Goal: Task Accomplishment & Management: Manage account settings

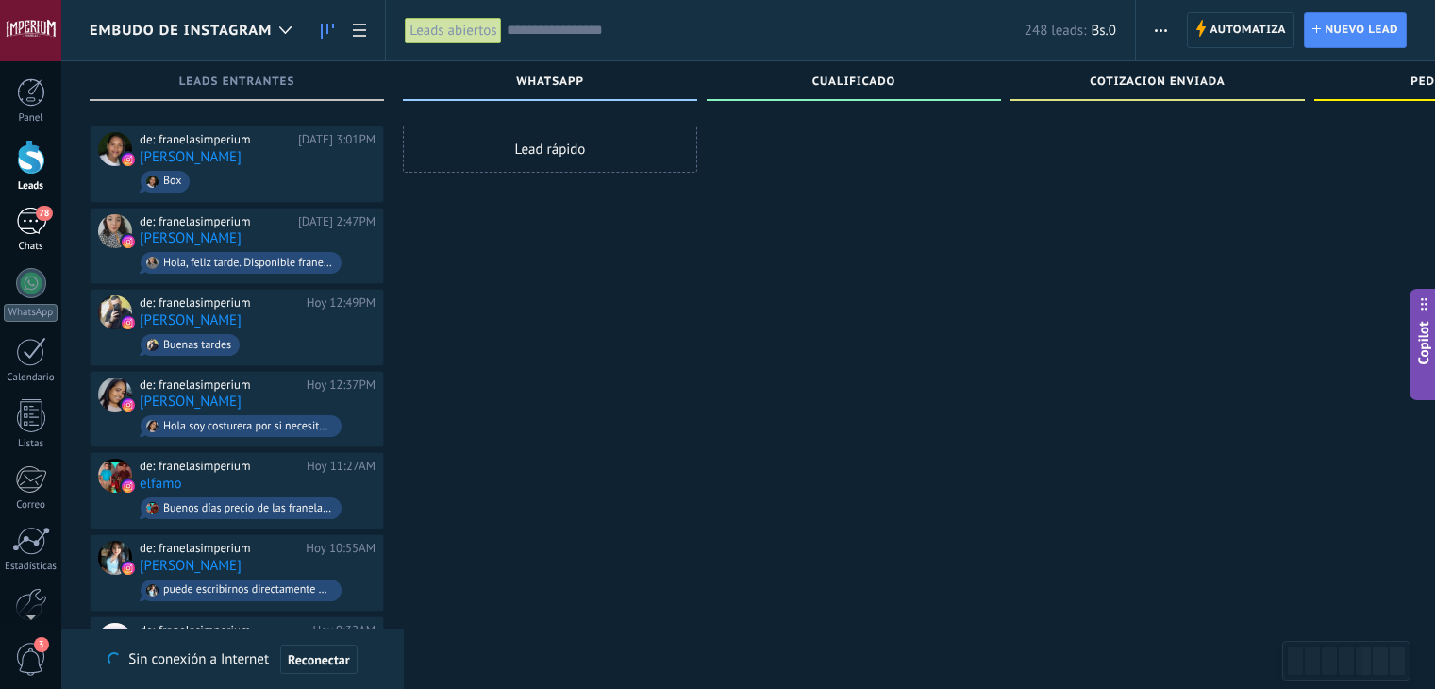
click at [7, 241] on div "Chats" at bounding box center [31, 247] width 55 height 12
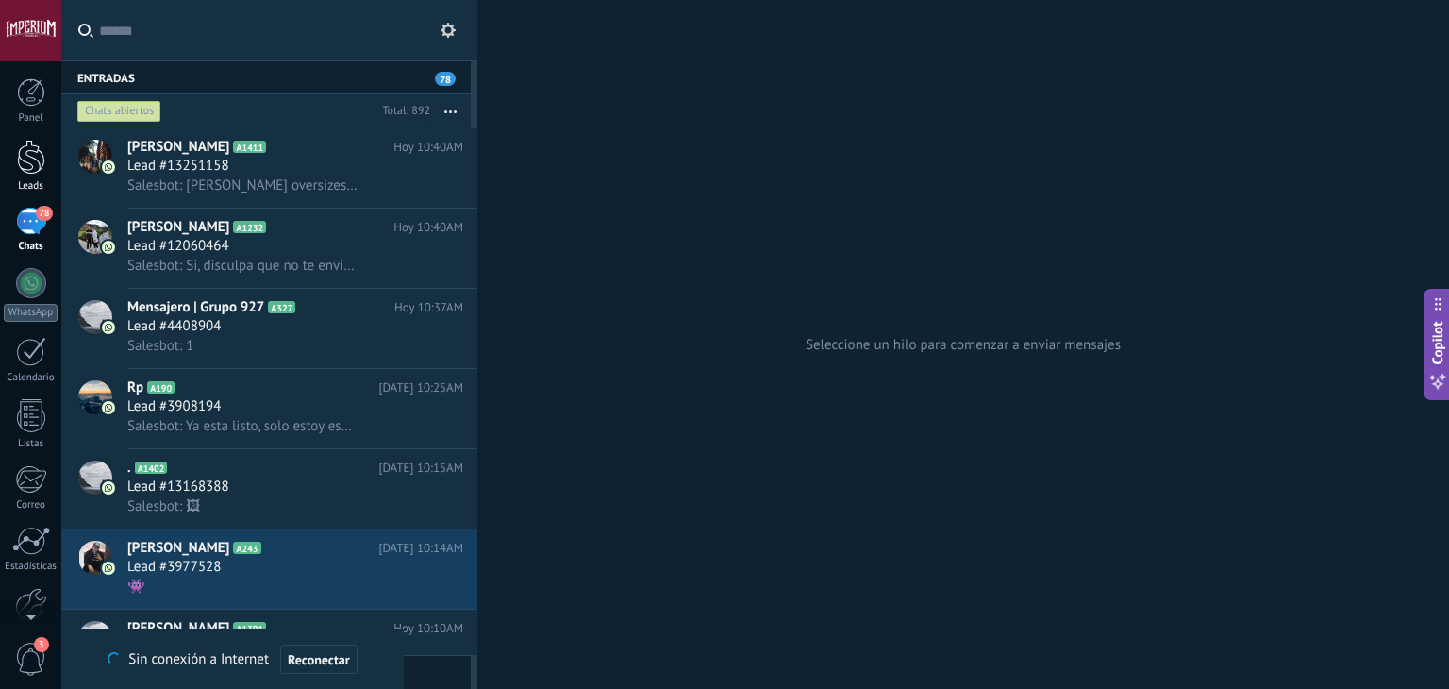
click at [23, 149] on div at bounding box center [31, 157] width 28 height 35
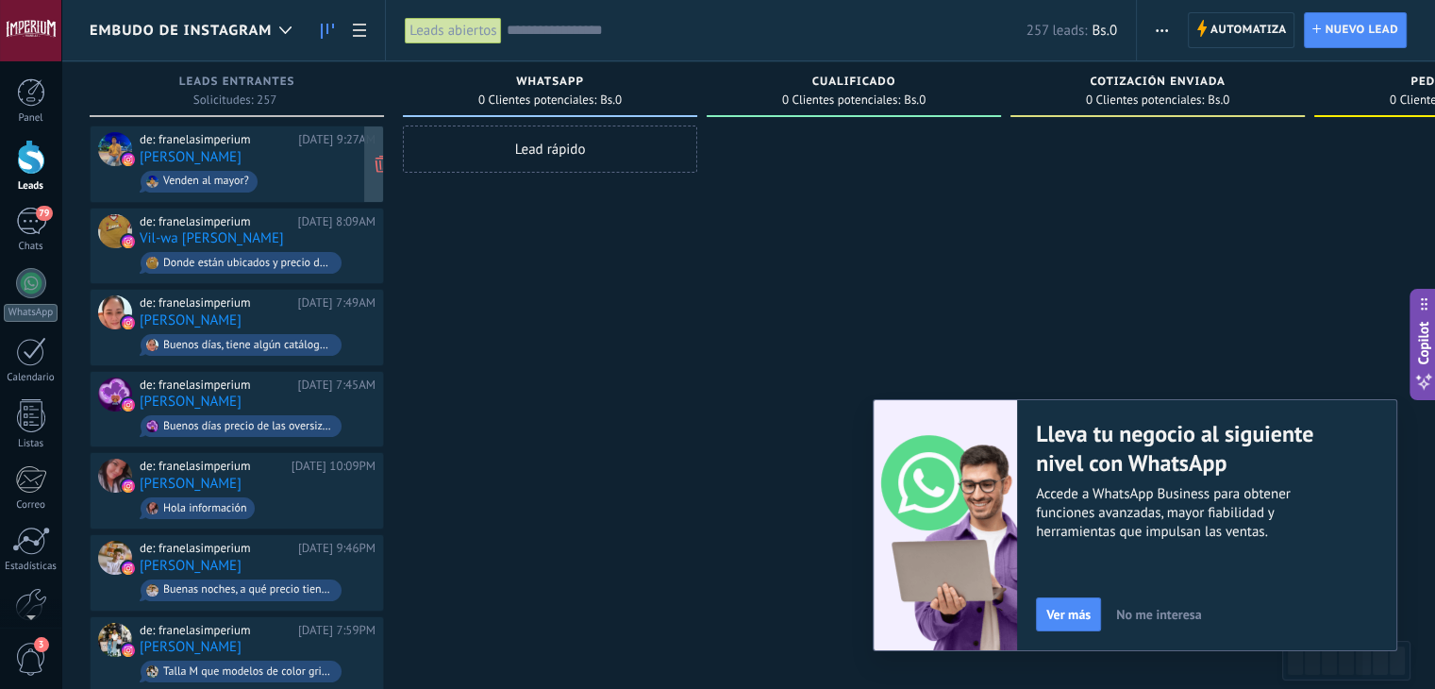
click at [291, 174] on span "Venden al mayor?" at bounding box center [258, 181] width 236 height 29
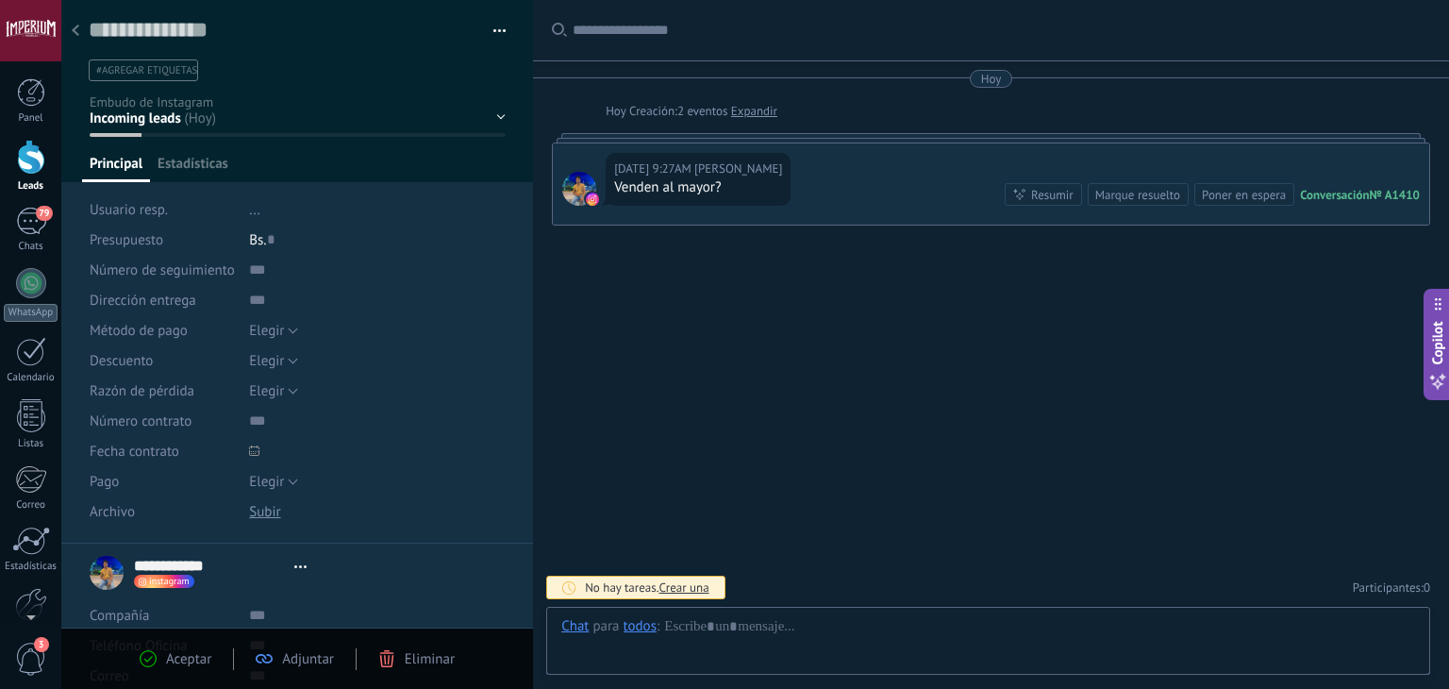
type textarea "**********"
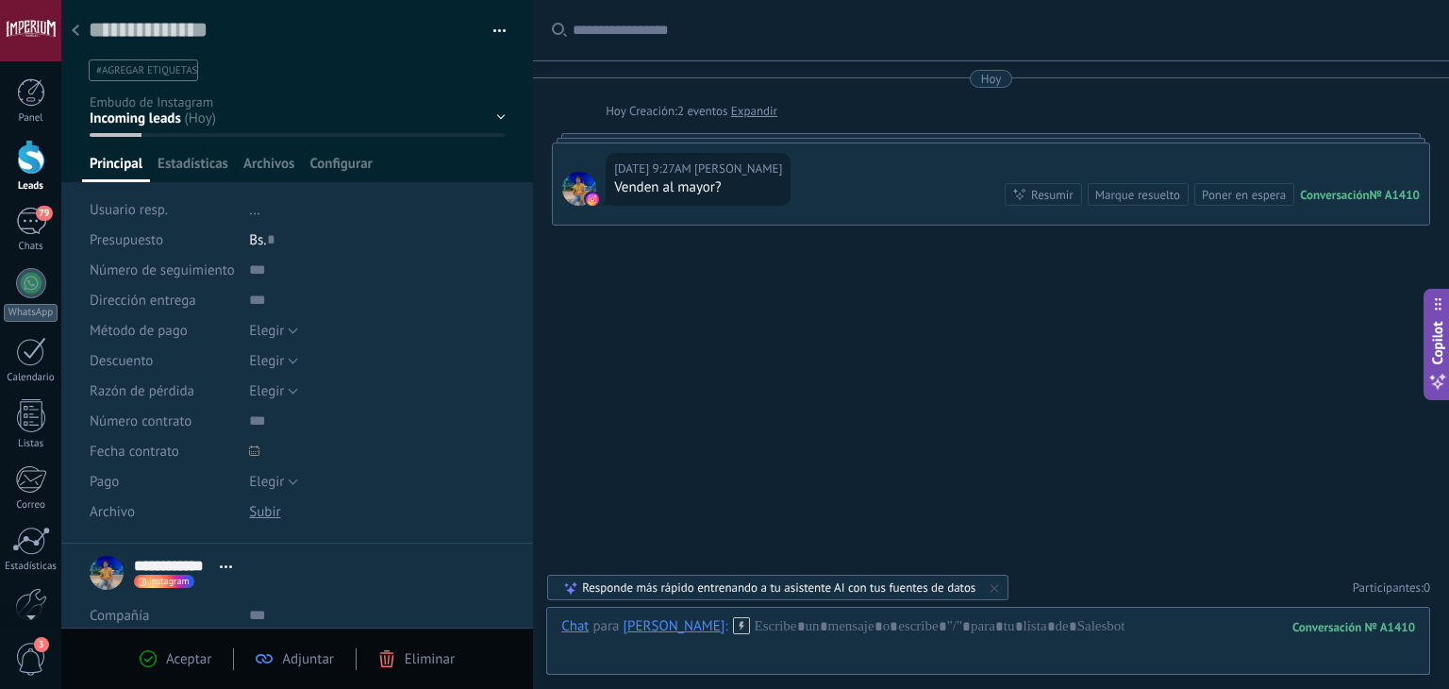
click at [66, 36] on div at bounding box center [75, 31] width 26 height 37
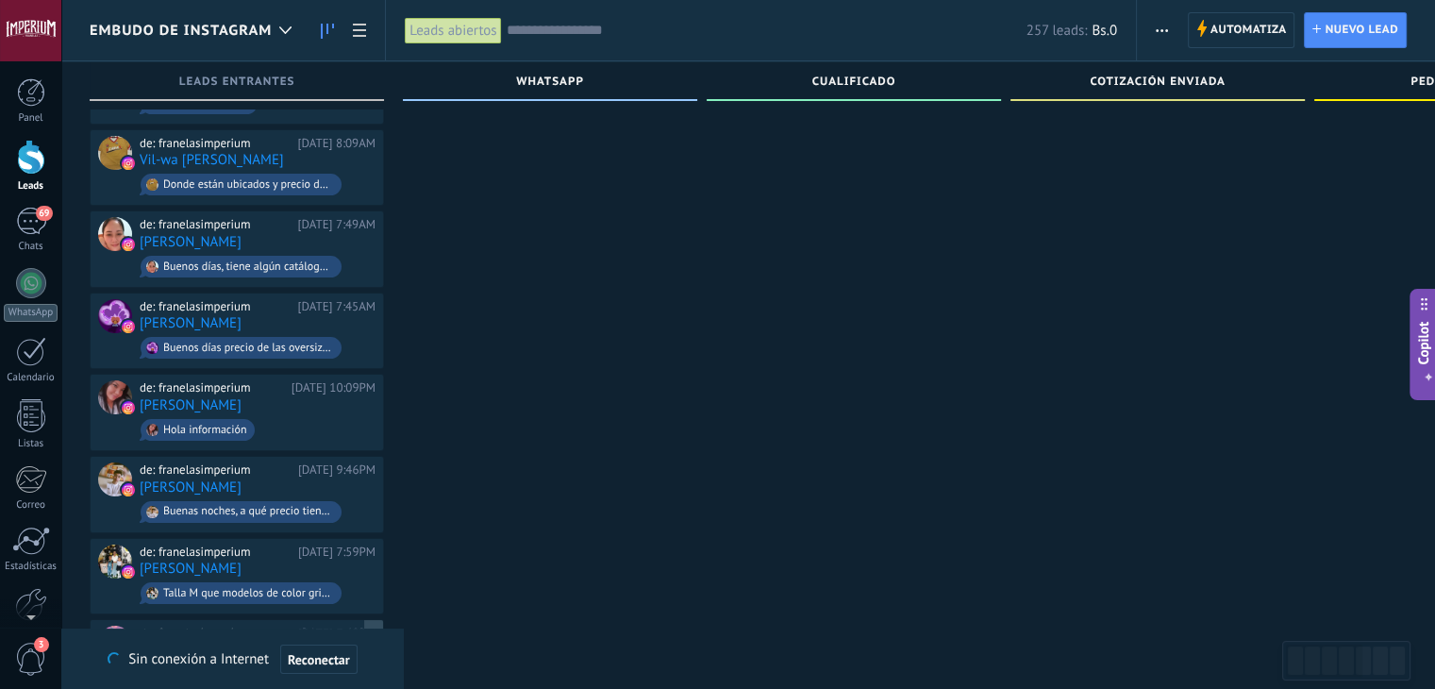
scroll to position [94, 0]
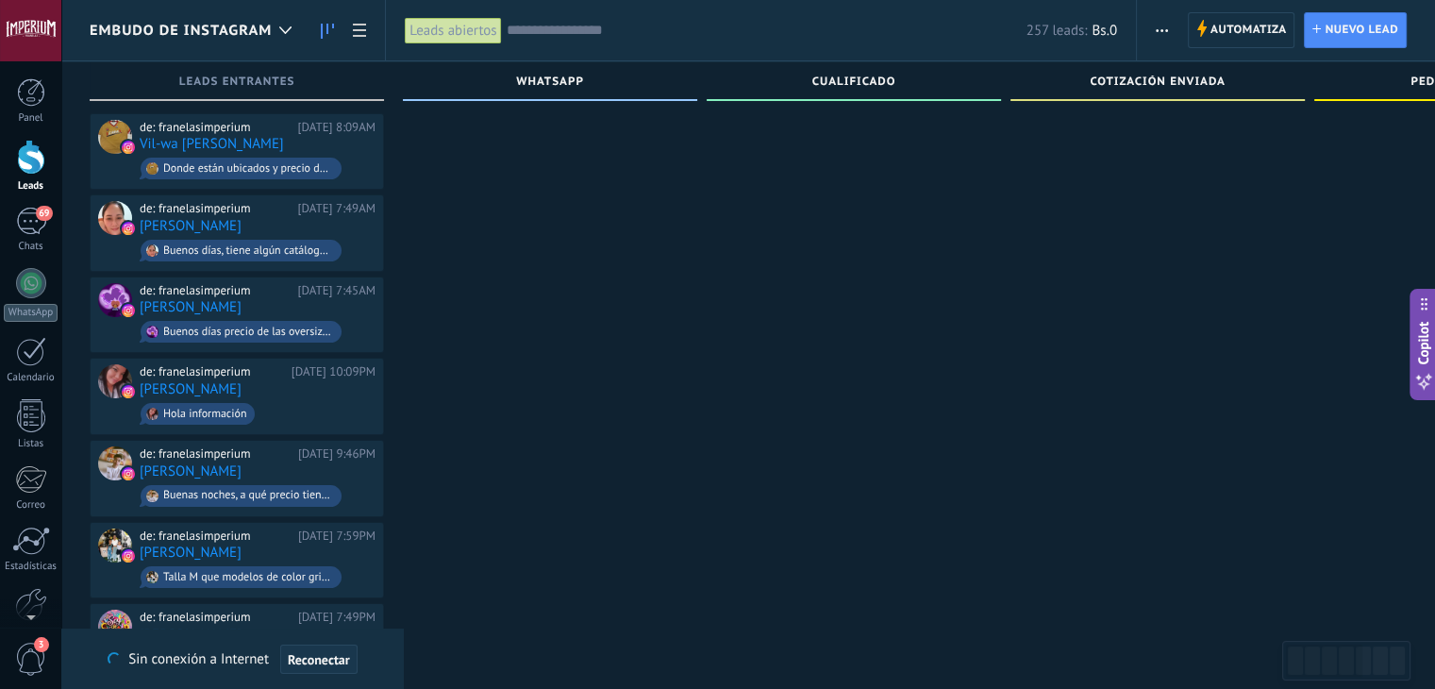
click at [313, 654] on span "Reconectar" at bounding box center [319, 659] width 62 height 13
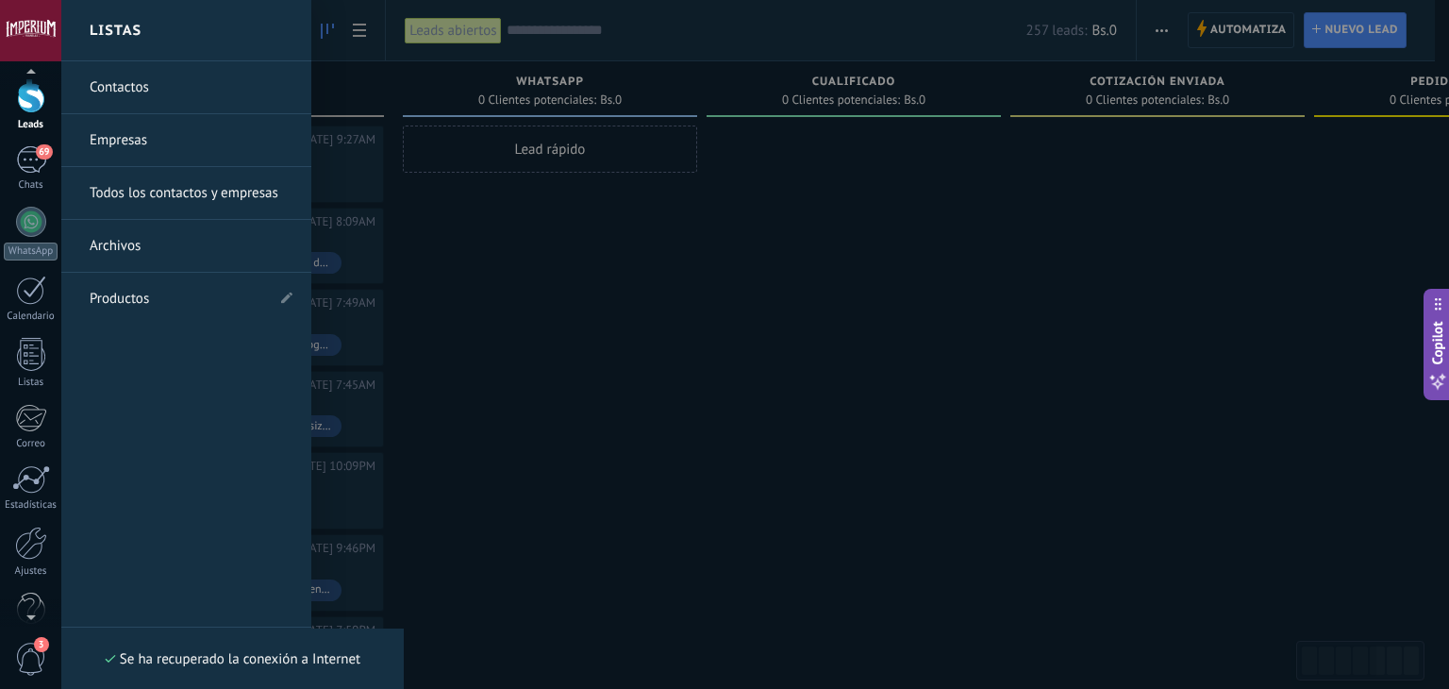
scroll to position [95, 0]
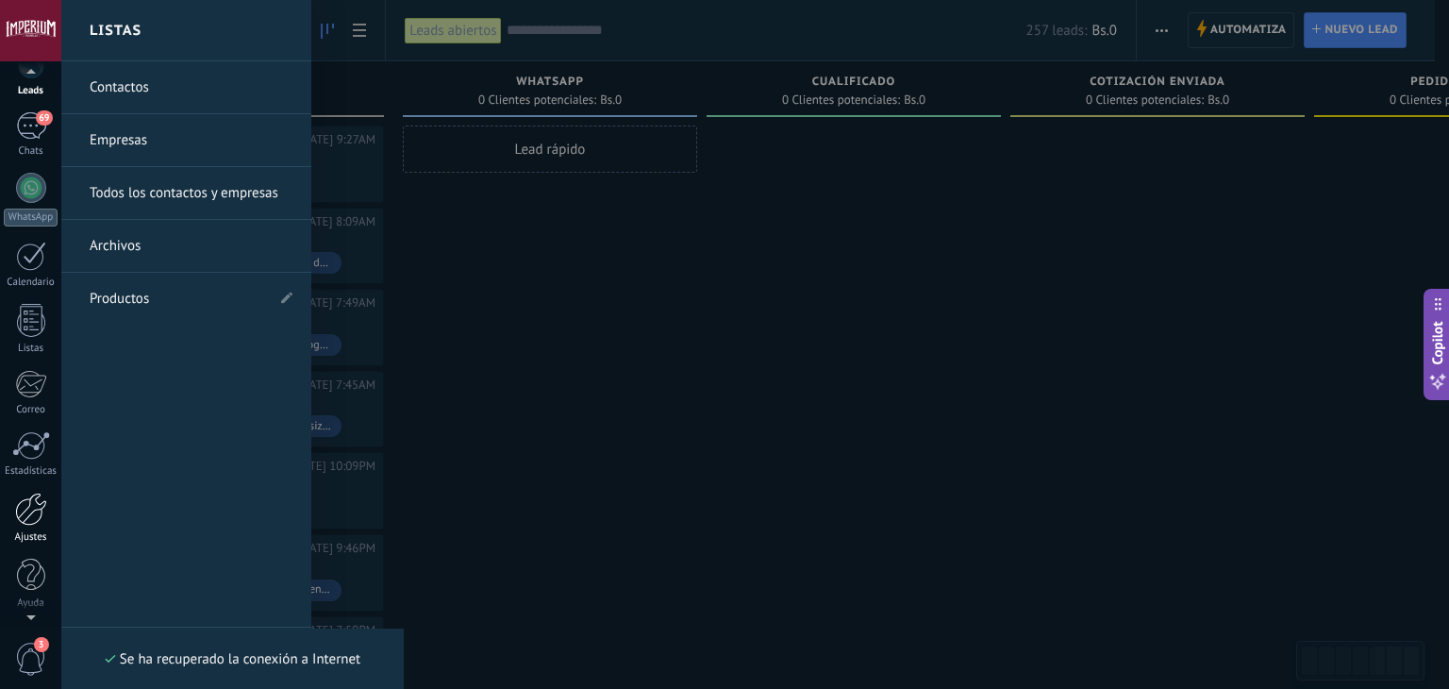
click at [25, 512] on div at bounding box center [31, 508] width 32 height 33
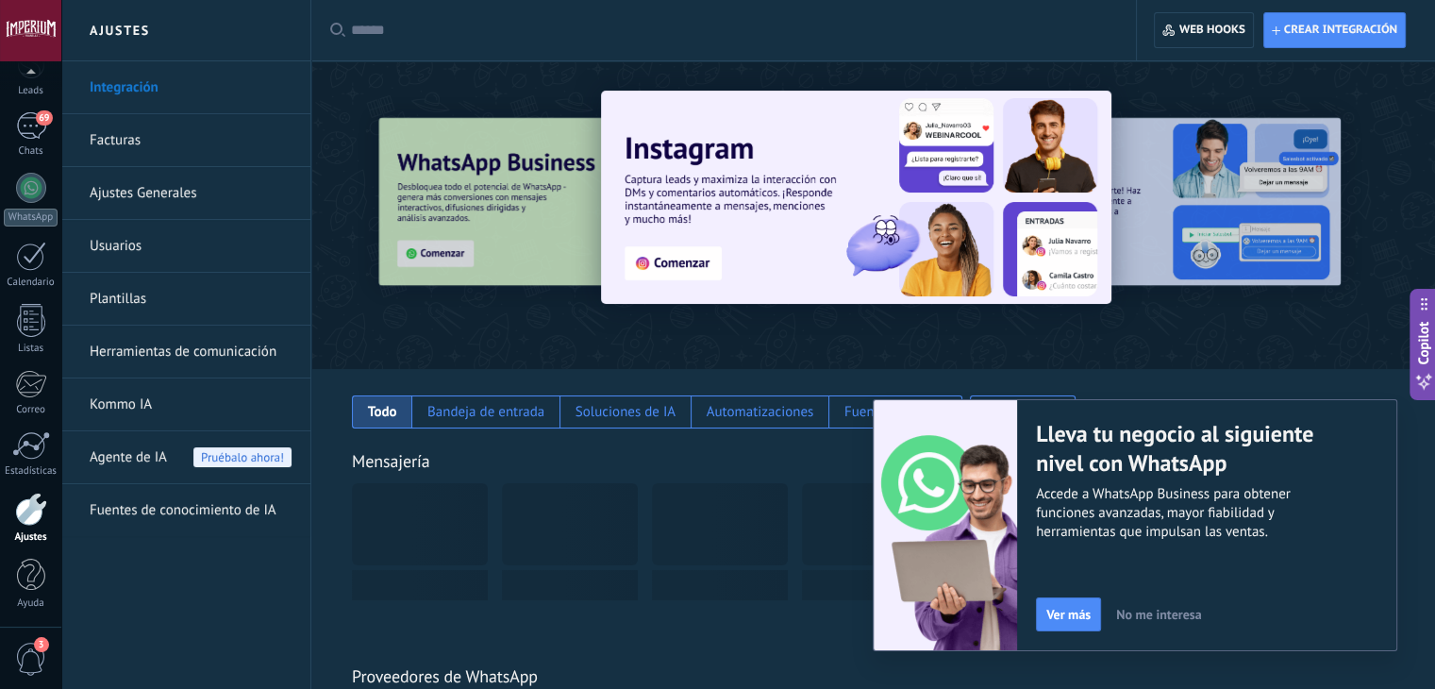
drag, startPoint x: 242, startPoint y: 343, endPoint x: 341, endPoint y: 344, distance: 98.1
click at [242, 341] on link "Herramientas de comunicación" at bounding box center [191, 351] width 202 height 53
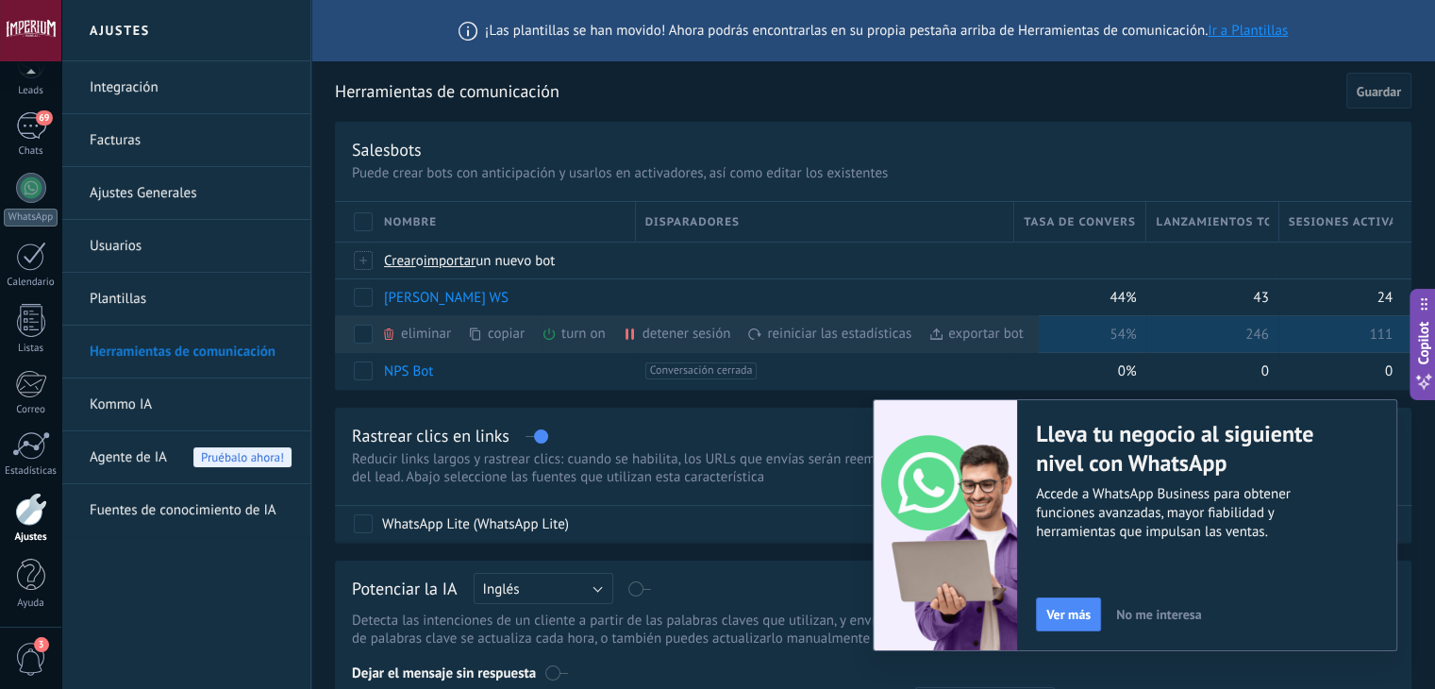
click at [585, 339] on div "turn on màs" at bounding box center [605, 333] width 128 height 37
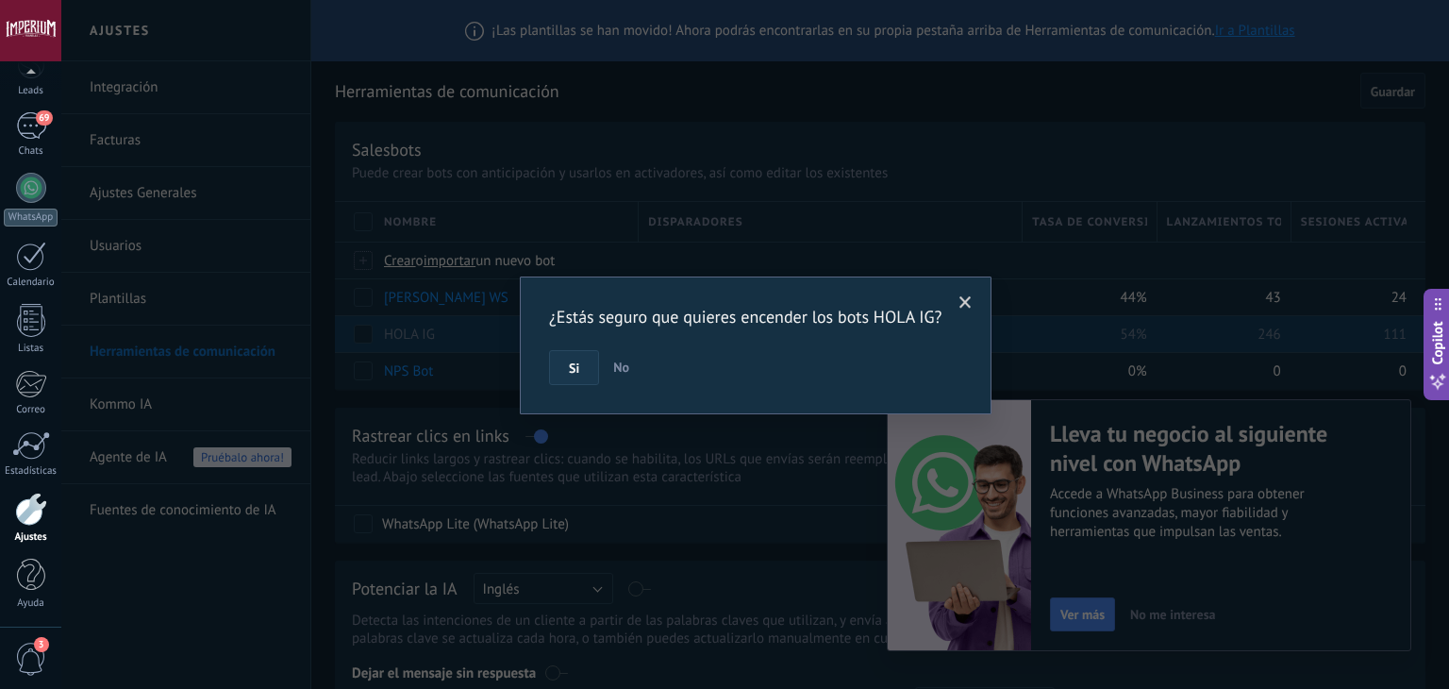
click at [592, 367] on button "Si" at bounding box center [574, 368] width 50 height 36
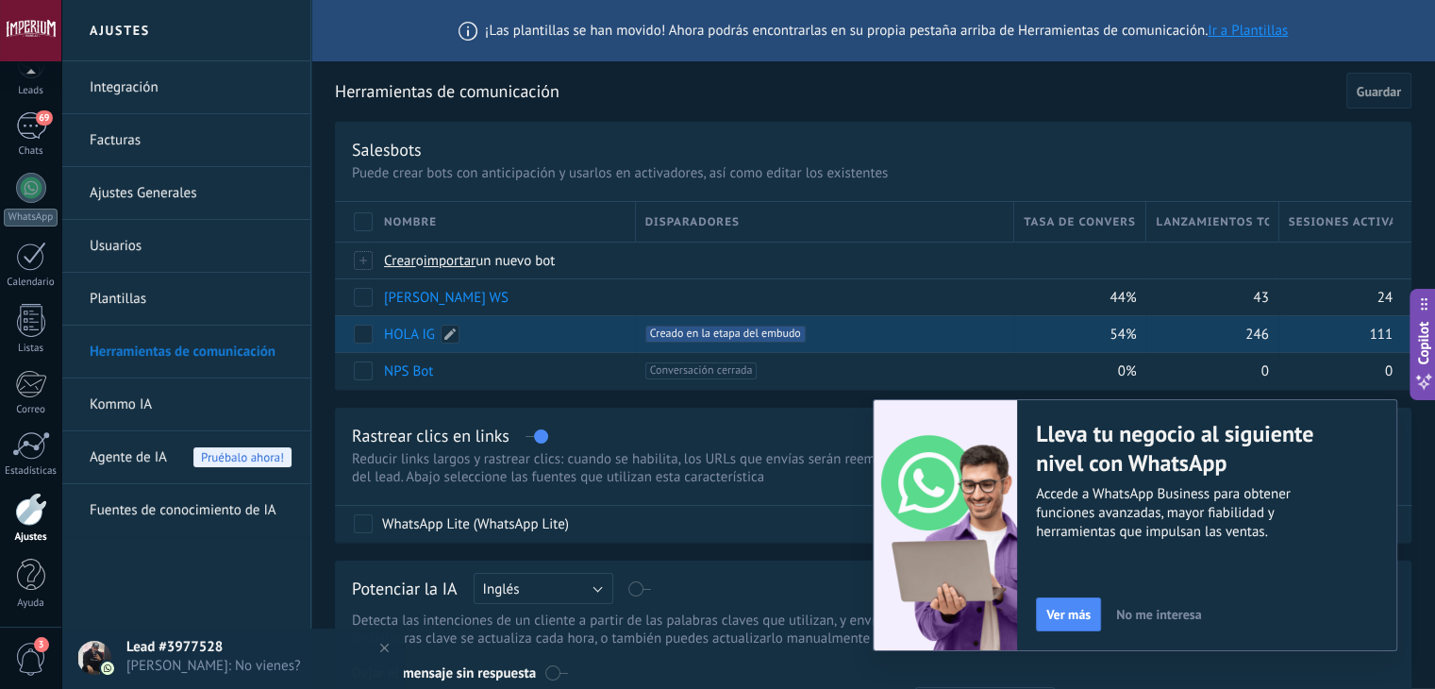
click at [431, 325] on link "HOLA IG" at bounding box center [409, 334] width 51 height 18
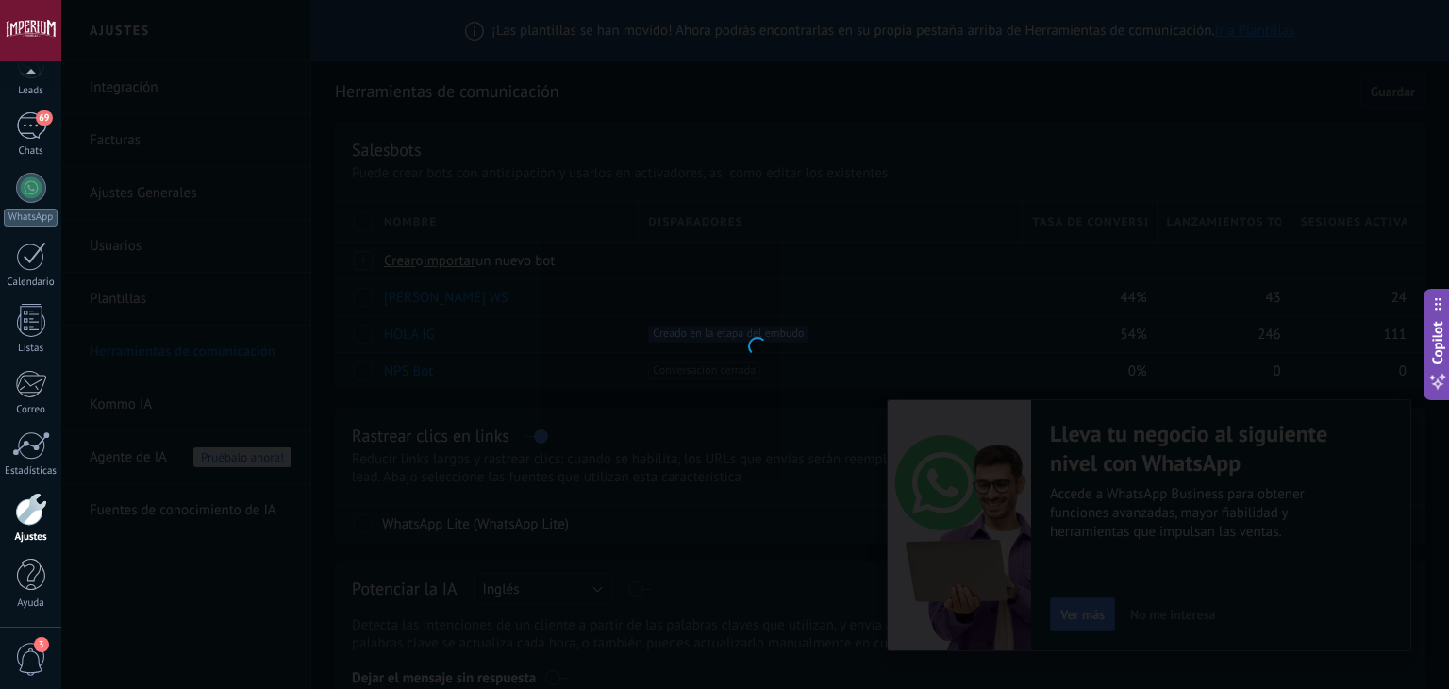
type input "*******"
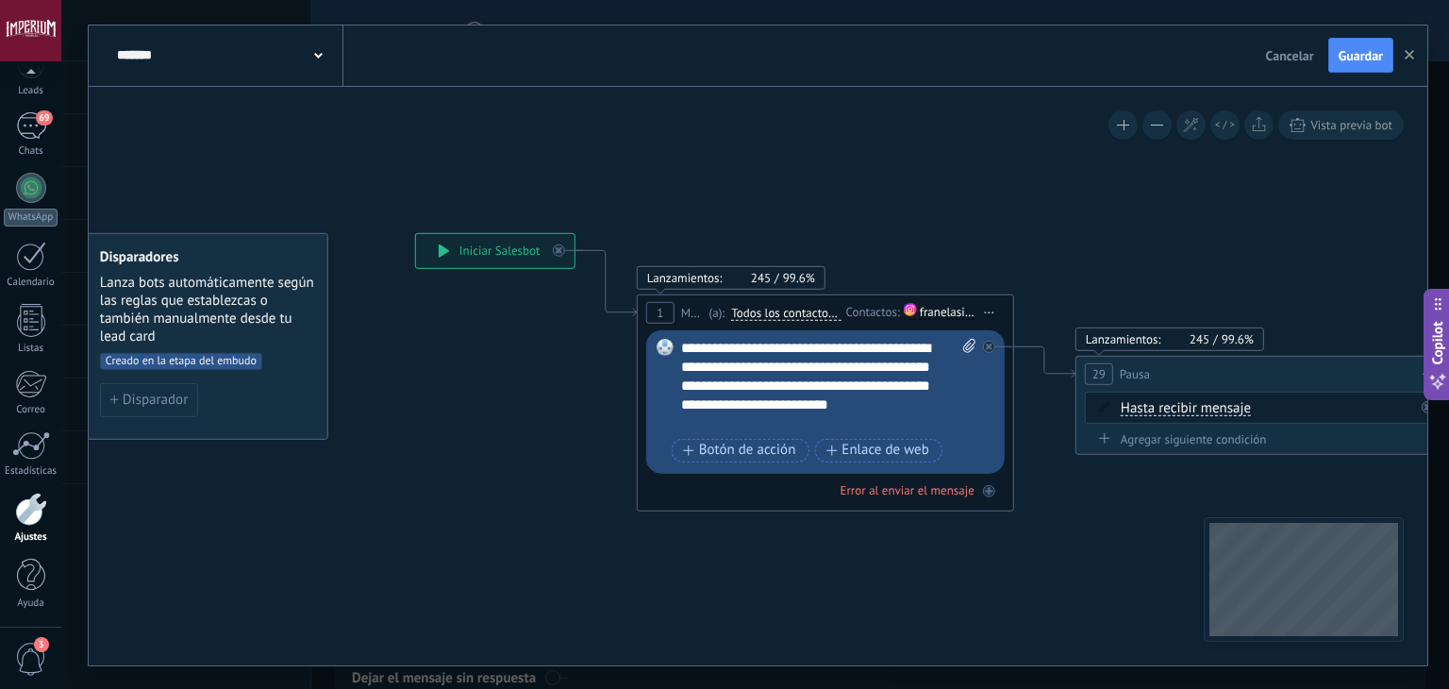
drag, startPoint x: 915, startPoint y: 231, endPoint x: 837, endPoint y: 265, distance: 85.3
drag, startPoint x: 817, startPoint y: 391, endPoint x: 850, endPoint y: 366, distance: 41.7
click at [819, 390] on div "**********" at bounding box center [827, 385] width 296 height 94
click at [852, 363] on div "**********" at bounding box center [827, 385] width 296 height 94
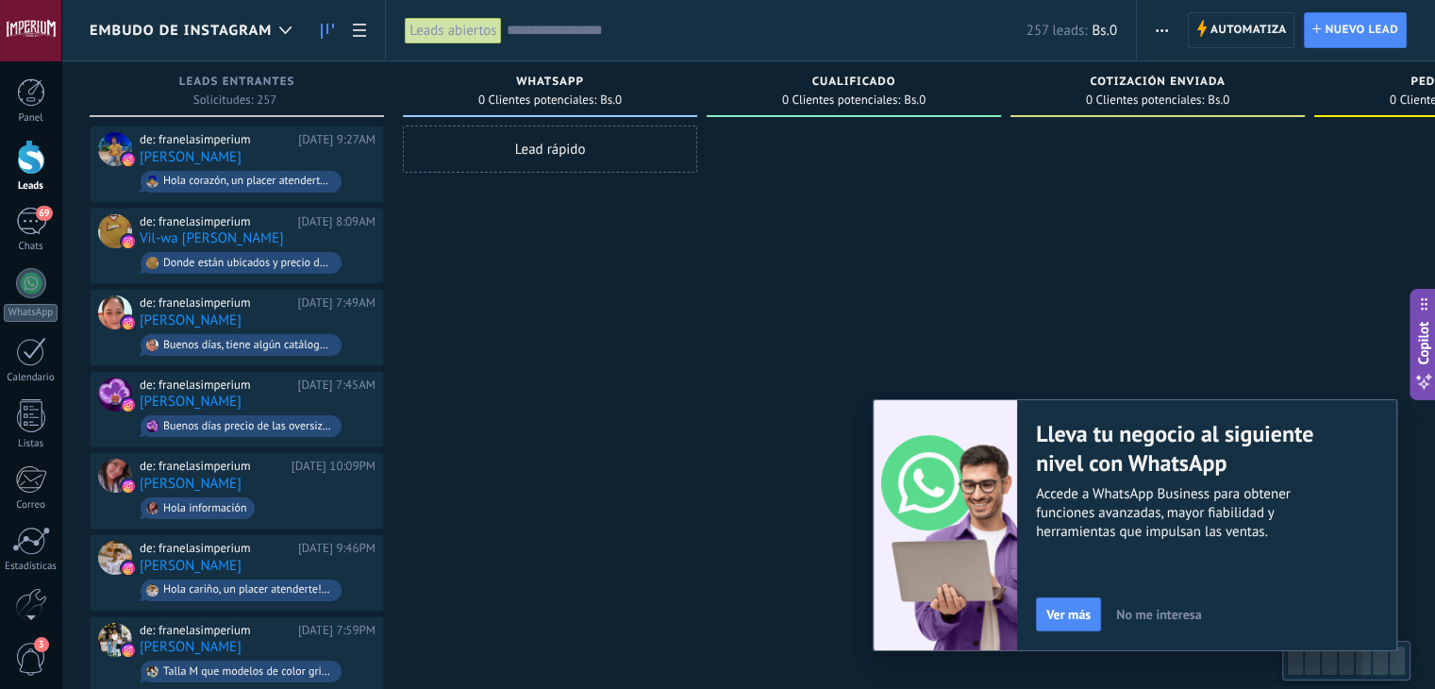
click at [1196, 620] on span "No me interesa" at bounding box center [1158, 613] width 85 height 13
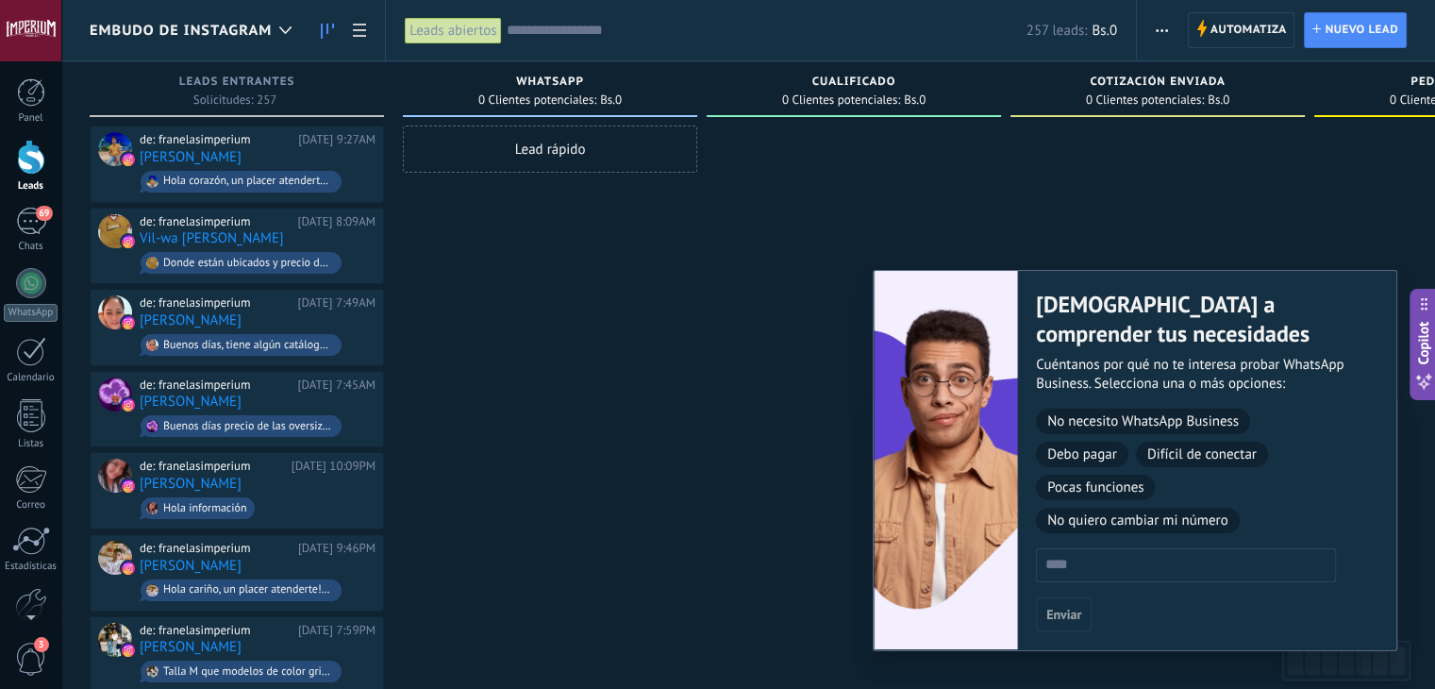
click at [321, 144] on div "[DATE] 9:27AM" at bounding box center [336, 139] width 77 height 15
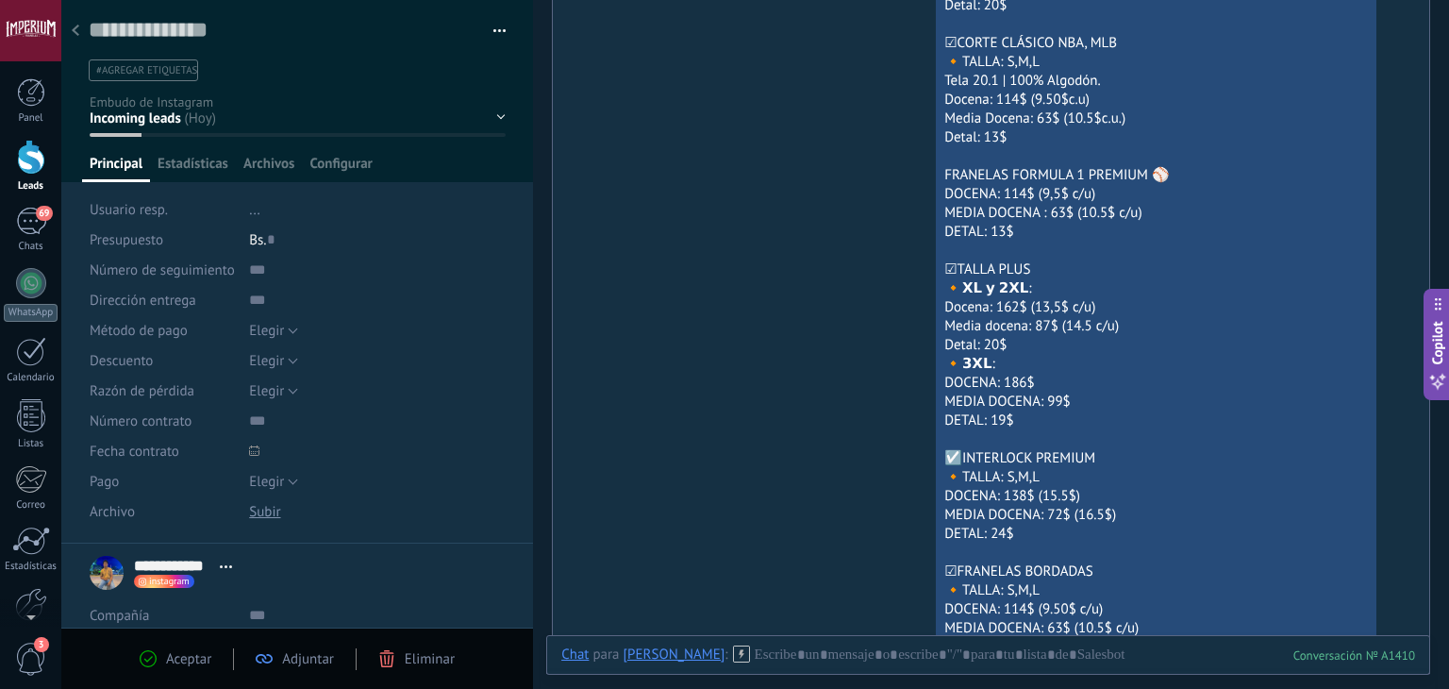
scroll to position [197, 0]
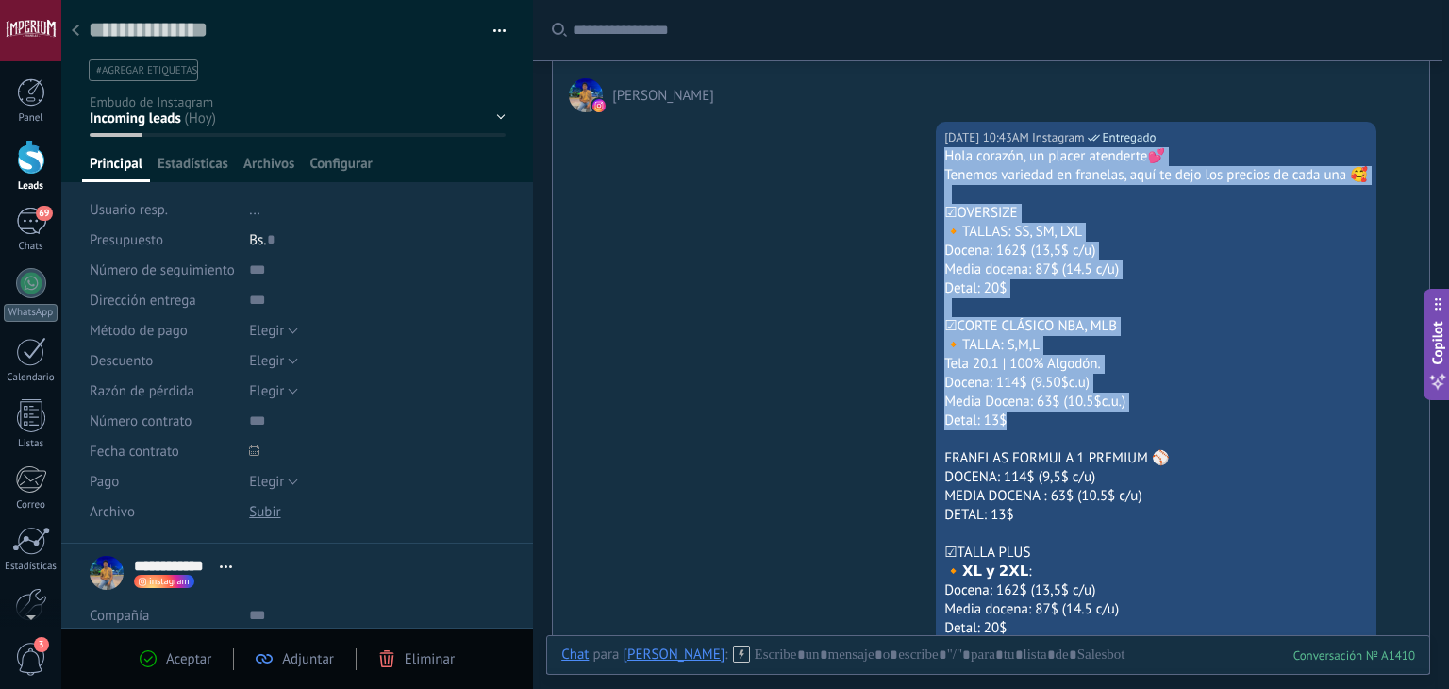
drag, startPoint x: 938, startPoint y: 160, endPoint x: 1162, endPoint y: 415, distance: 339.5
click at [1188, 424] on div "Hola corazón, un placer atenderte💕 Tenemos variedad en franelas, aquí te dejo l…" at bounding box center [1156, 647] width 424 height 1000
click at [1159, 414] on div "Detal: 13$" at bounding box center [1156, 420] width 424 height 19
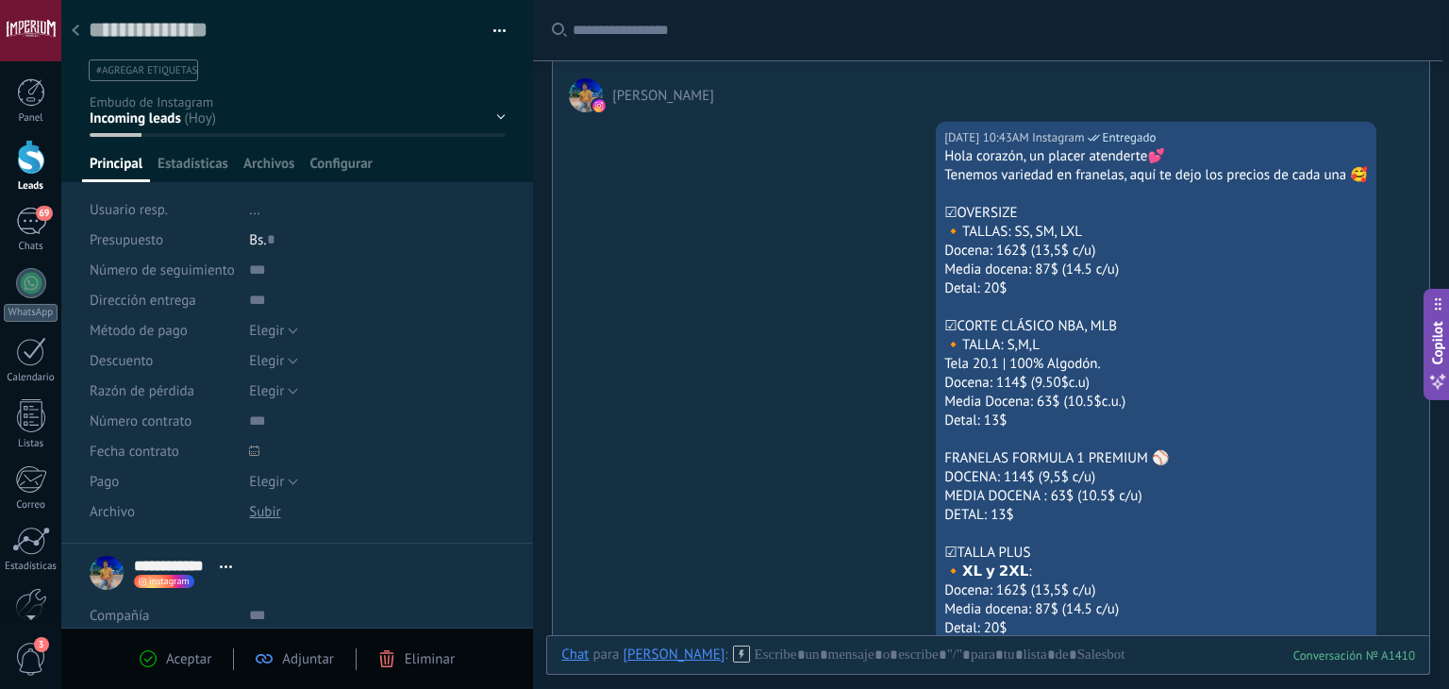
scroll to position [0, 0]
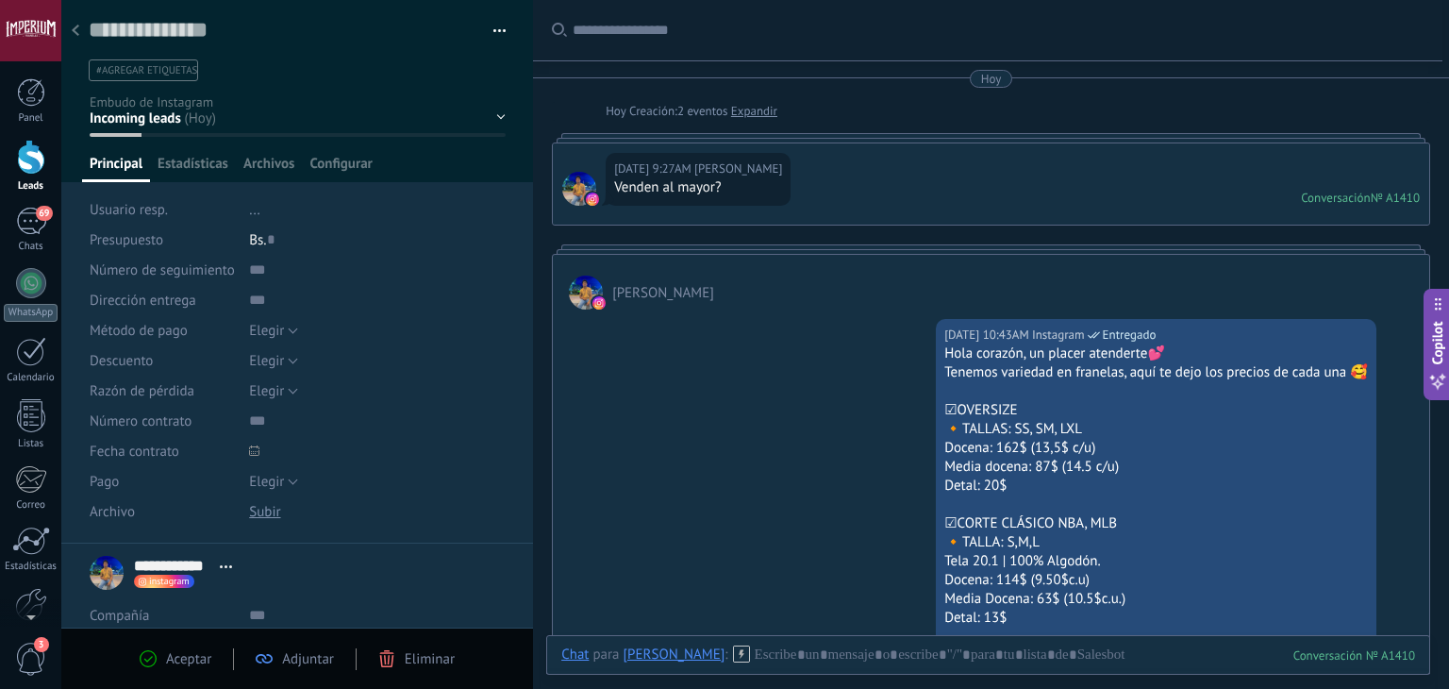
click at [84, 35] on div at bounding box center [75, 31] width 26 height 37
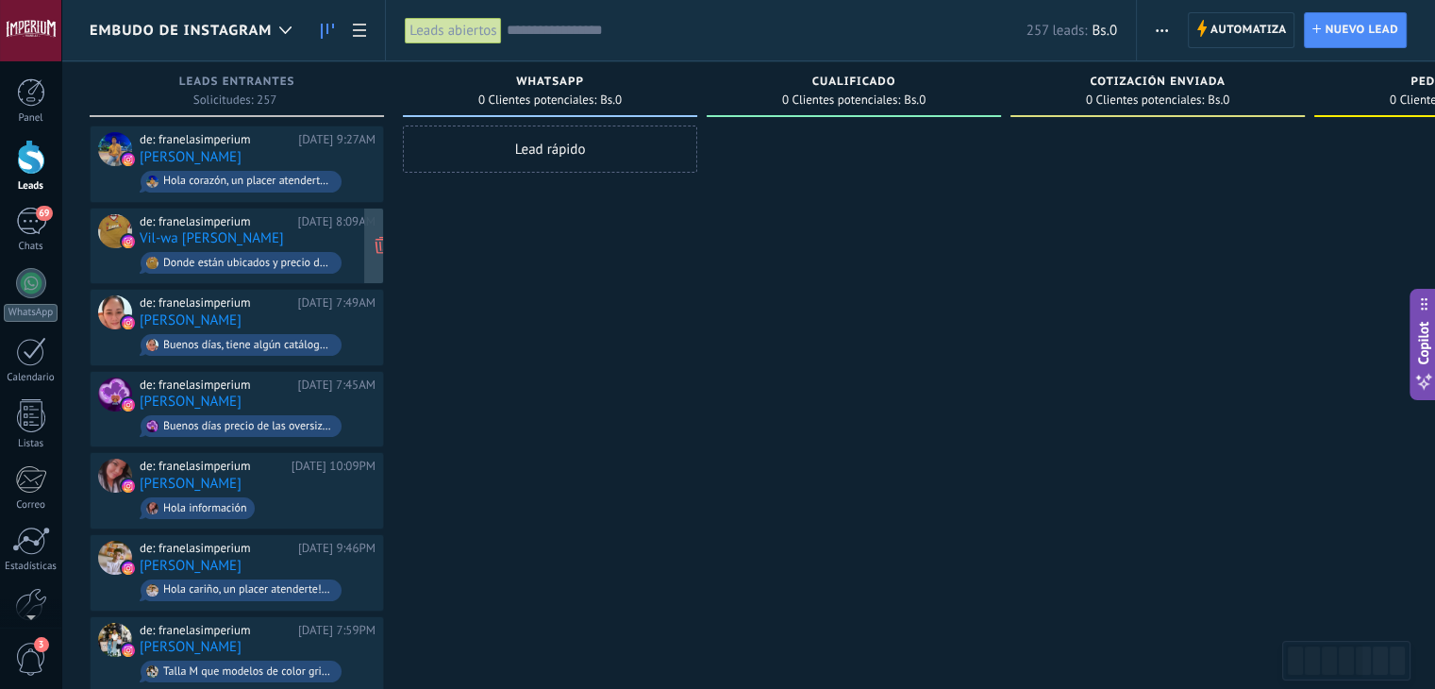
click at [283, 239] on div "de: franelasimperium Hoy 8:09AM Vil-wa Villegas Donde están ubicados y precio d…" at bounding box center [258, 246] width 236 height 64
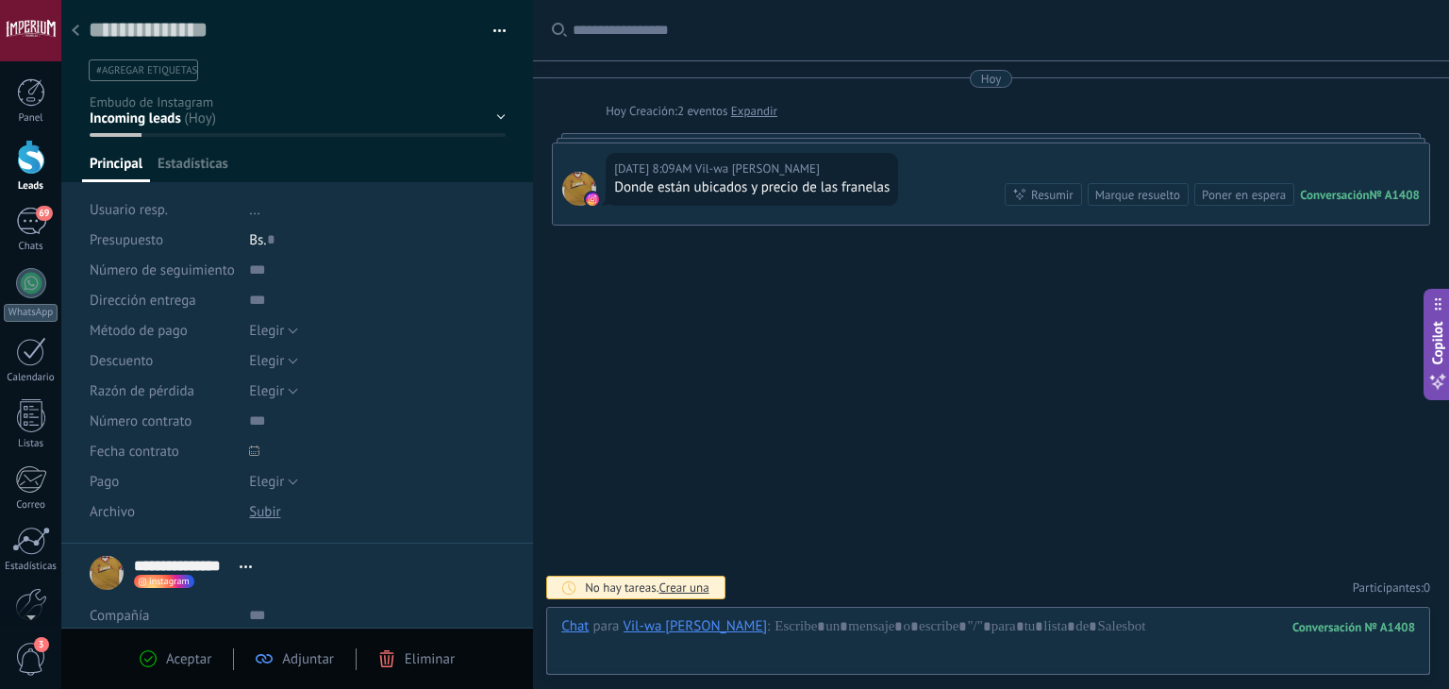
scroll to position [27, 0]
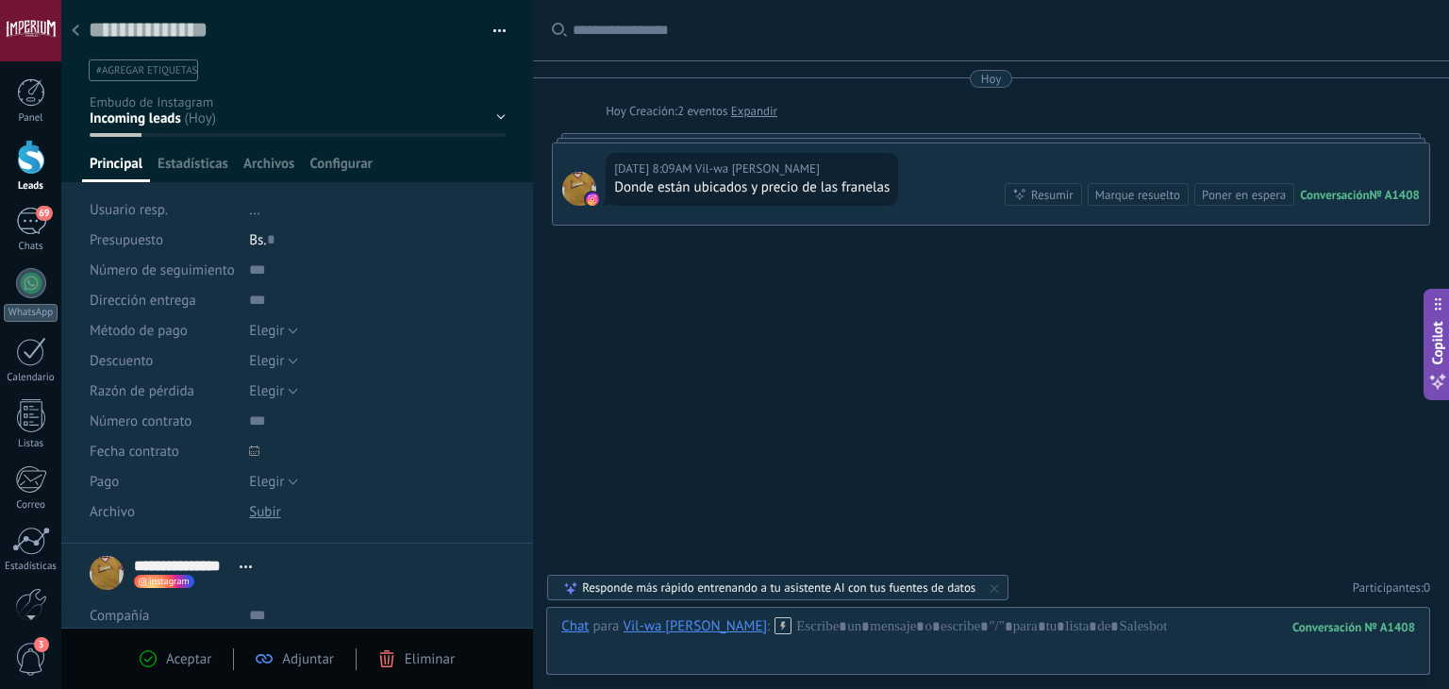
click at [79, 32] on div at bounding box center [75, 31] width 26 height 37
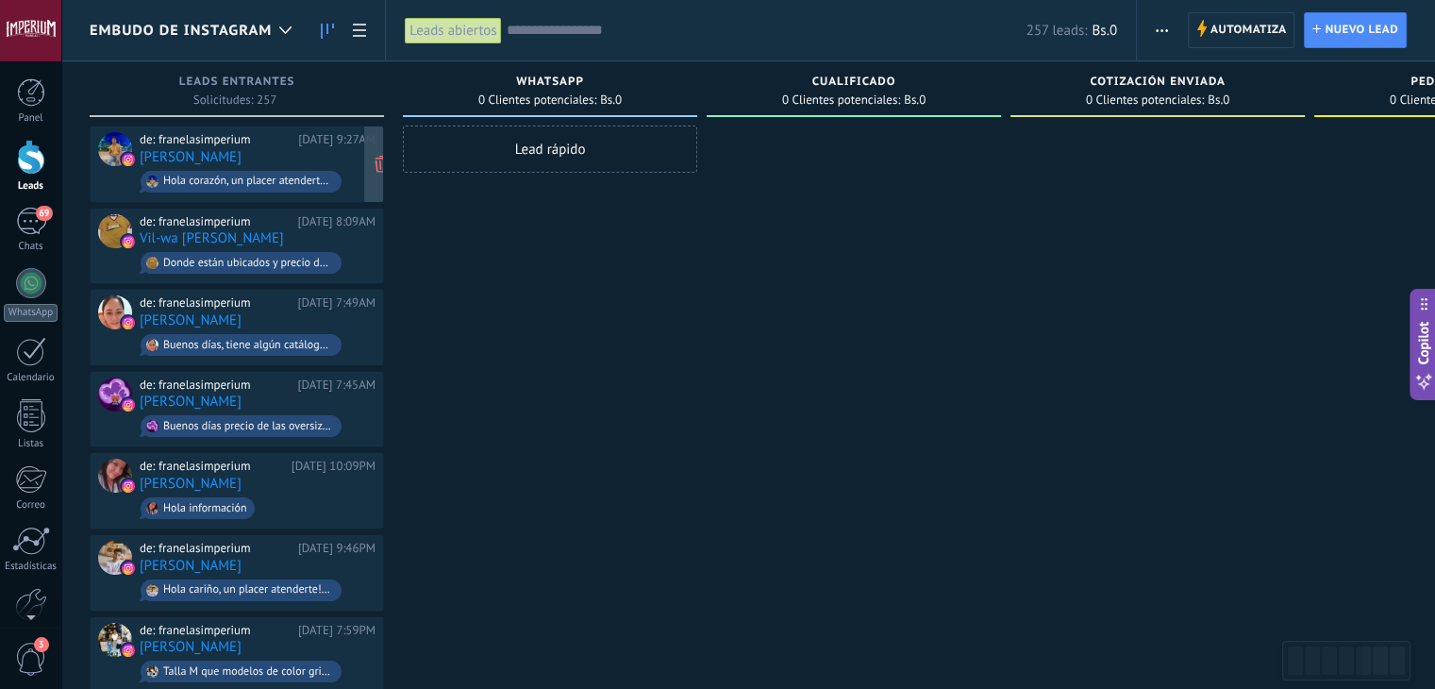
click at [274, 156] on div "de: franelasimperium [DATE] 9:27AM [PERSON_NAME] corazón, un placer atenderte💕 …" at bounding box center [258, 164] width 236 height 64
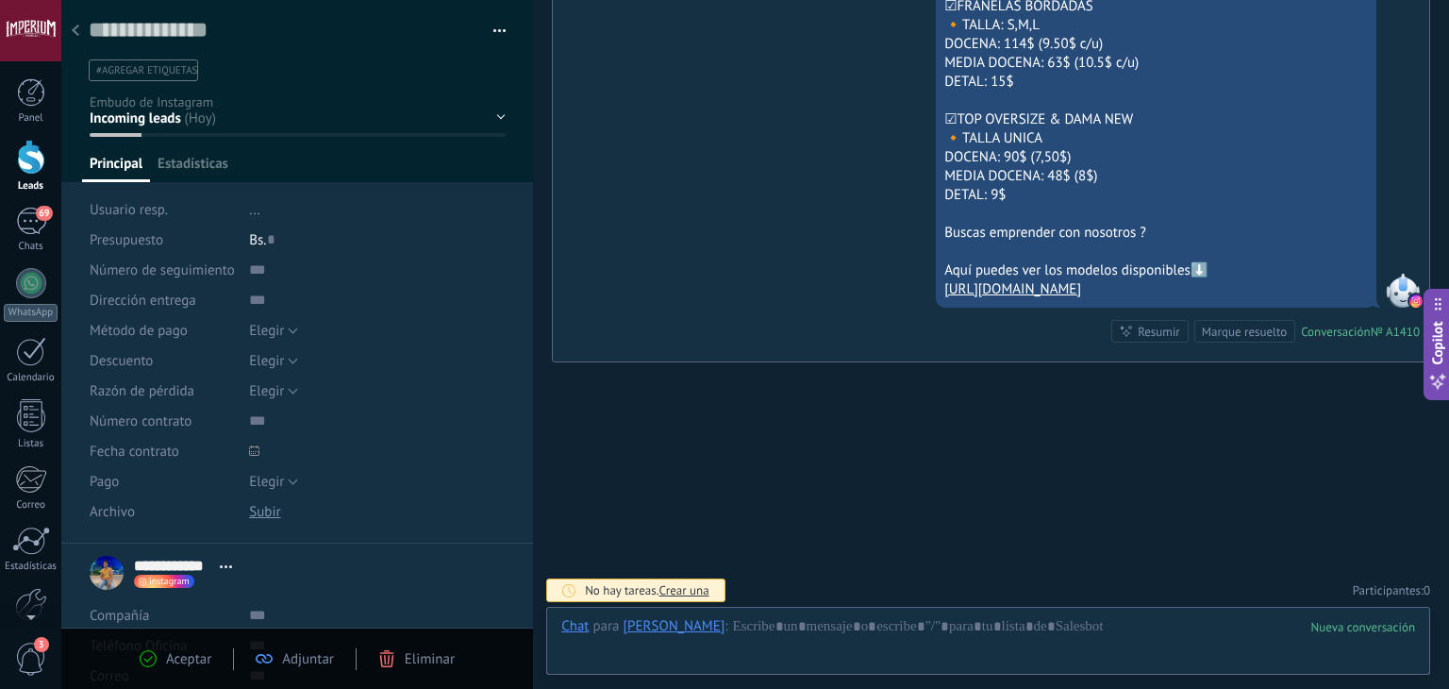
scroll to position [27, 0]
drag, startPoint x: 76, startPoint y: 27, endPoint x: 216, endPoint y: 245, distance: 258.8
click at [76, 27] on use at bounding box center [76, 30] width 8 height 11
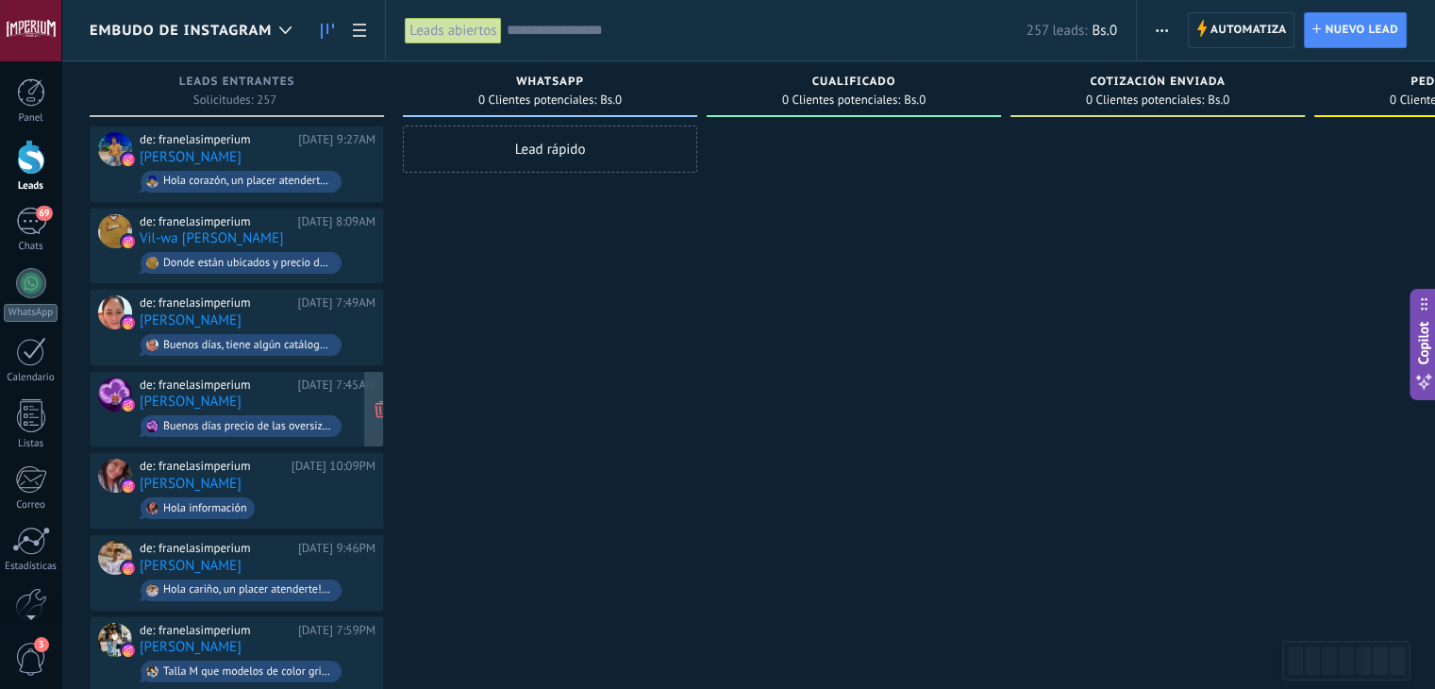
click at [280, 399] on div "de: franelasimperium Hoy 7:45AM Fer Amini Buenos días precio de las oversize po…" at bounding box center [258, 409] width 236 height 64
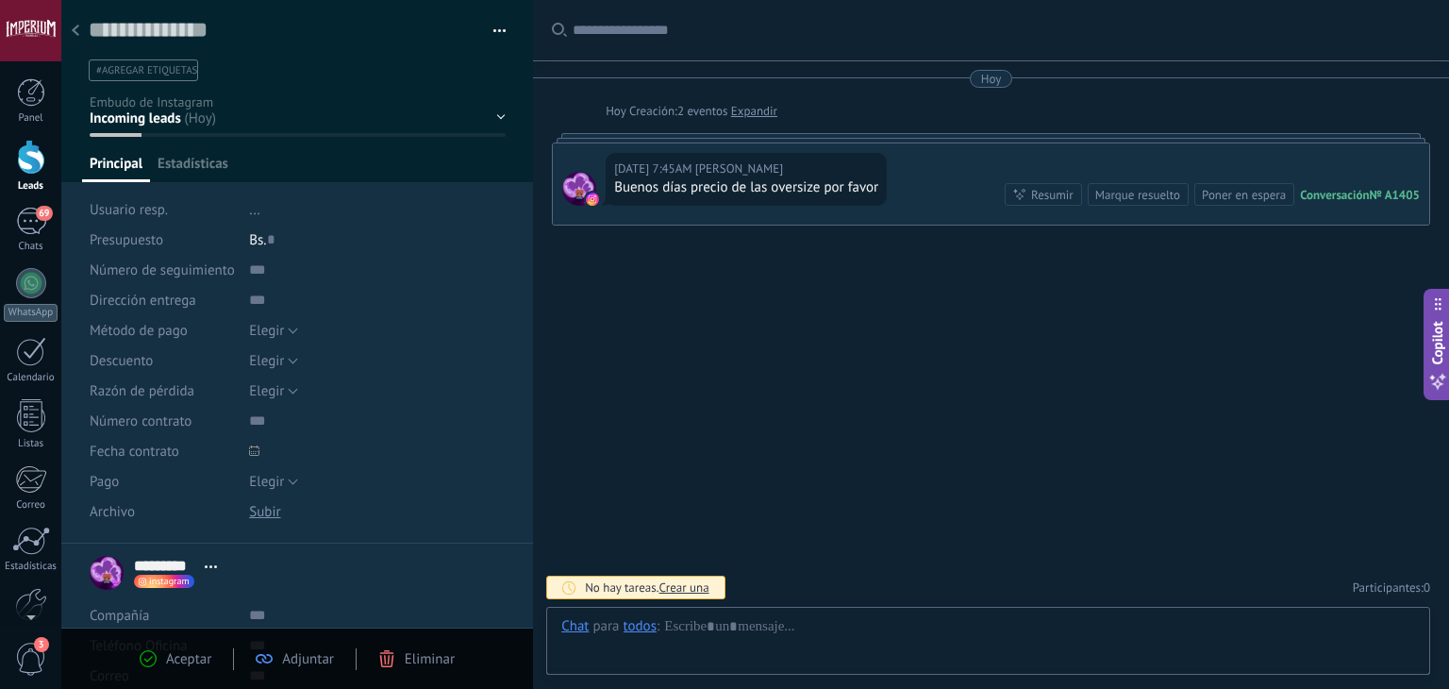
scroll to position [27, 0]
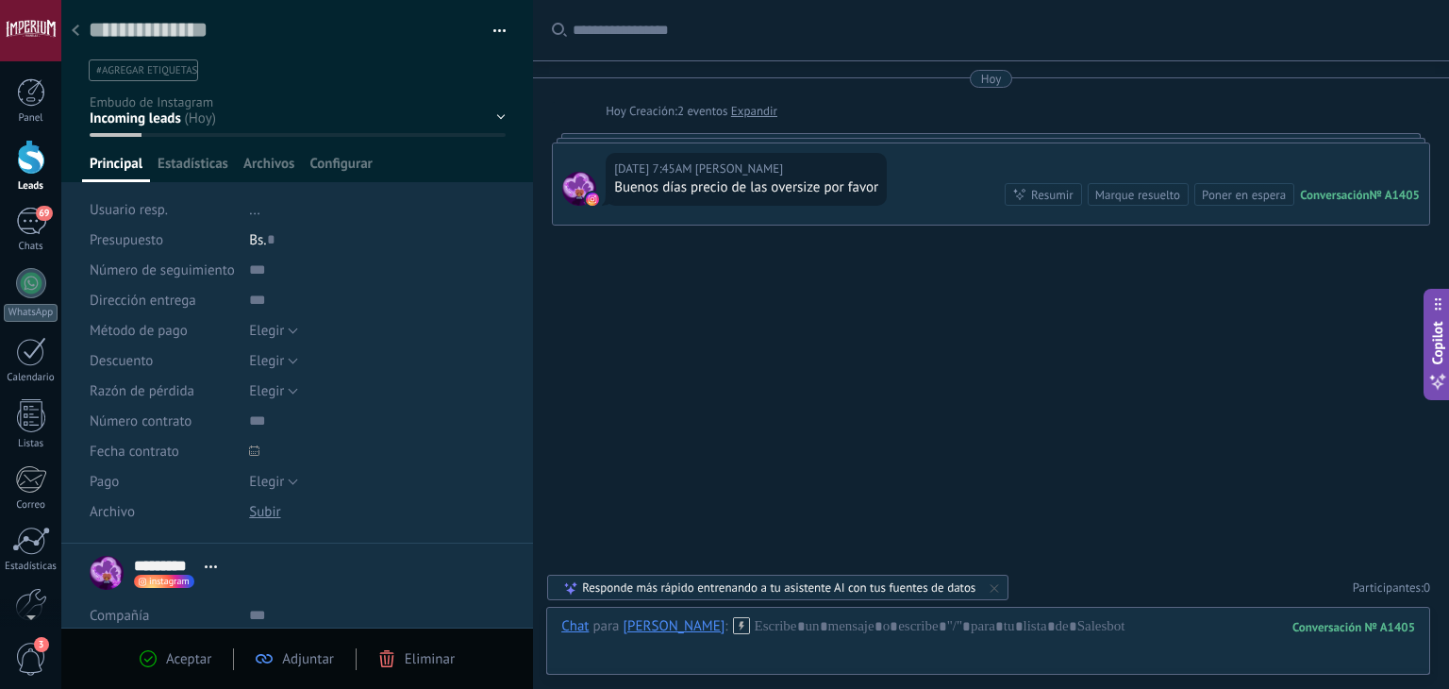
click at [75, 21] on div at bounding box center [75, 31] width 26 height 37
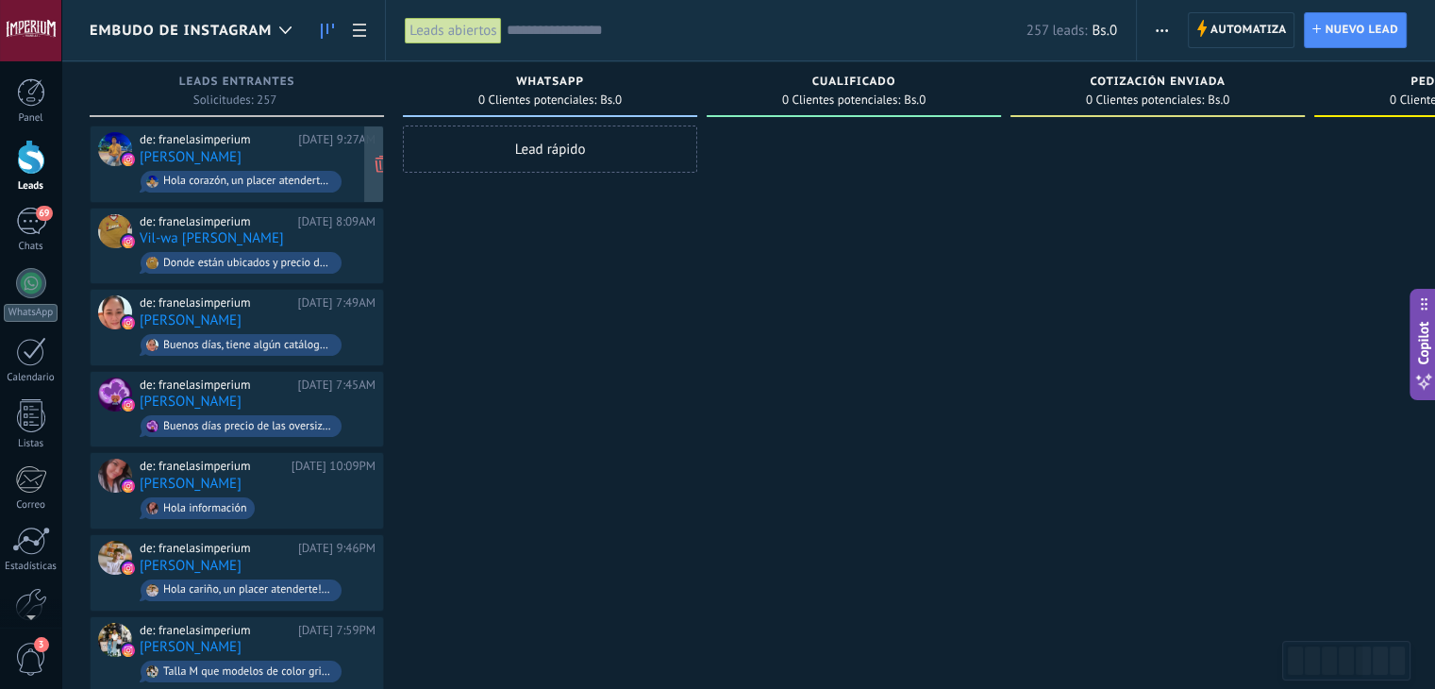
click at [313, 154] on div "de: franelasimperium [DATE] 9:27AM [PERSON_NAME] corazón, un placer atenderte💕 …" at bounding box center [258, 164] width 236 height 64
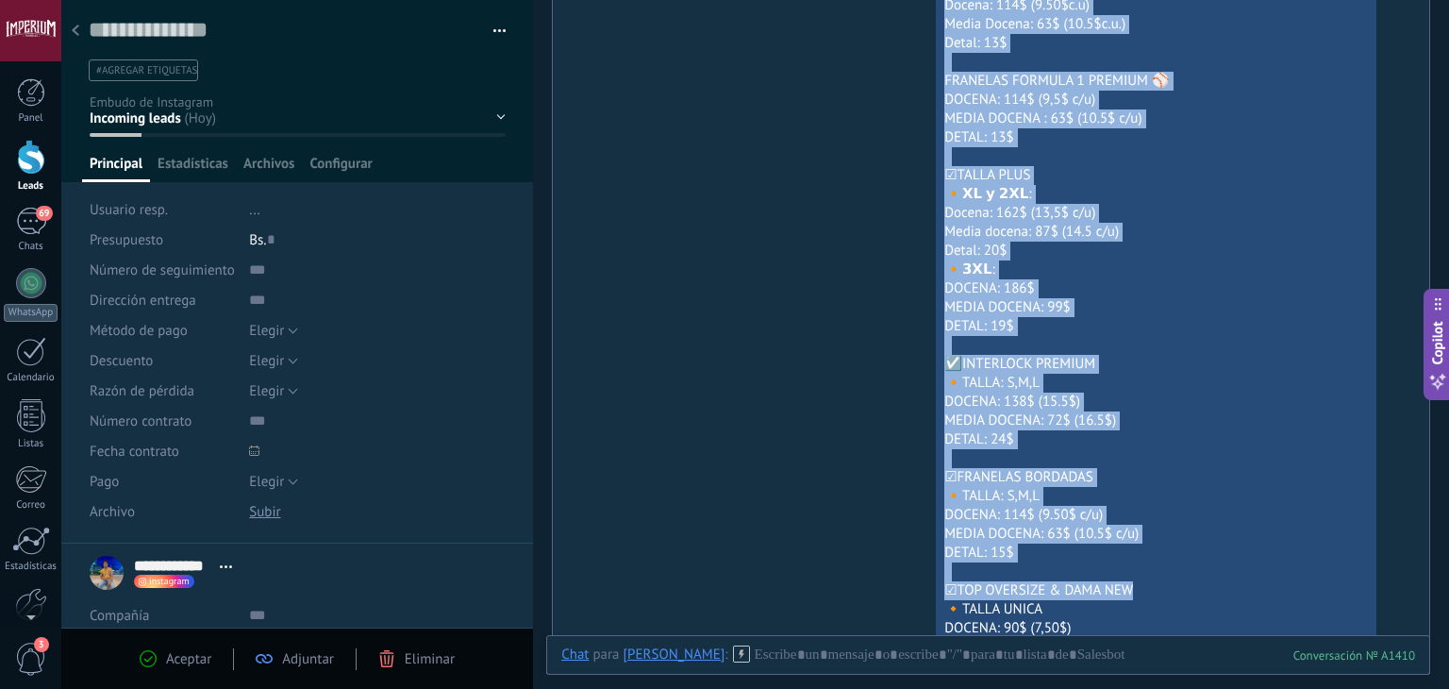
scroll to position [857, 0]
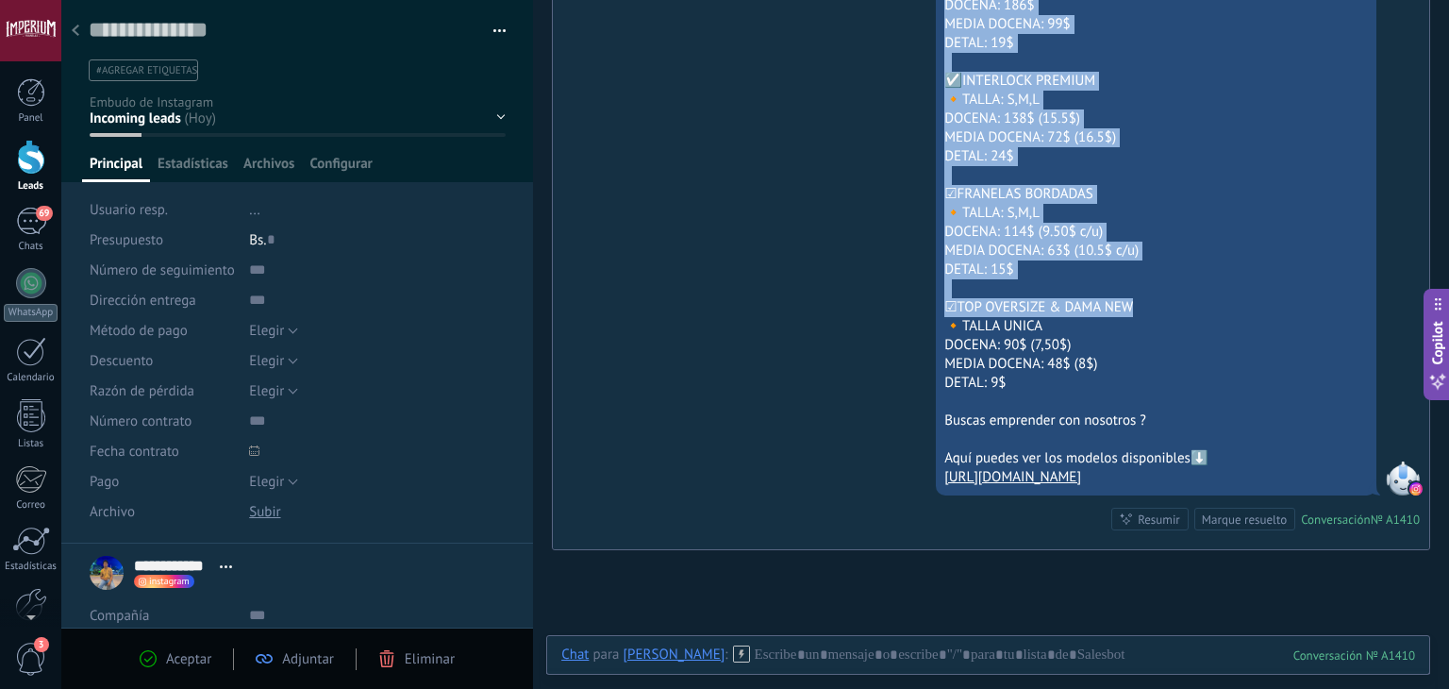
drag, startPoint x: 937, startPoint y: 155, endPoint x: 1226, endPoint y: 474, distance: 431.4
copy div "Hola corazón, un placer atenderte💕 Tenemos variedad en franelas, aquí te dejo l…"
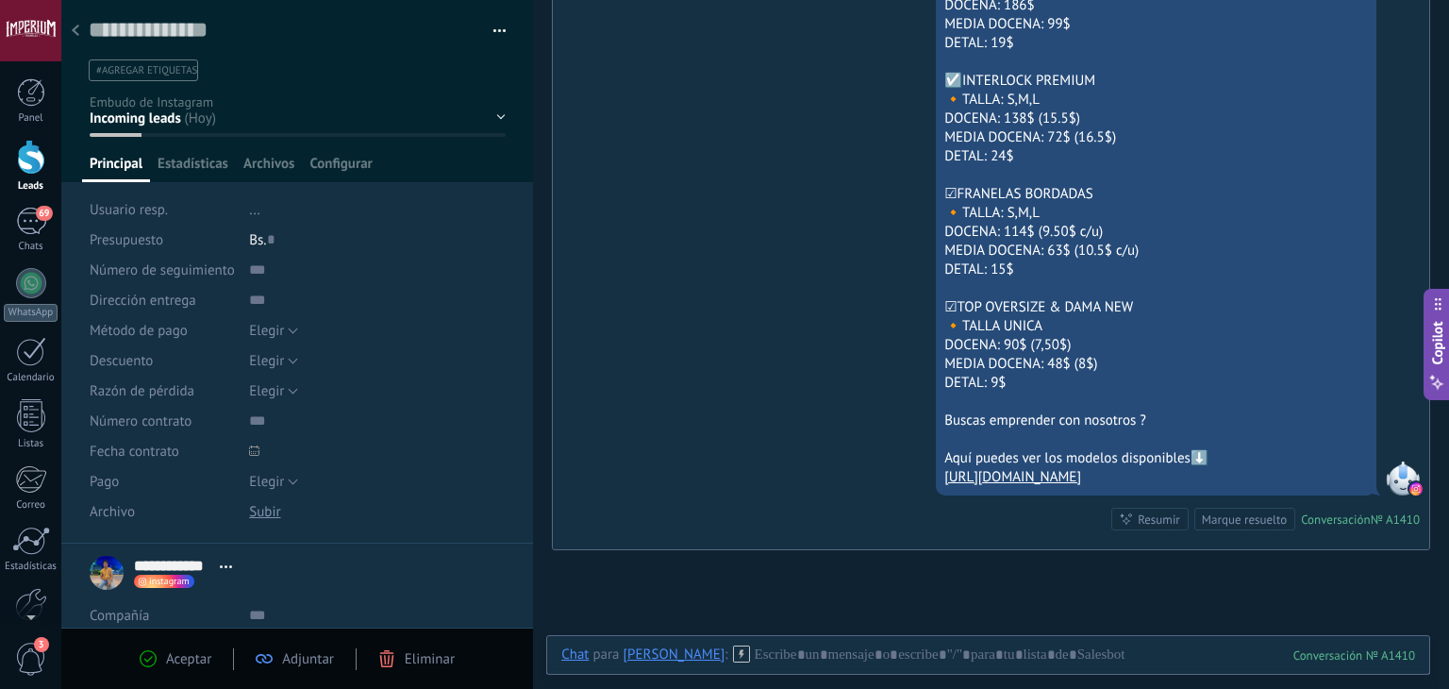
click at [78, 28] on icon at bounding box center [76, 30] width 8 height 11
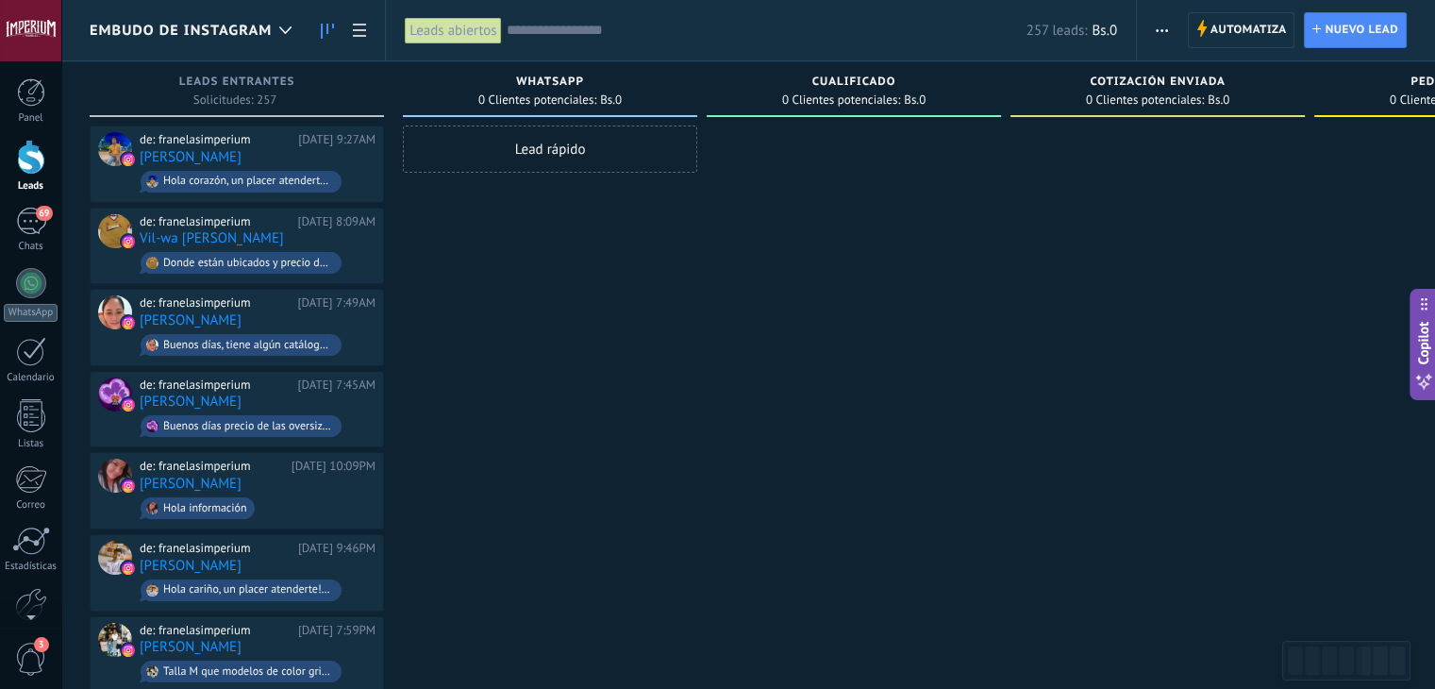
click at [270, 231] on div "de: franelasimperium Hoy 8:09AM Vil-wa Villegas Donde están ubicados y precio d…" at bounding box center [258, 246] width 236 height 64
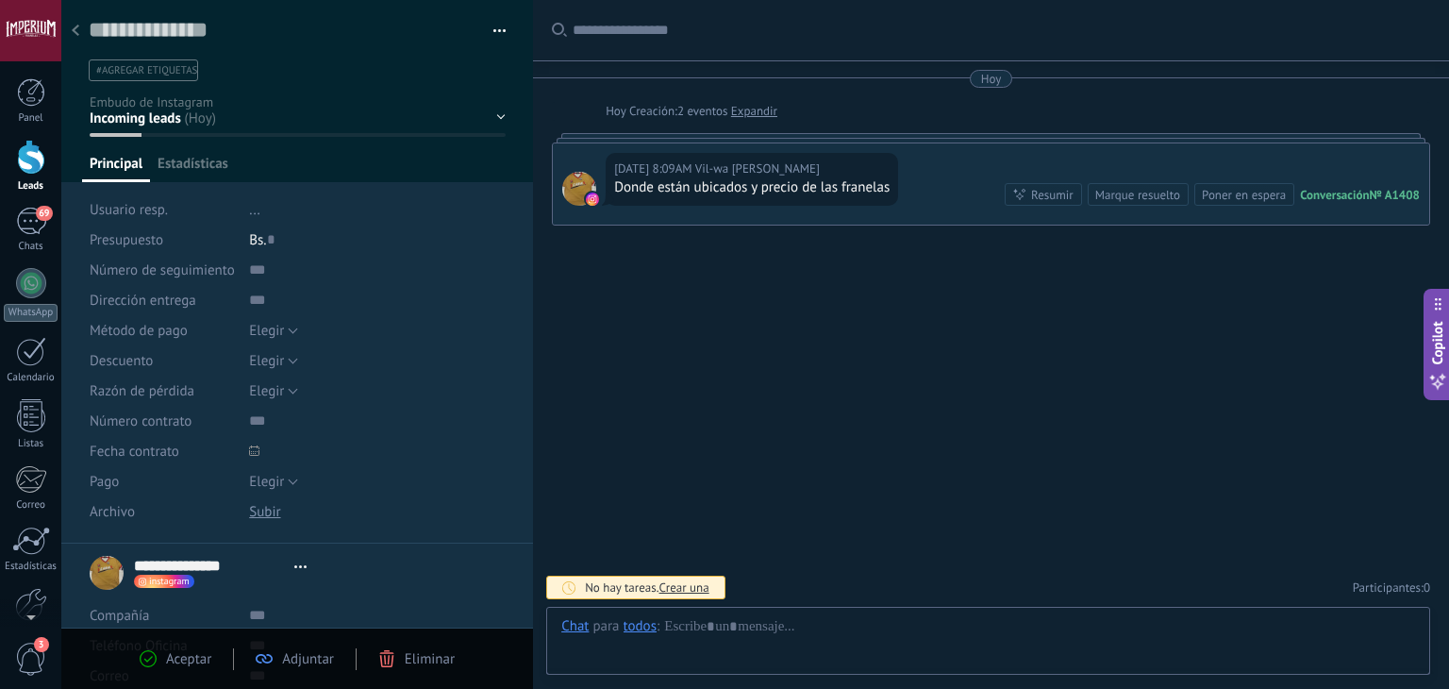
type textarea "**********"
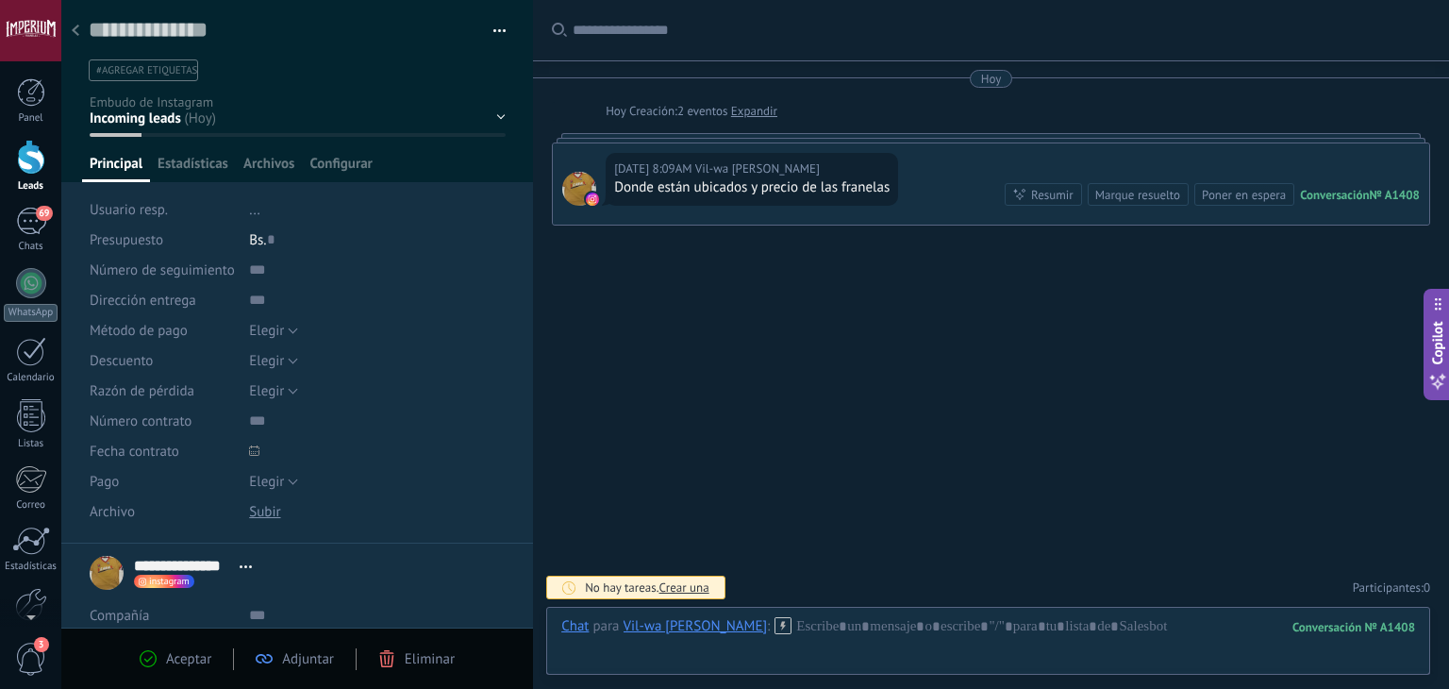
scroll to position [27, 0]
click at [823, 623] on div at bounding box center [988, 645] width 854 height 57
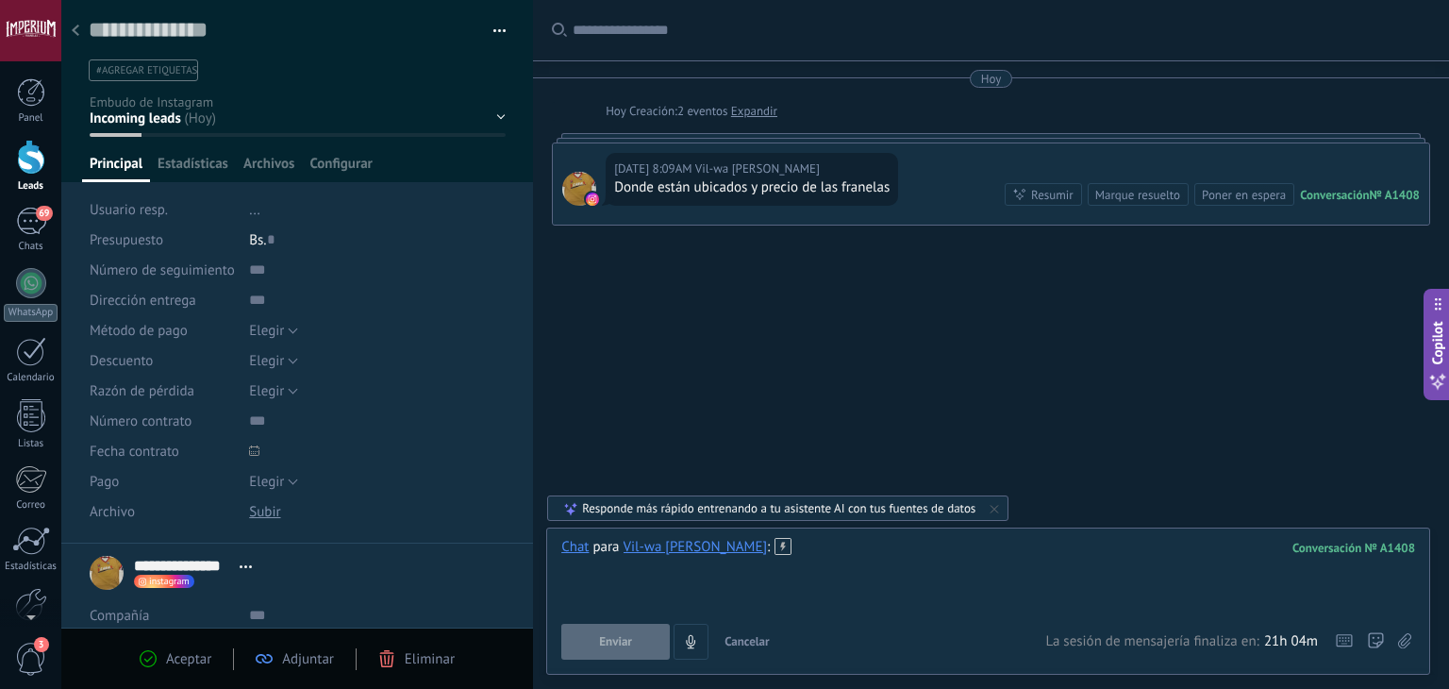
paste div
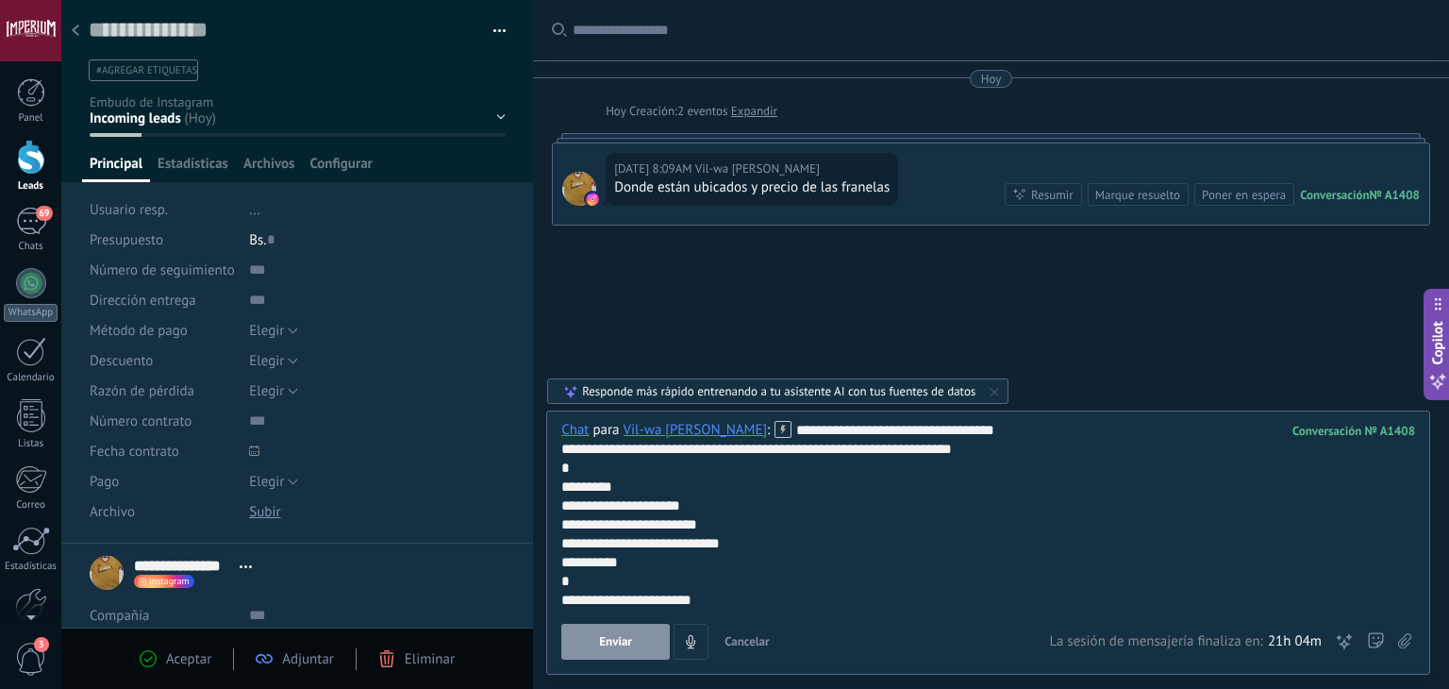
scroll to position [283, 0]
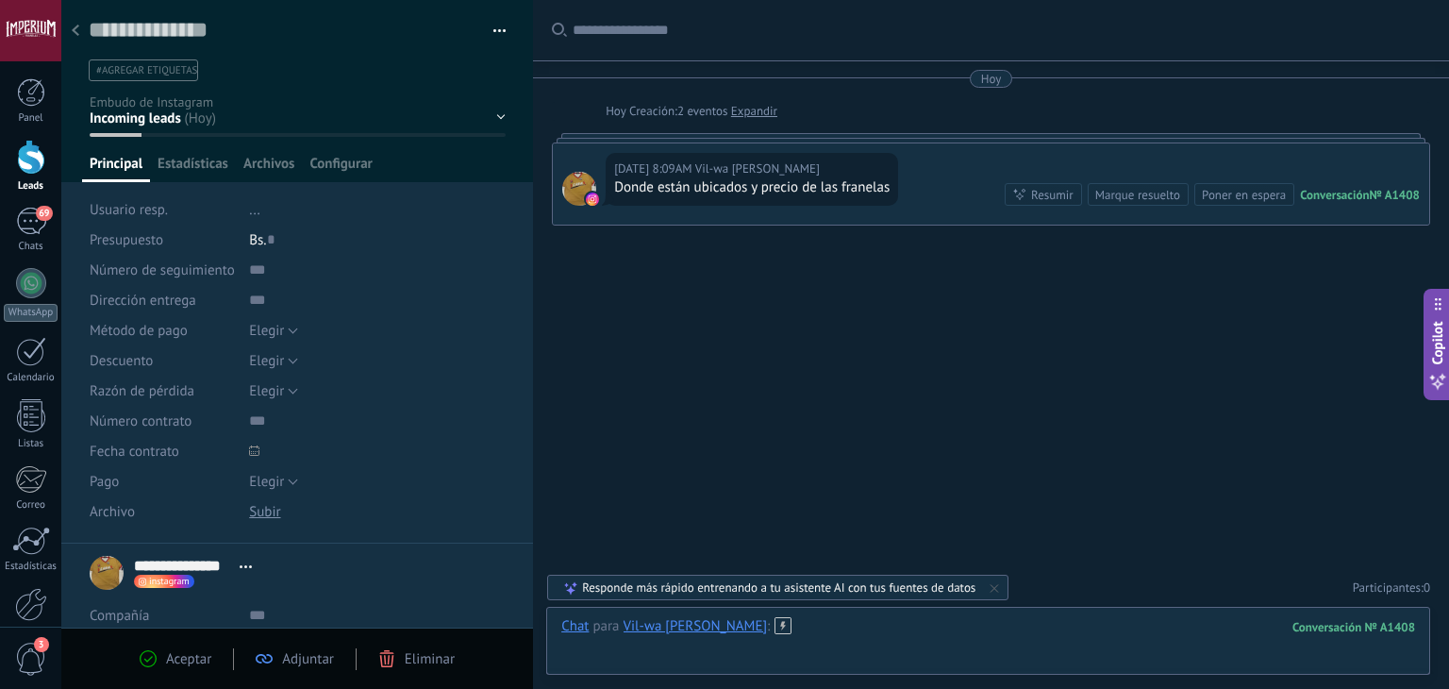
click at [834, 623] on div at bounding box center [988, 645] width 854 height 57
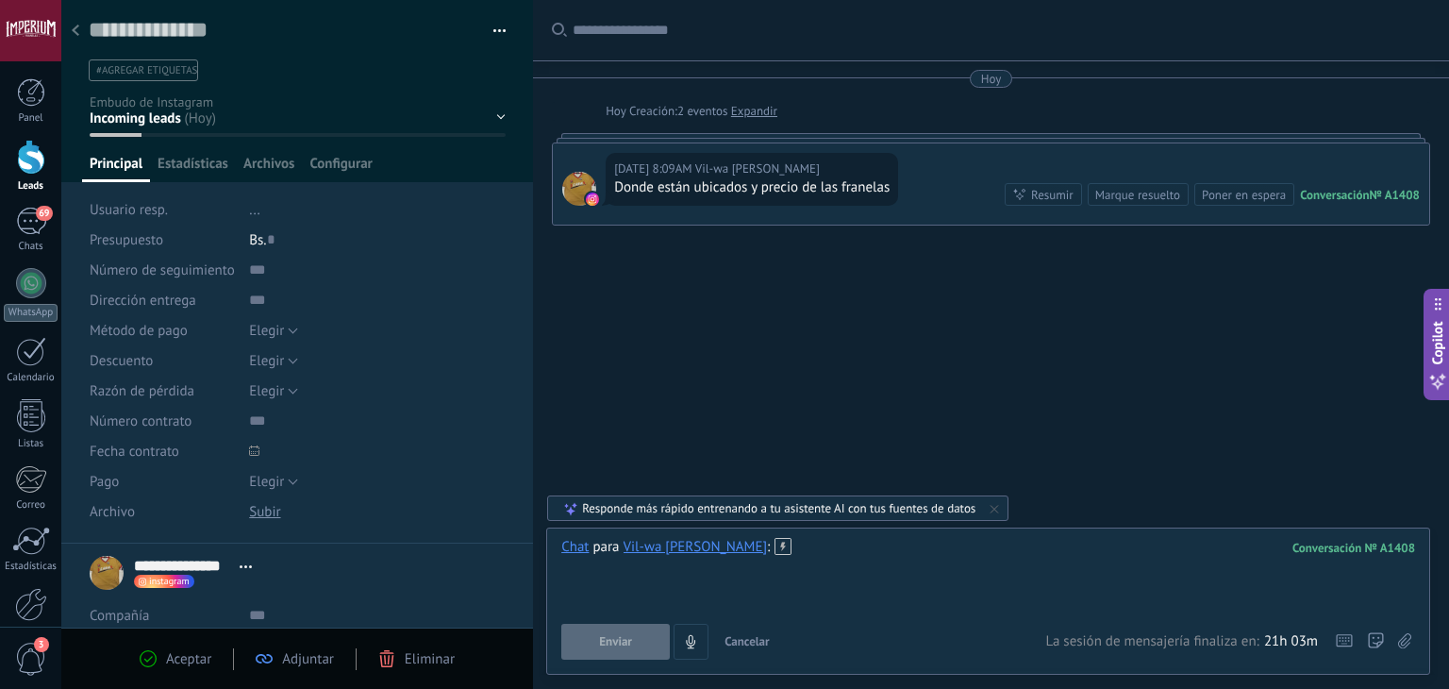
click at [825, 557] on div at bounding box center [988, 574] width 854 height 72
paste div
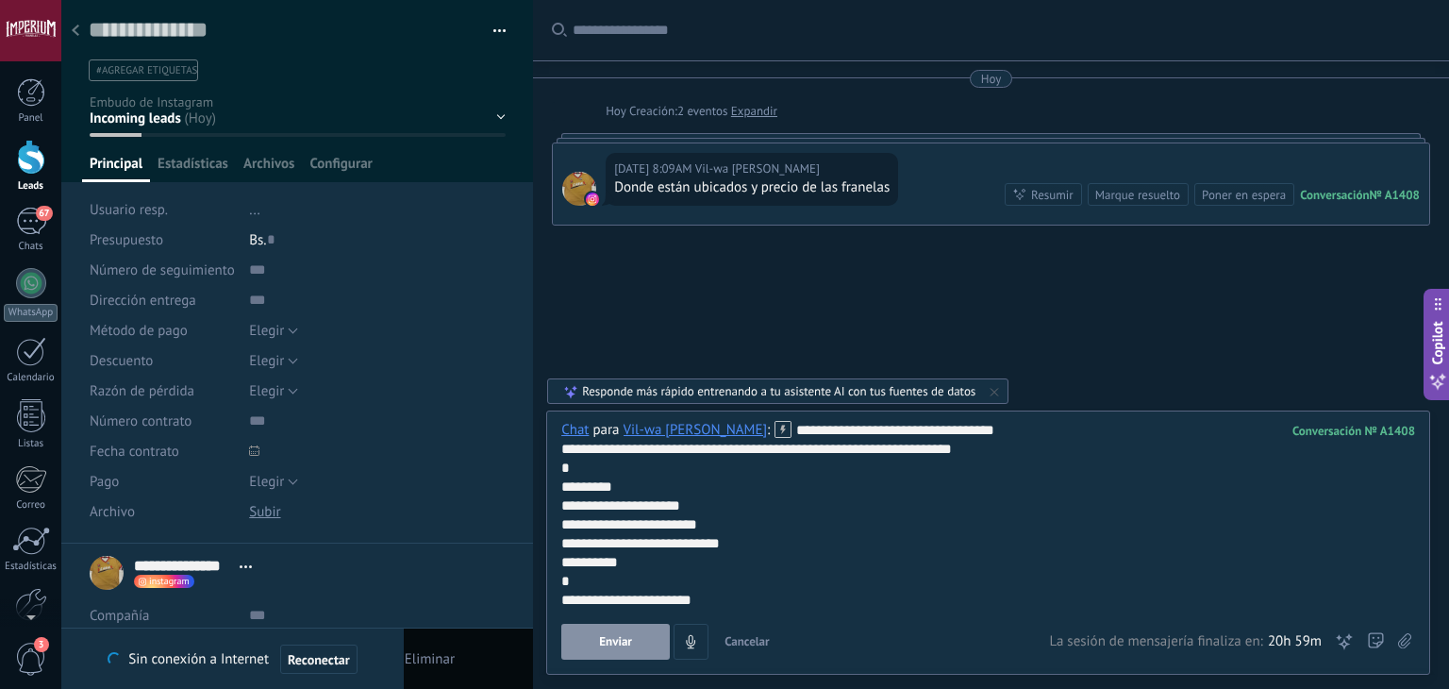
click at [592, 637] on button "Enviar" at bounding box center [615, 641] width 108 height 36
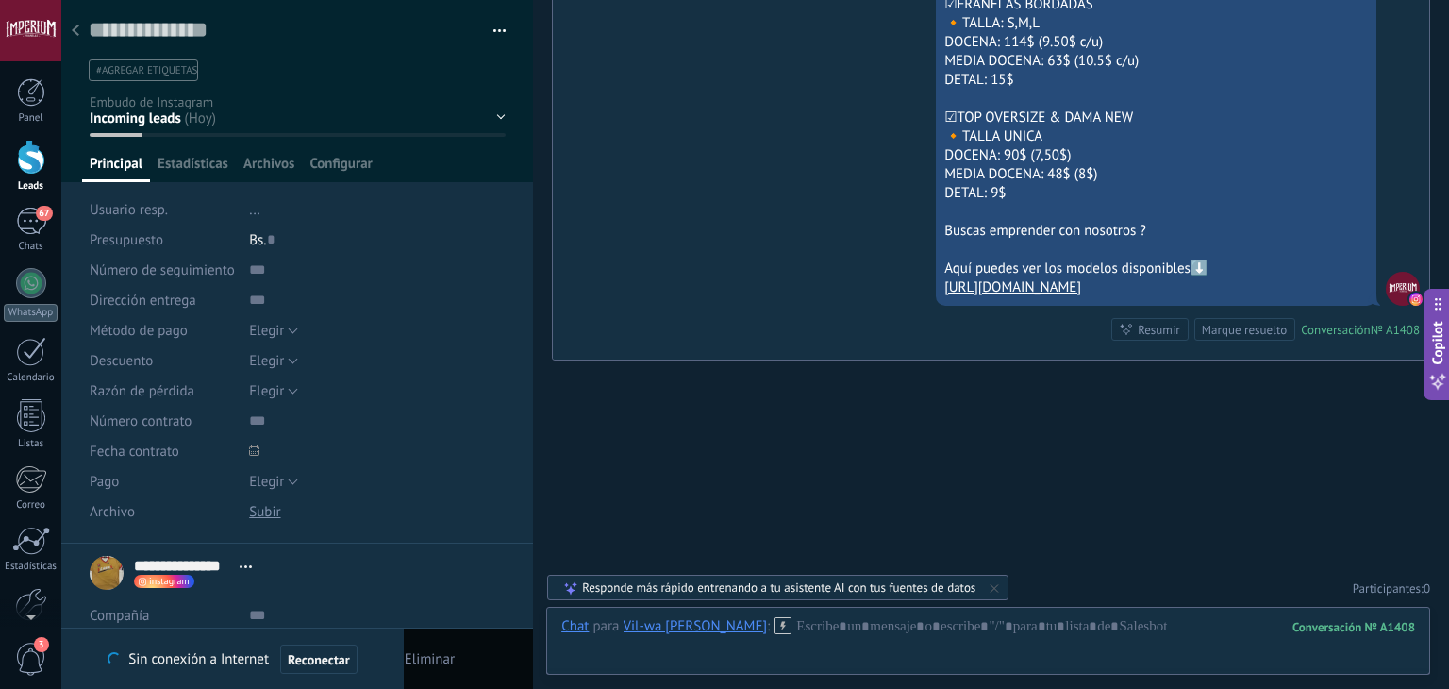
scroll to position [1159, 0]
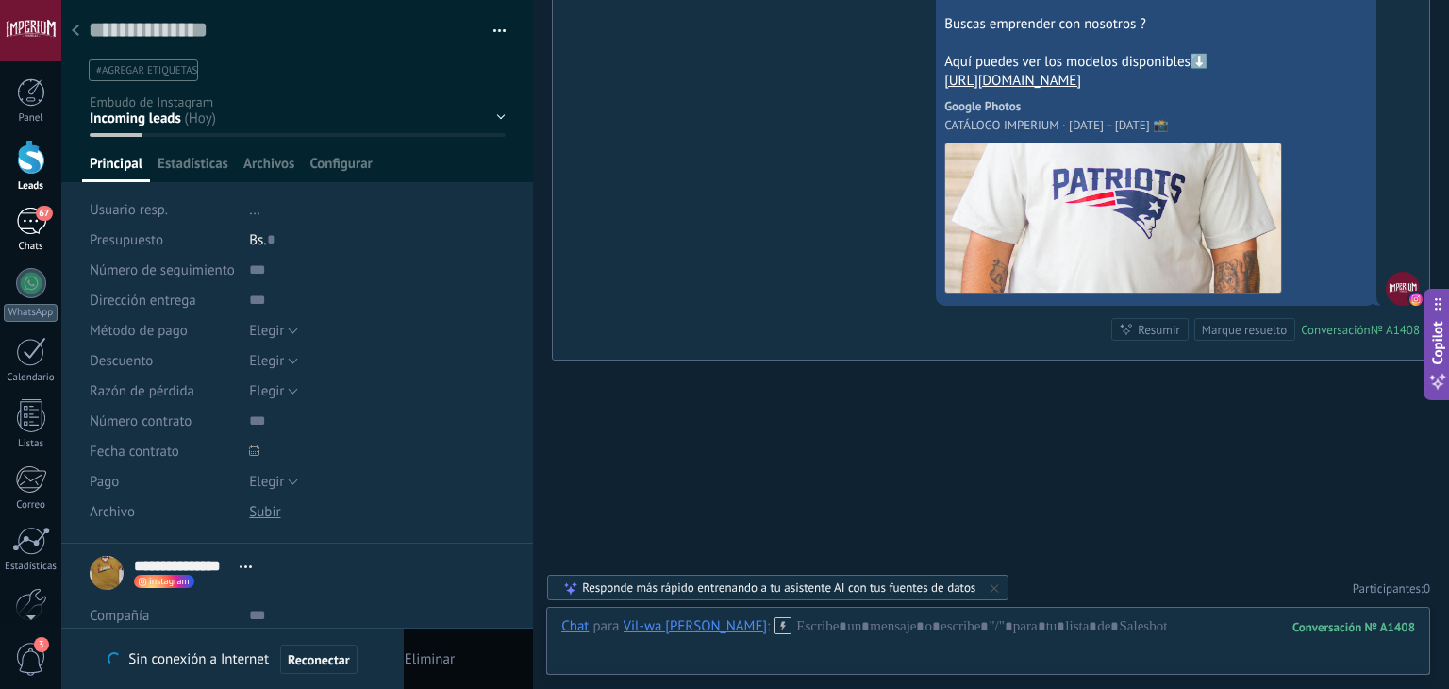
click at [31, 227] on div "67" at bounding box center [31, 221] width 30 height 27
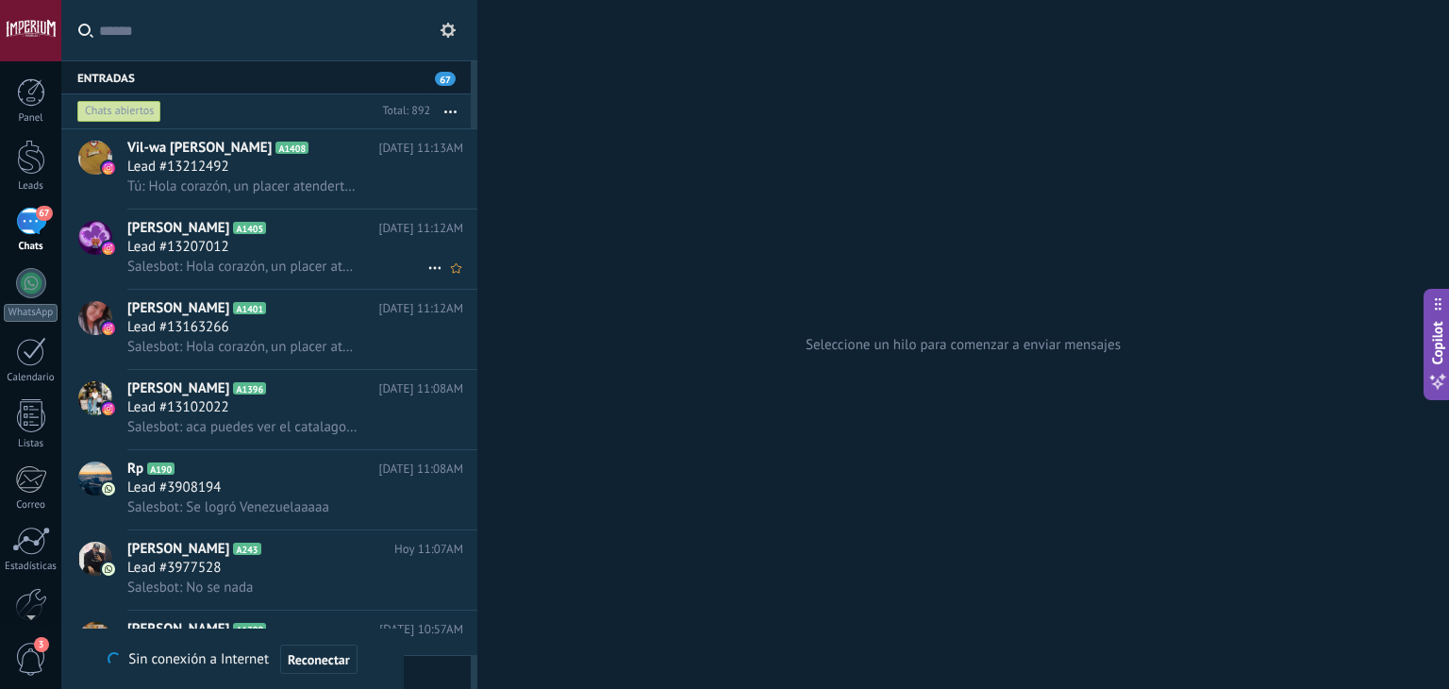
scroll to position [94, 0]
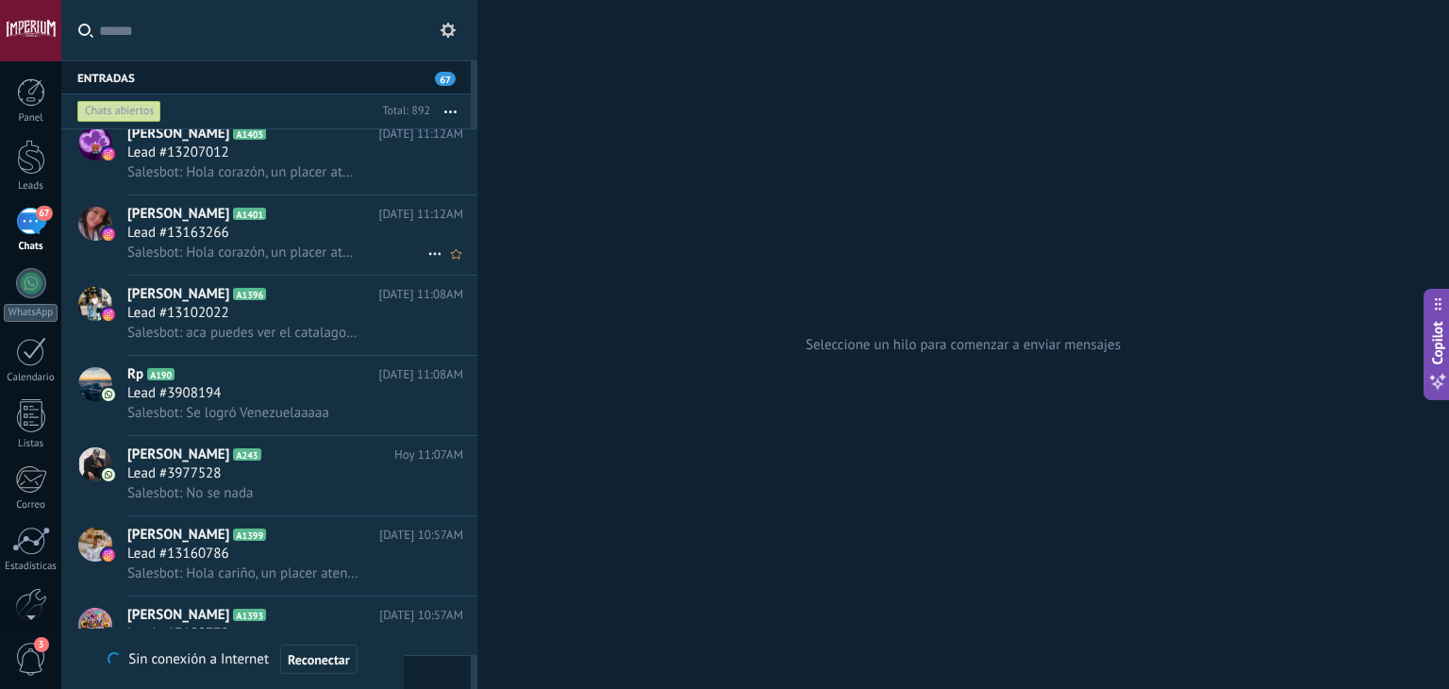
click at [309, 261] on span "Salesbot: Hola corazón, un placer atenderte💕 Tenemos variedad en franelas, aquí…" at bounding box center [243, 252] width 232 height 18
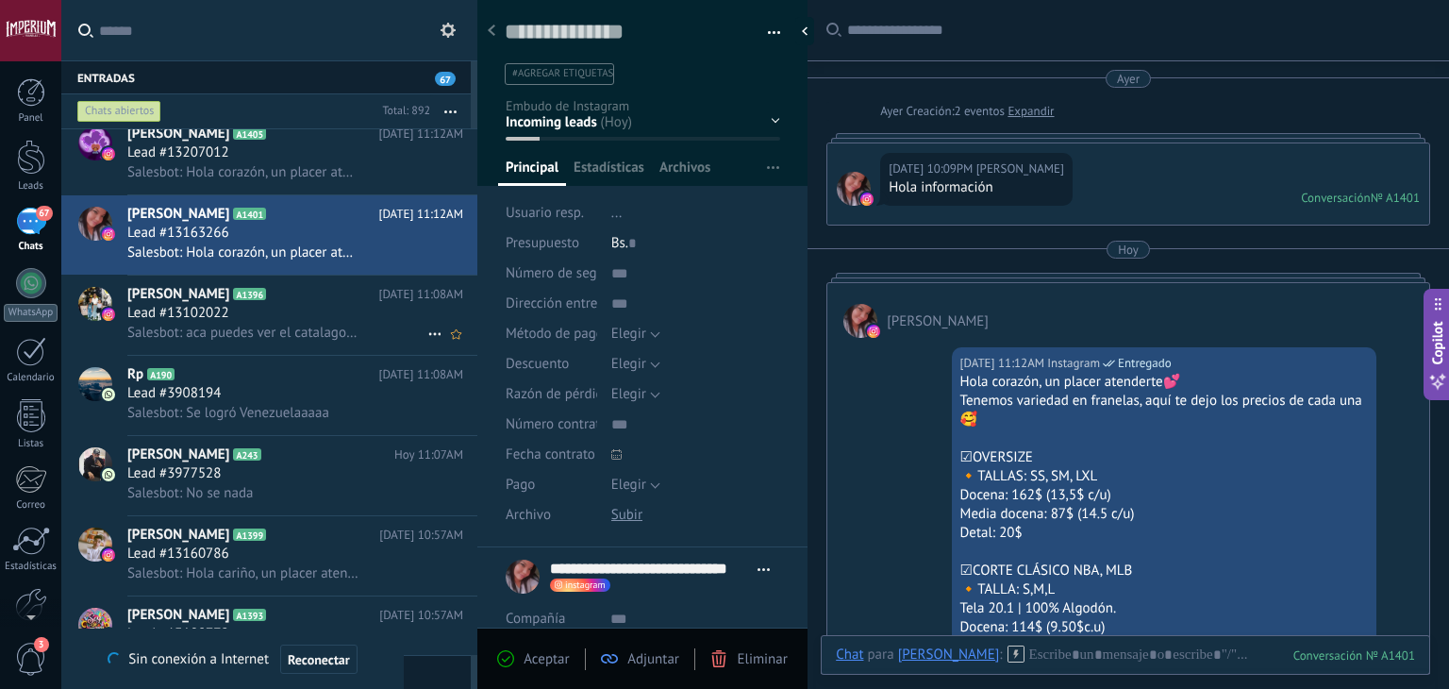
scroll to position [517, 0]
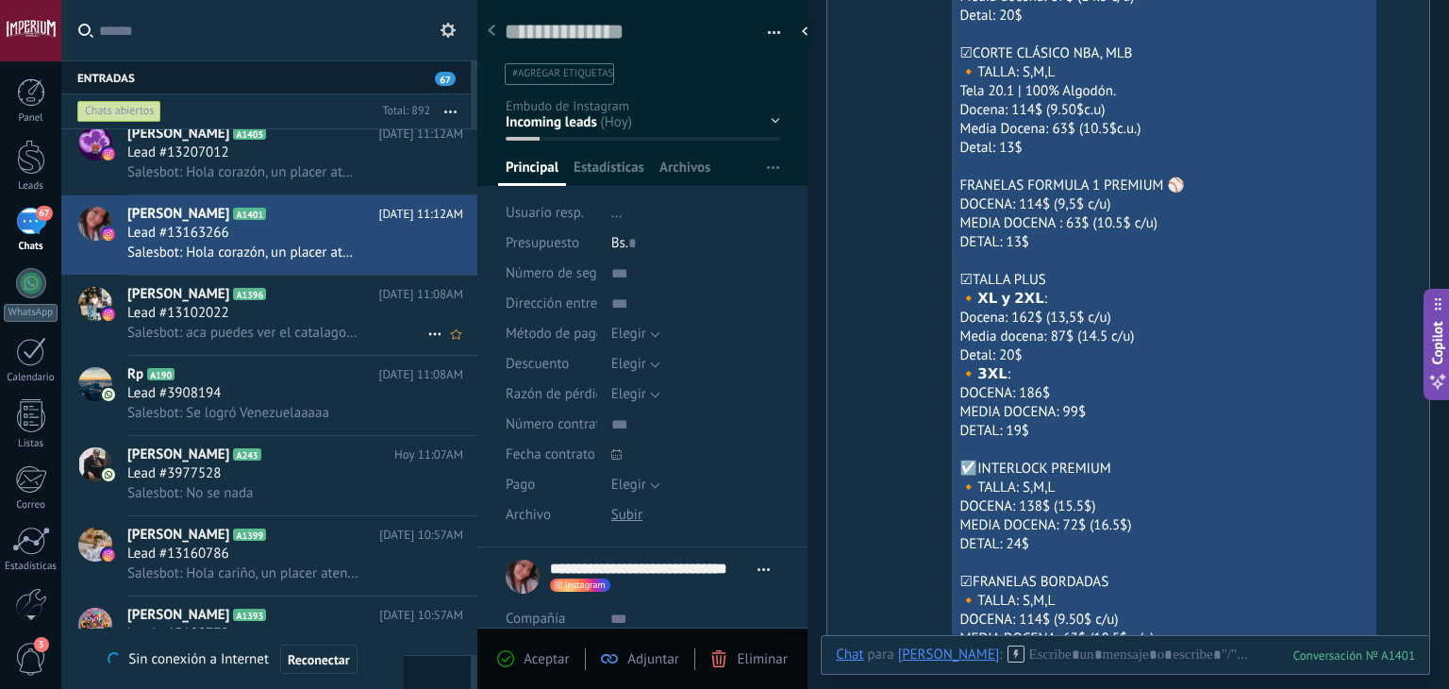
click at [229, 303] on span "[PERSON_NAME]" at bounding box center [178, 294] width 102 height 19
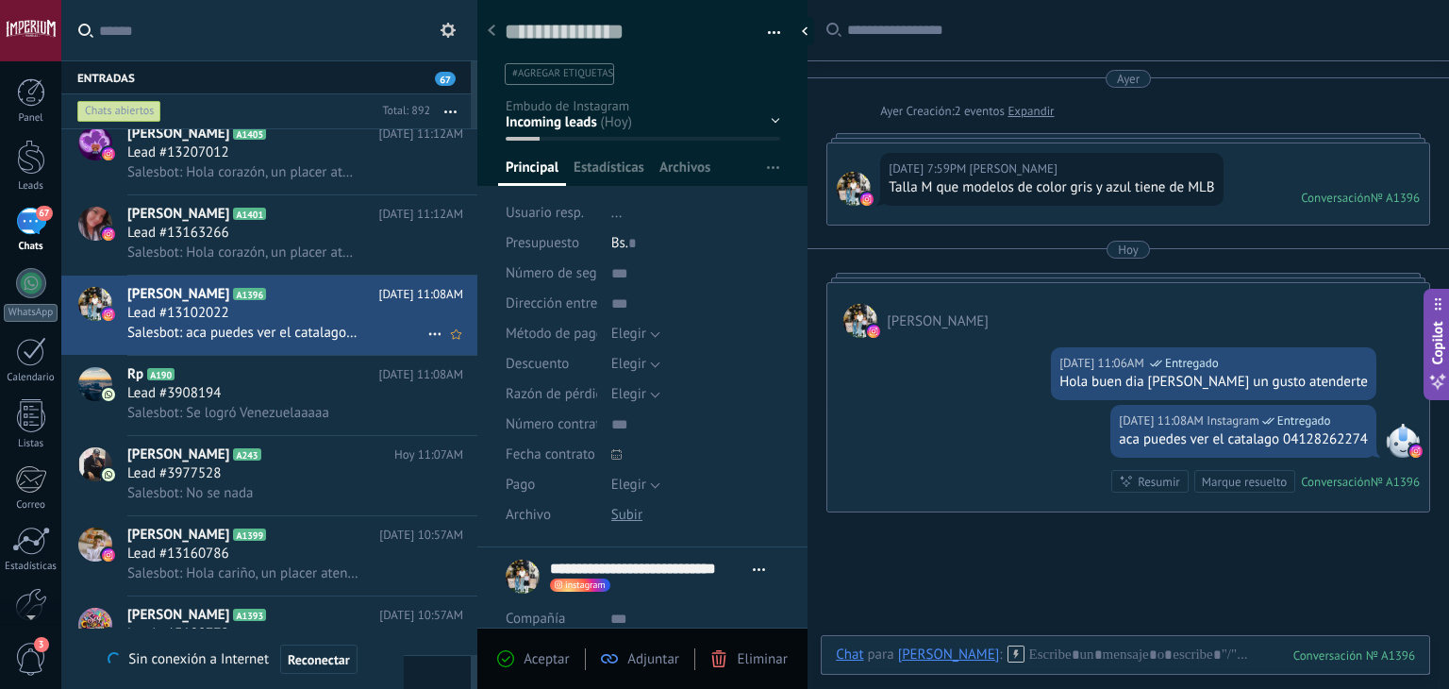
scroll to position [189, 0]
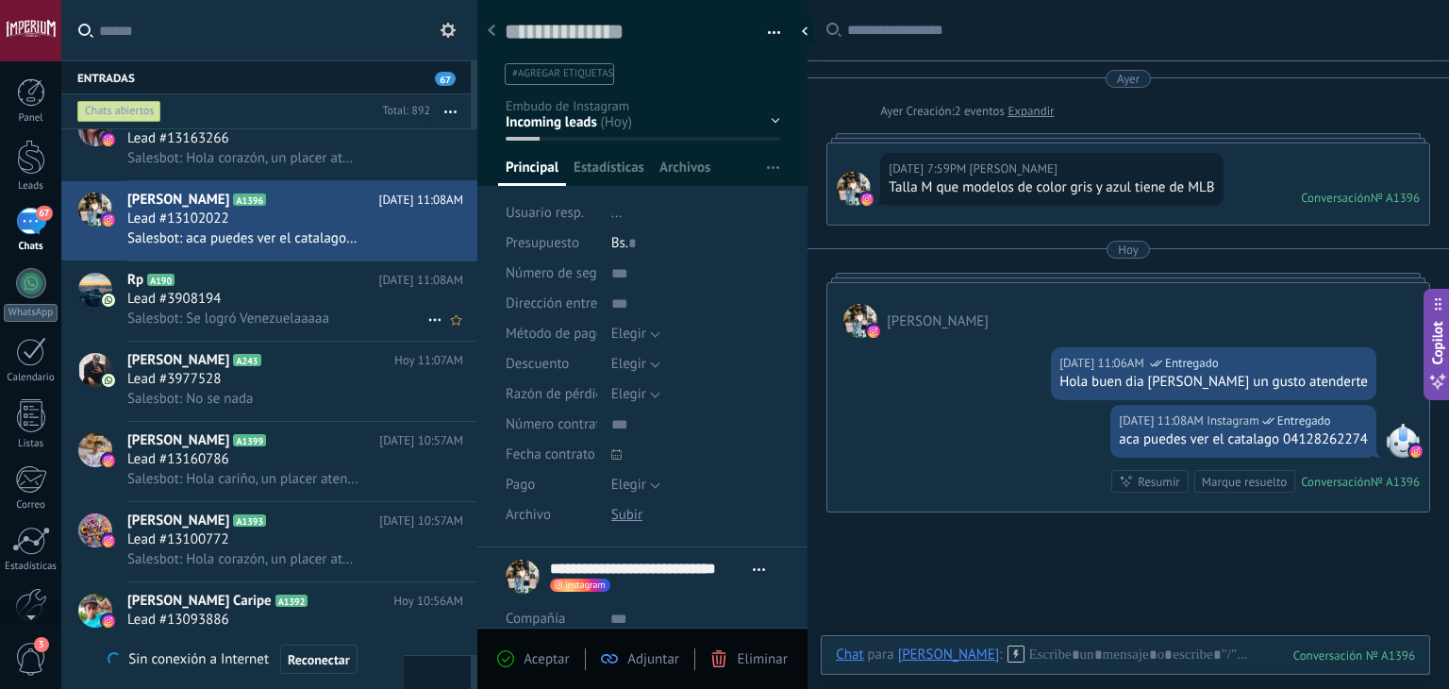
click at [329, 316] on h3 "Salesbot: Se logró Venezuelaaaaa" at bounding box center [232, 318] width 211 height 19
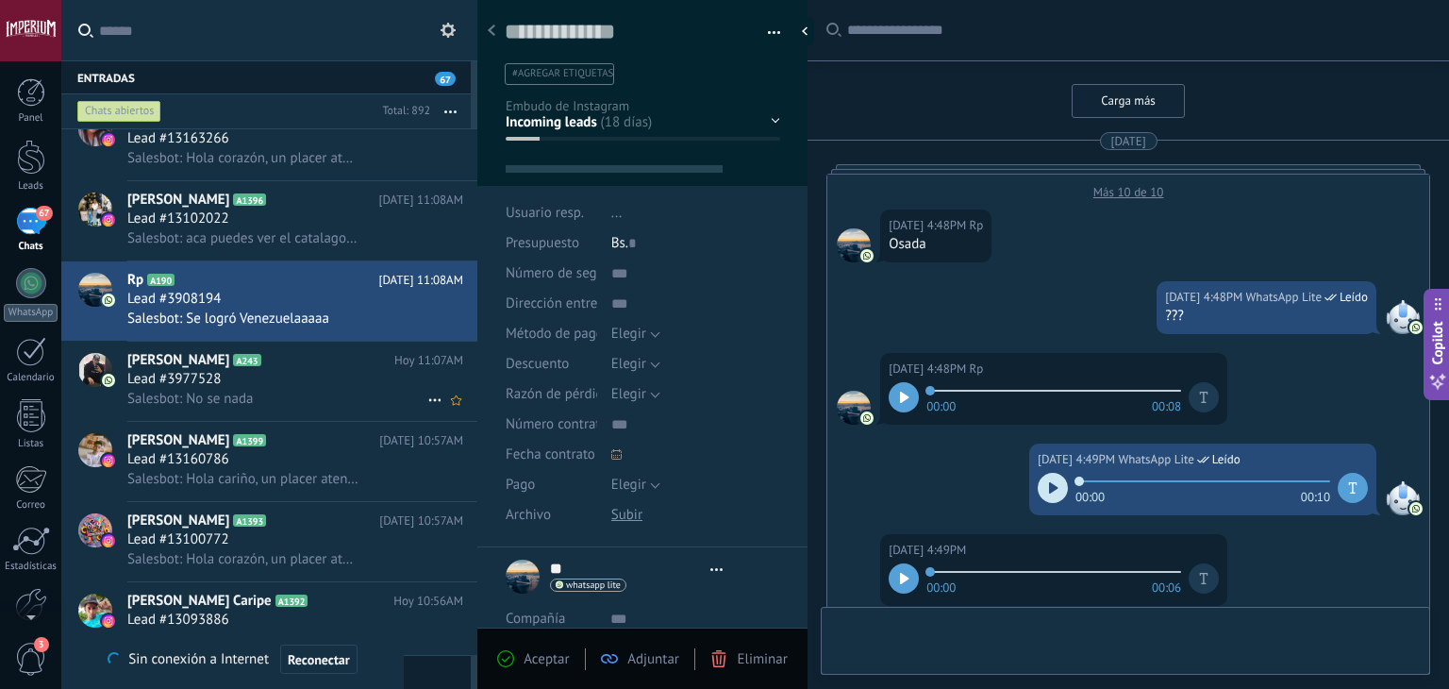
click at [307, 375] on div "[PERSON_NAME] A243 [DATE] 11:07AM Lead #3977528 Salesbot: No se nada" at bounding box center [302, 380] width 350 height 79
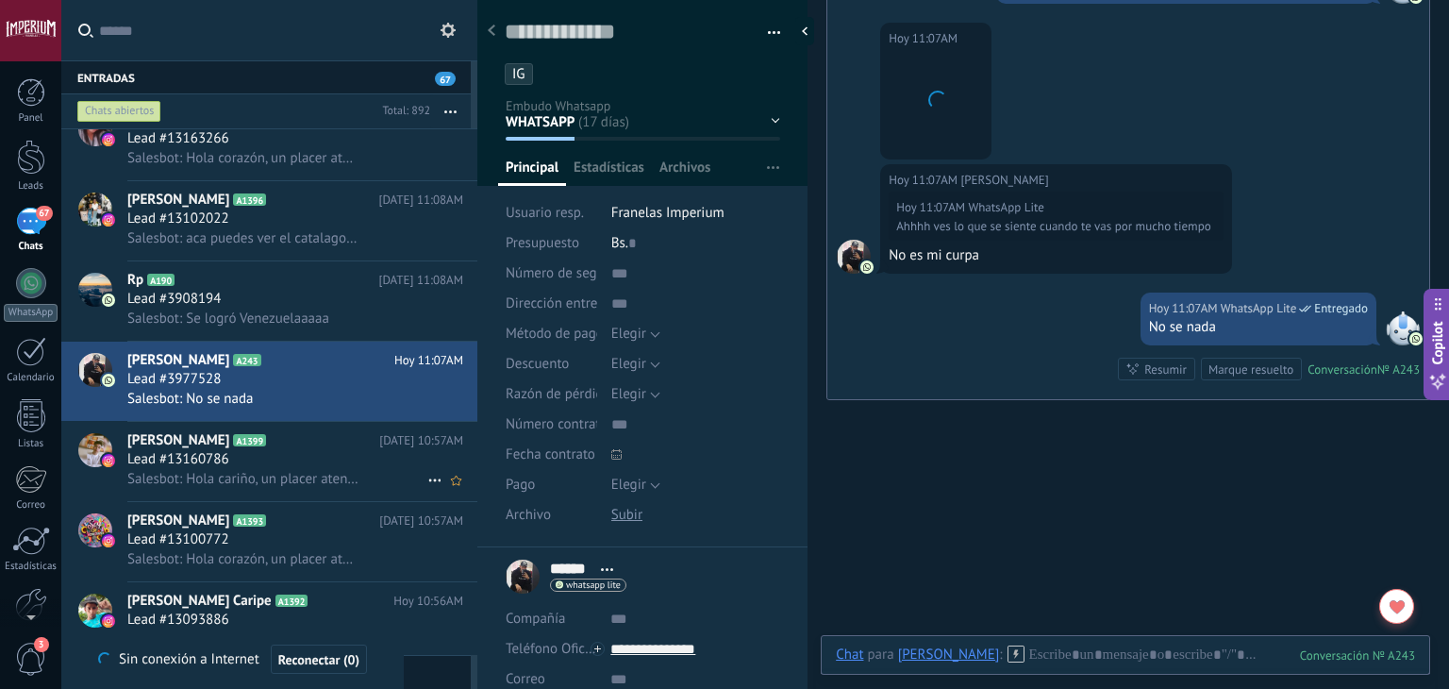
scroll to position [27, 0]
click at [371, 457] on div "[PERSON_NAME] A1399 [DATE] 10:57AM Lead #13160786 Salesbot: [PERSON_NAME], un p…" at bounding box center [302, 461] width 350 height 79
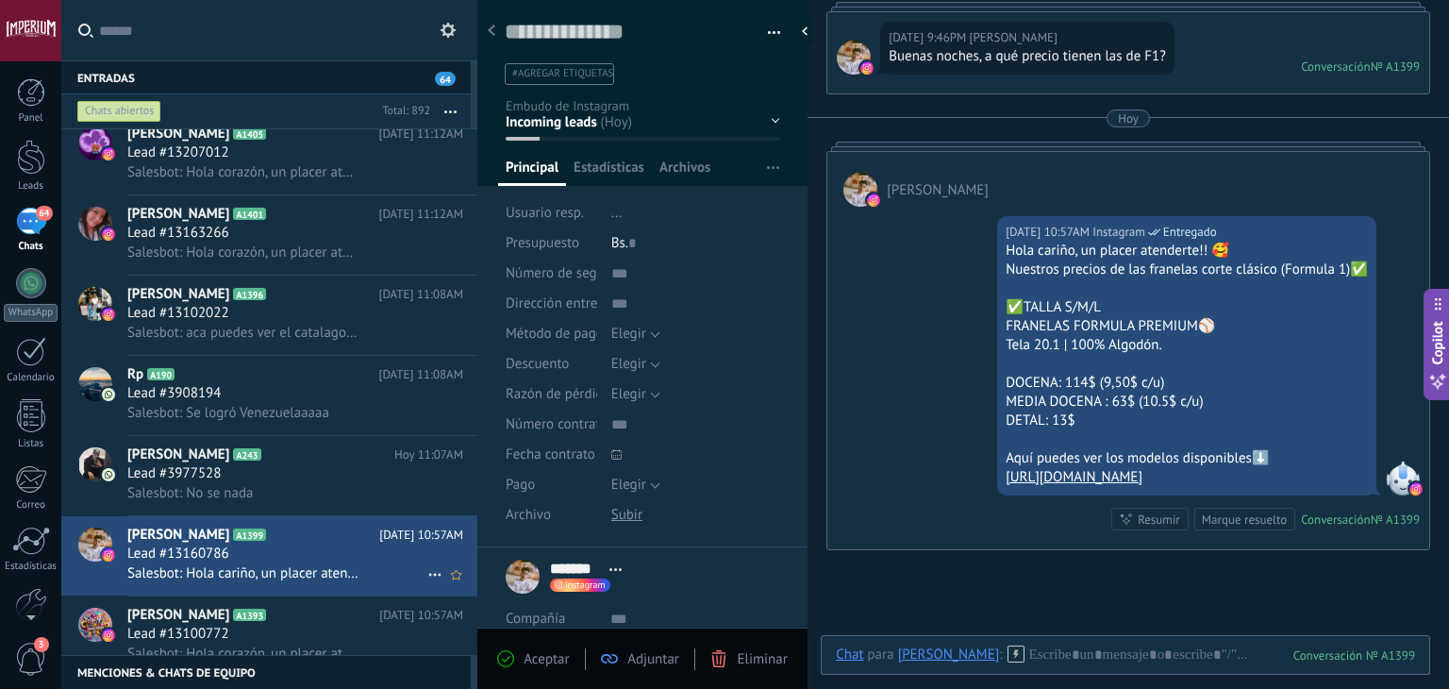
scroll to position [283, 0]
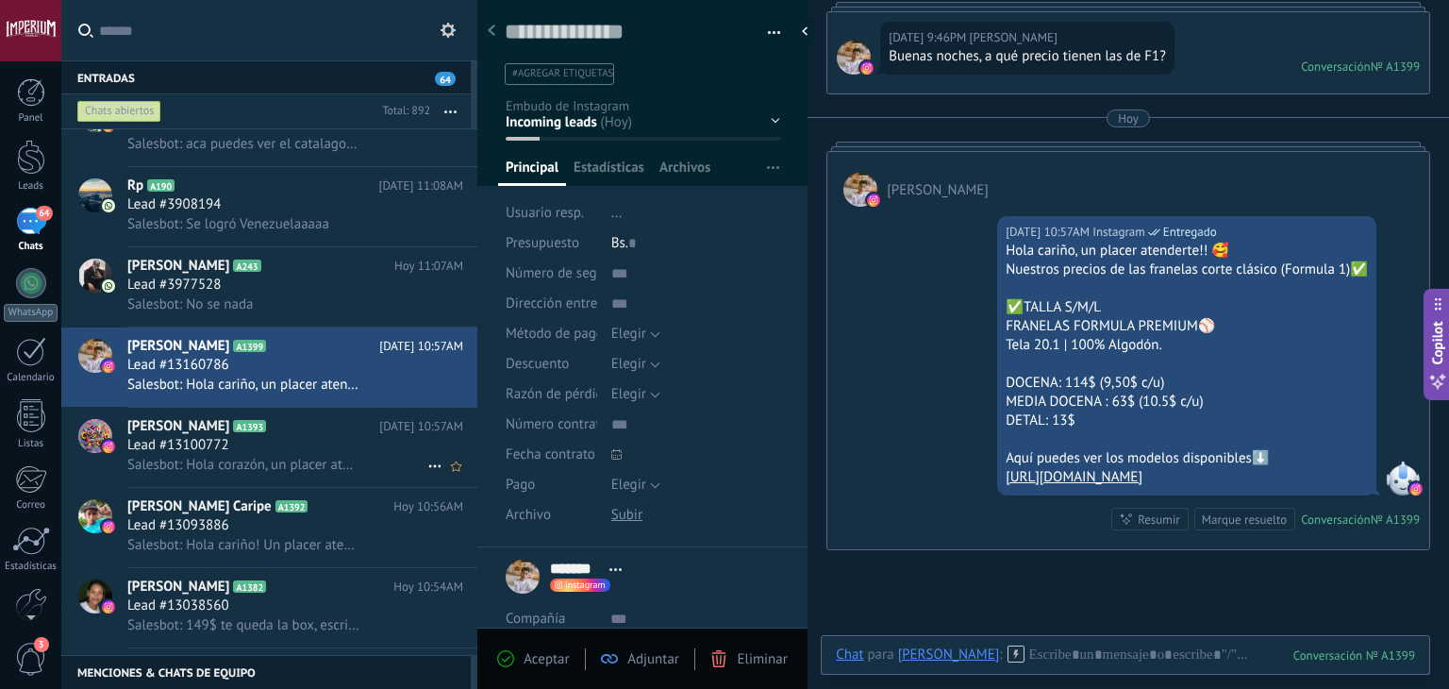
click at [240, 446] on div "Lead #13100772" at bounding box center [295, 445] width 336 height 19
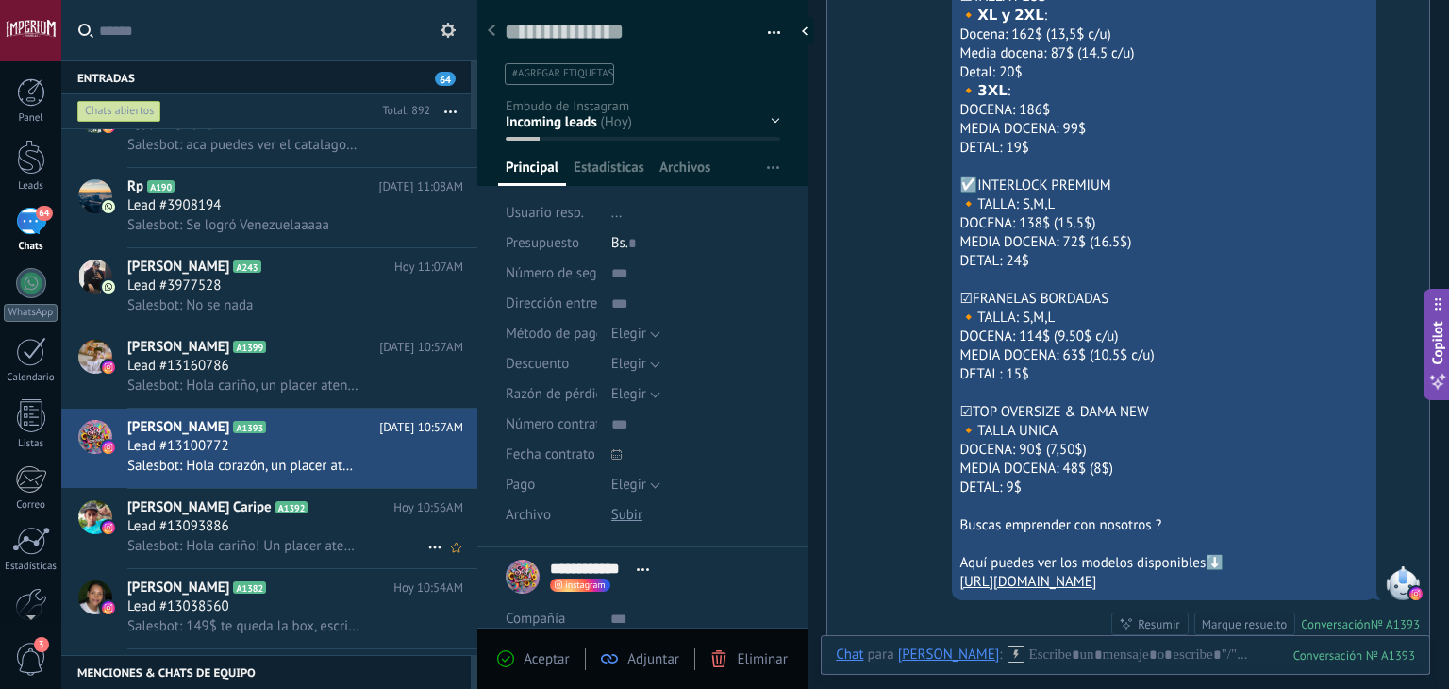
scroll to position [377, 0]
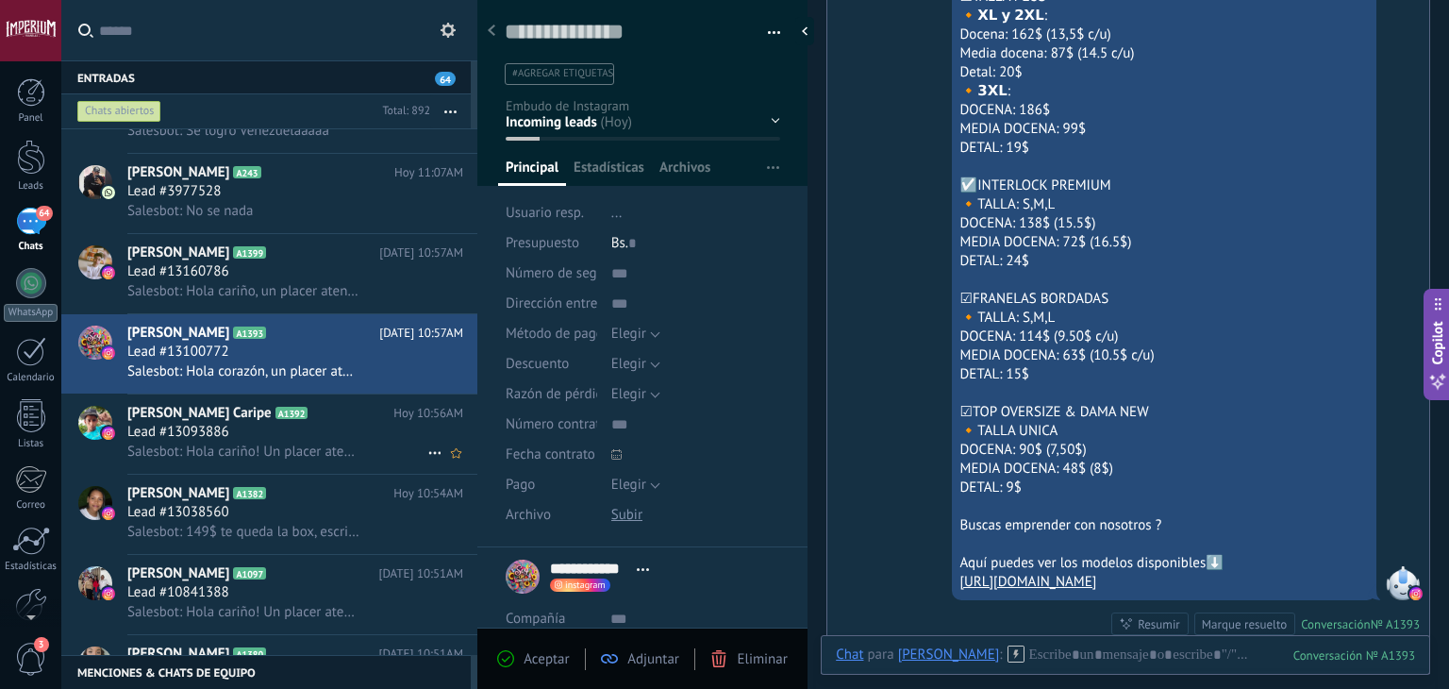
click at [234, 435] on h3 "Lead #13093886" at bounding box center [182, 432] width 111 height 19
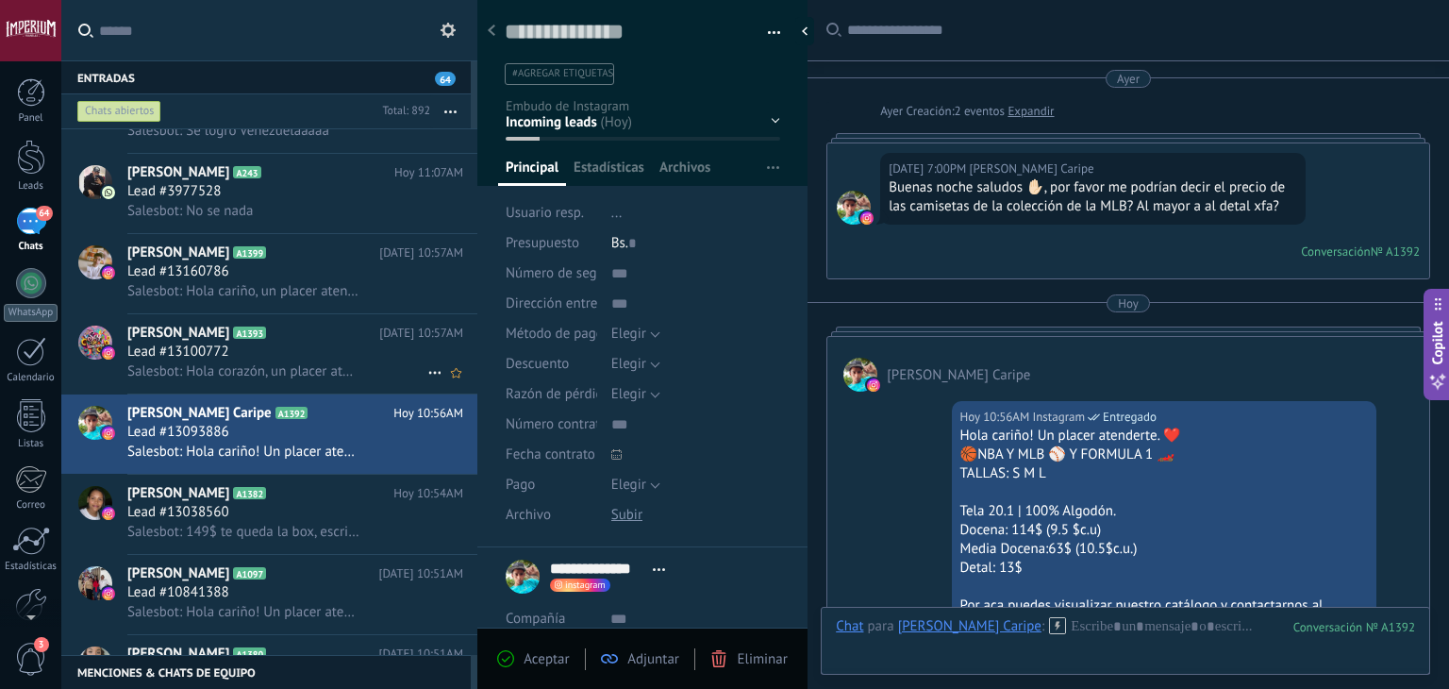
scroll to position [27, 0]
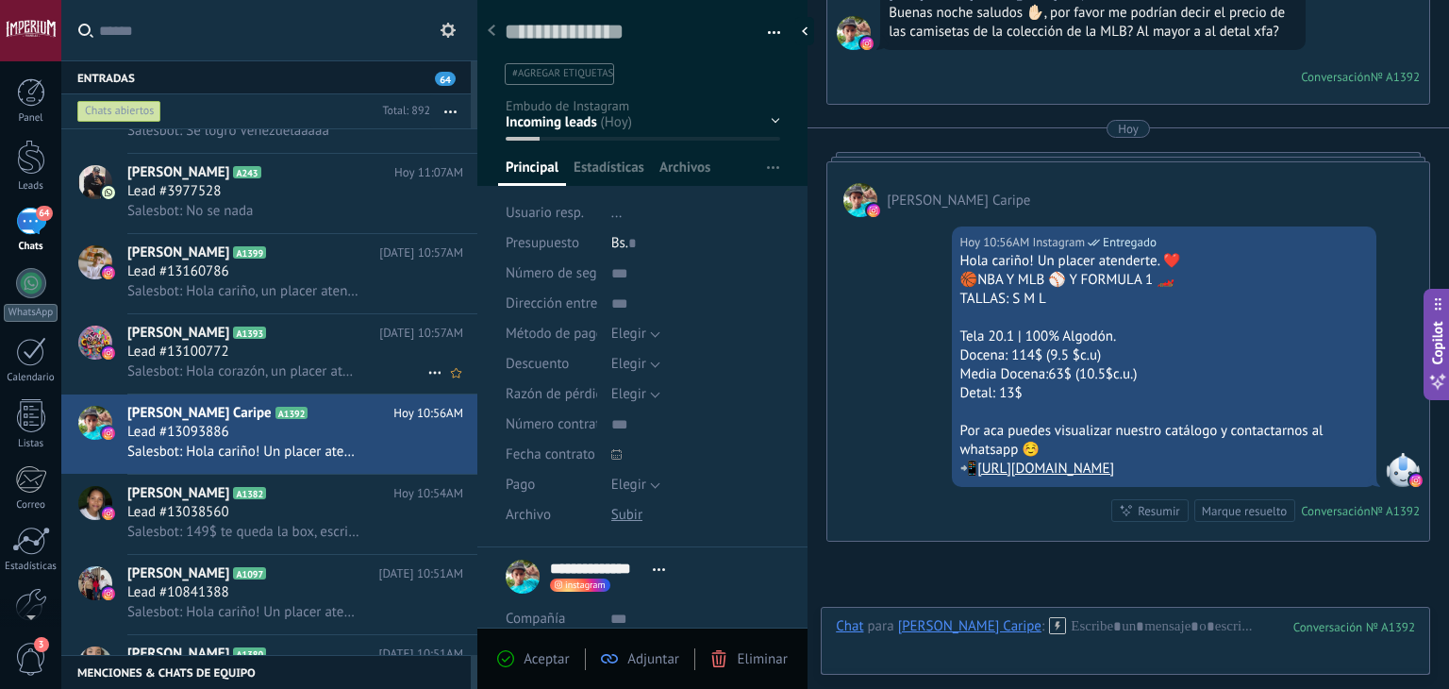
click at [278, 380] on span "Salesbot: Hola corazón, un placer atenderte💕 Tenemos variedad en franelas, aquí…" at bounding box center [243, 371] width 232 height 18
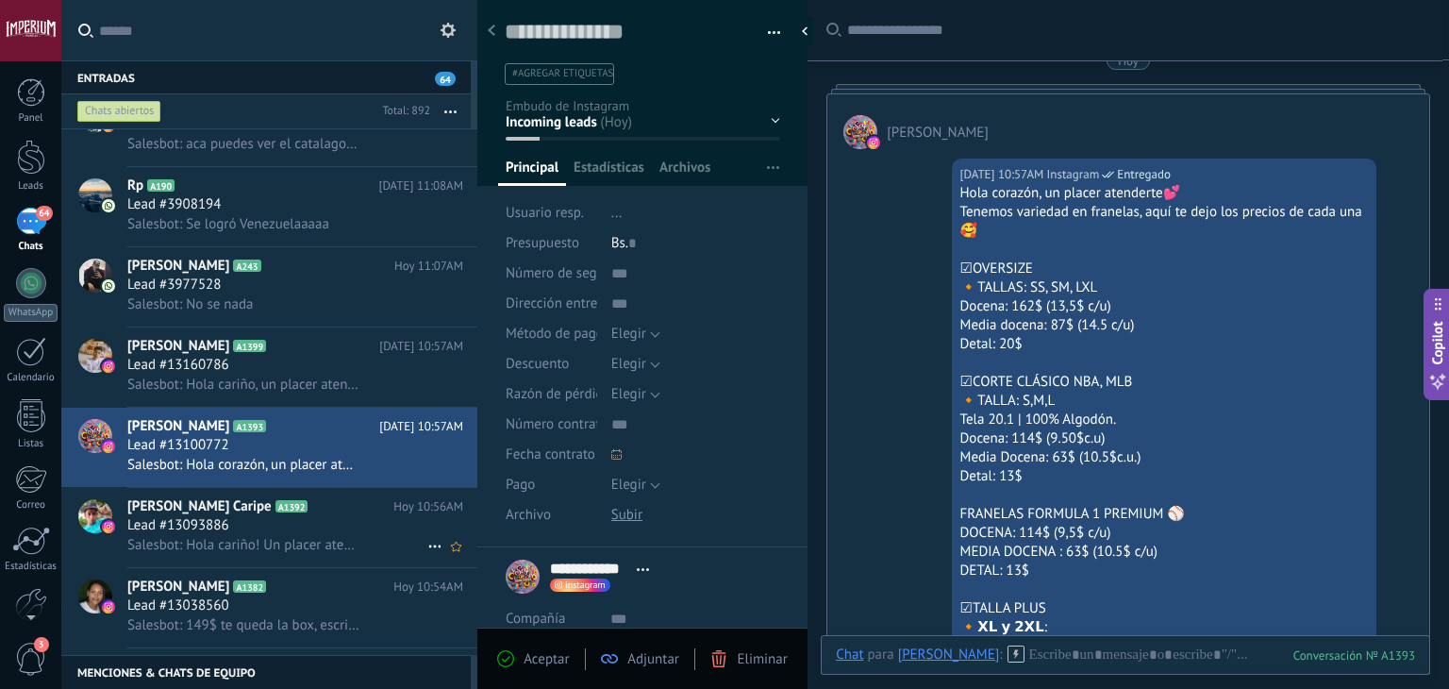
click at [356, 549] on h3 "Salesbot: Hola cariño! Un placer atenderte. ❤️ 🏀NBA Y MLB ⚾ Y FORMULA 1 🏎️ TALL…" at bounding box center [247, 545] width 241 height 19
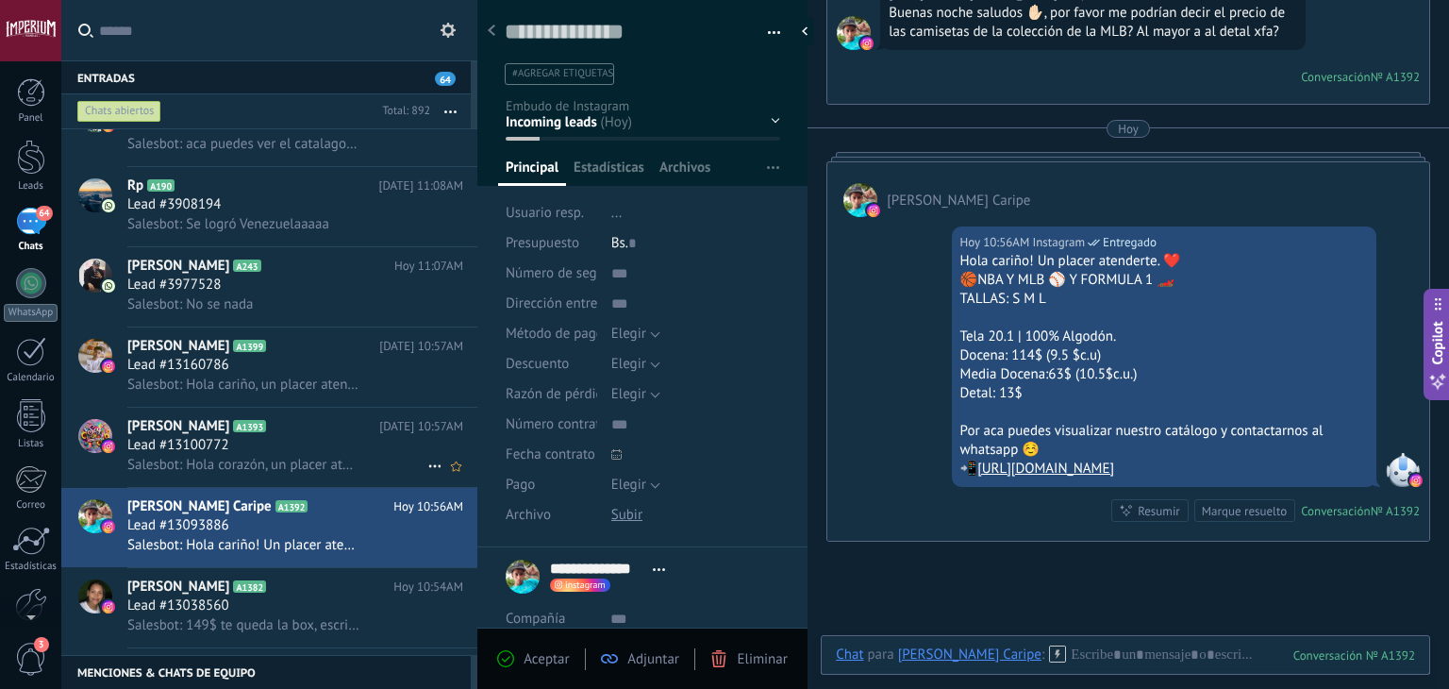
scroll to position [472, 0]
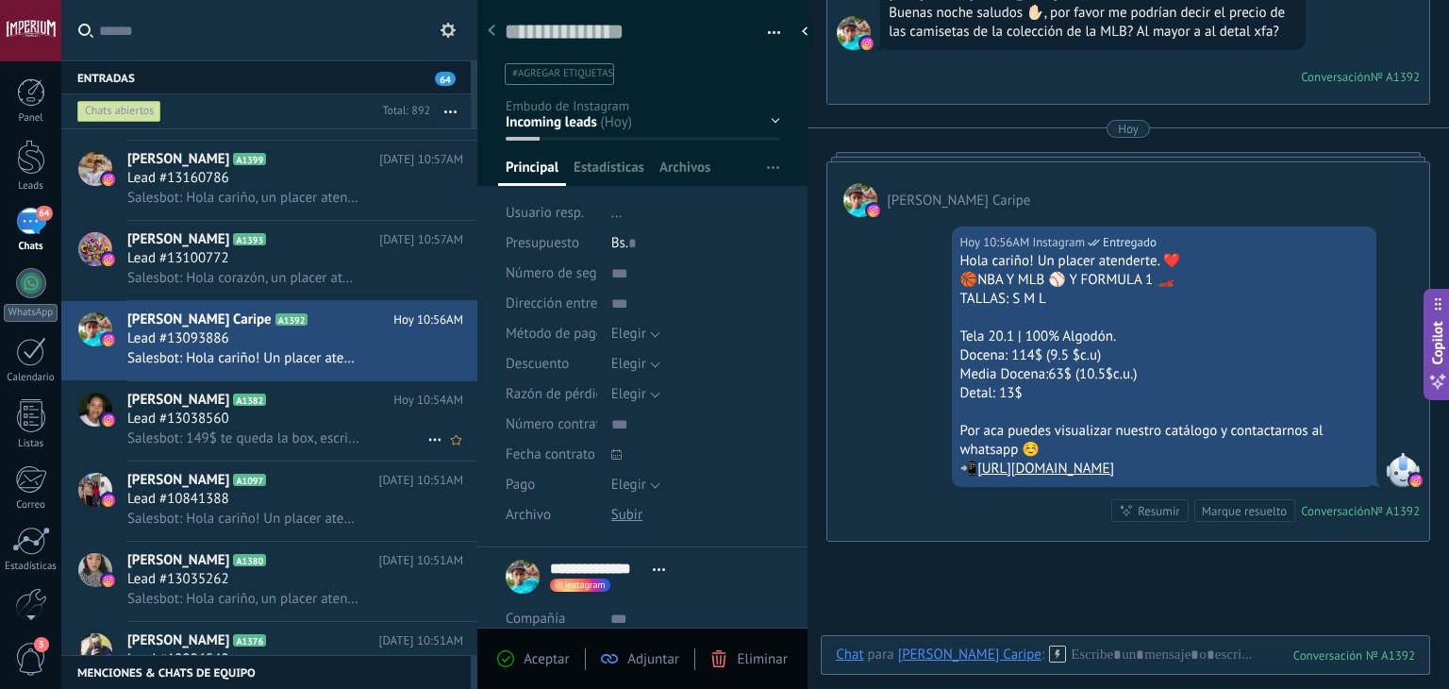
click at [351, 460] on div "[PERSON_NAME] A1382 [DATE] 10:54AM Lead #13038560 Salesbot: 149$ te queda la bo…" at bounding box center [302, 420] width 350 height 79
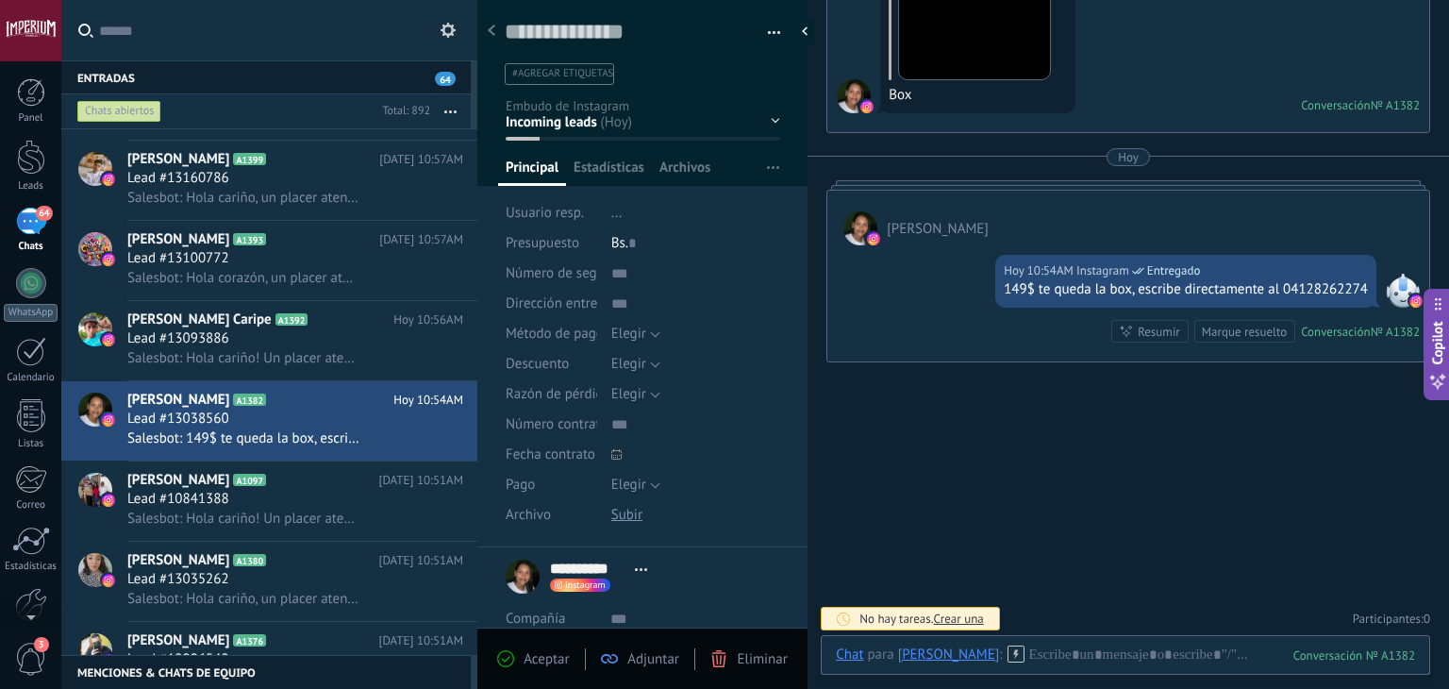
scroll to position [242, 0]
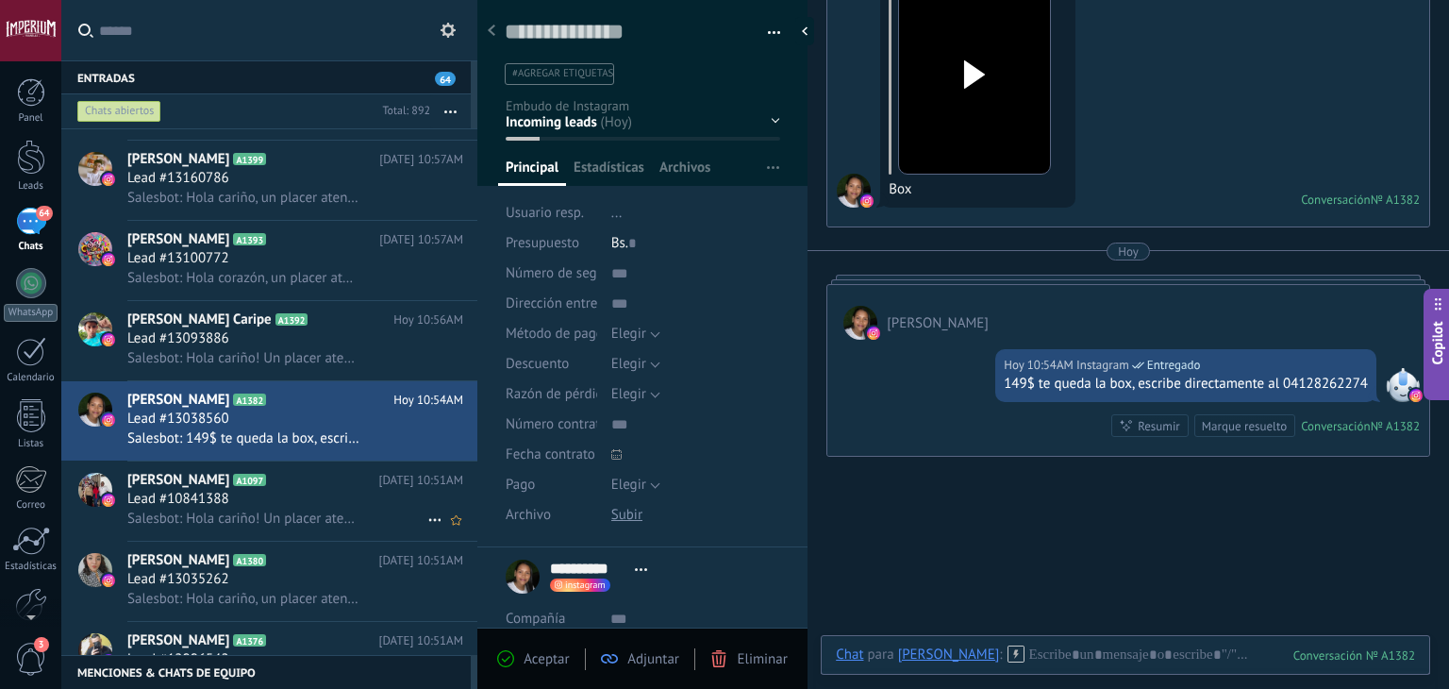
click at [407, 484] on span "[DATE] 10:51AM" at bounding box center [420, 480] width 85 height 19
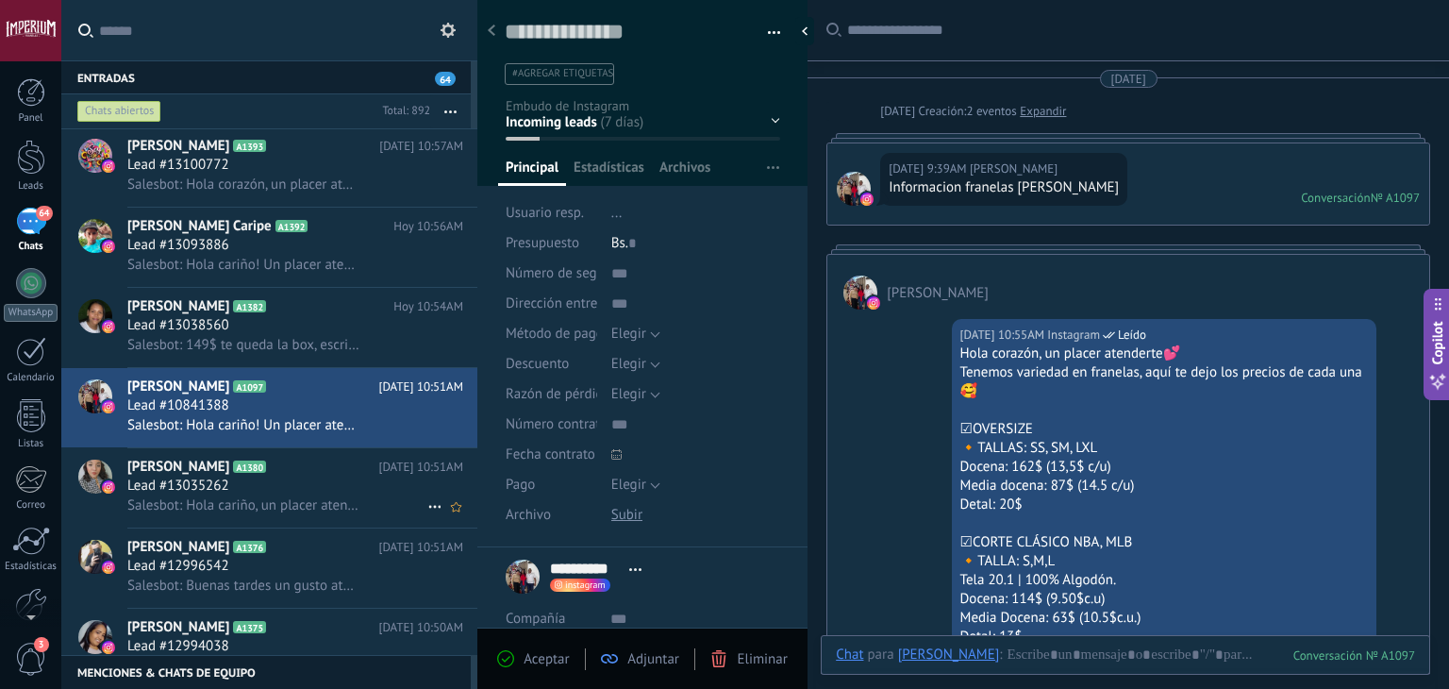
scroll to position [1588, 0]
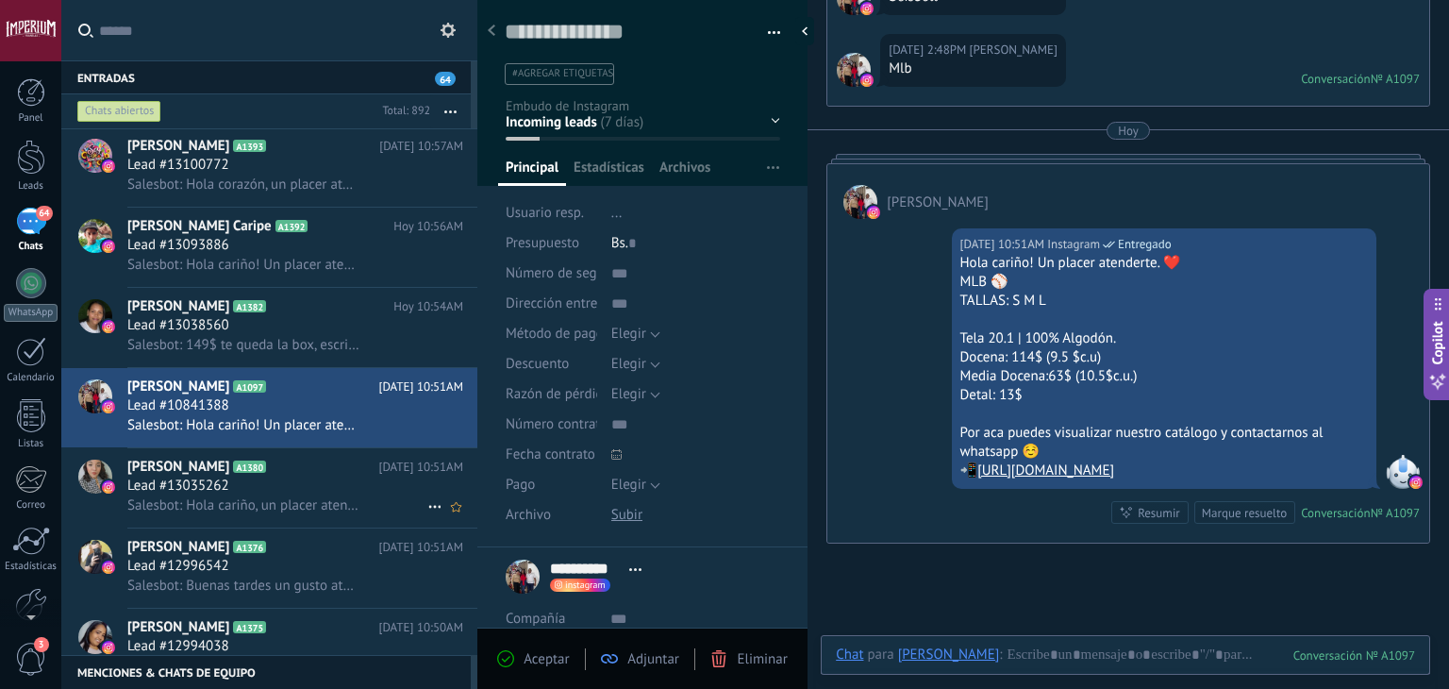
click at [272, 468] on icon at bounding box center [281, 466] width 19 height 19
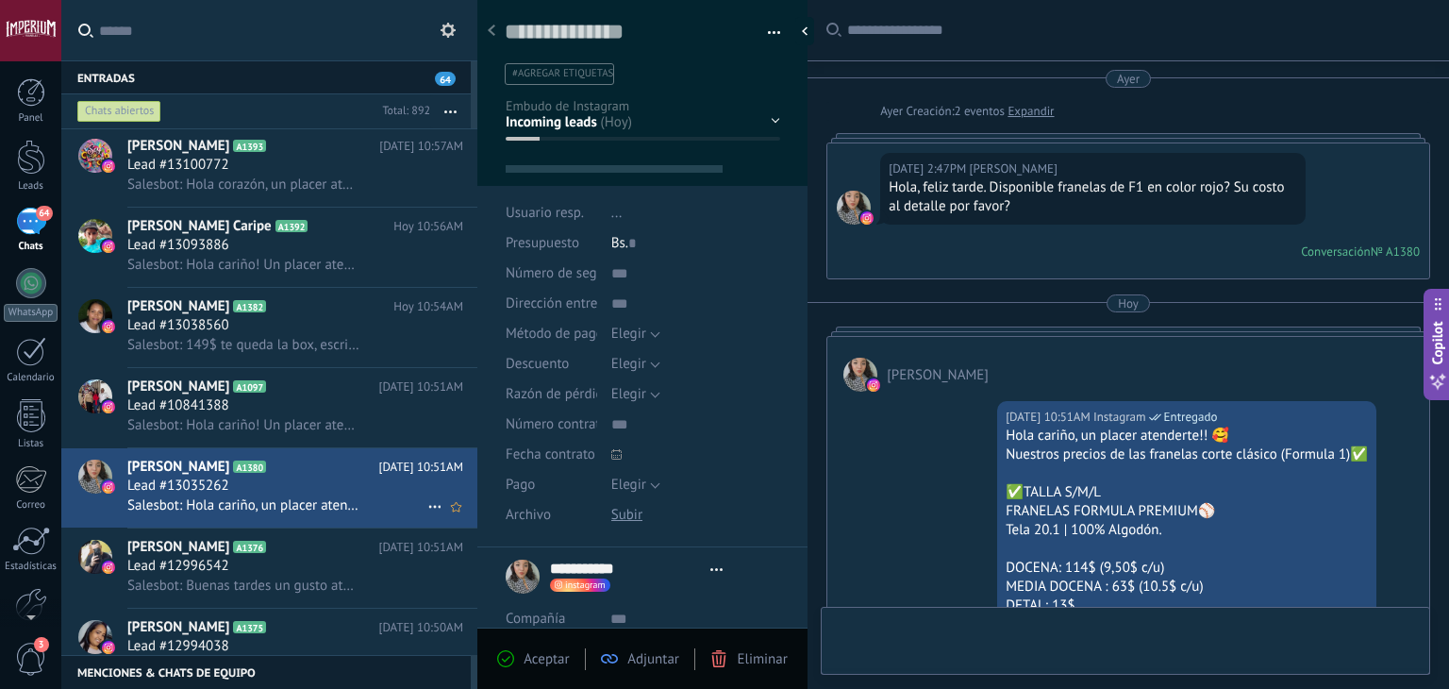
type textarea "**********"
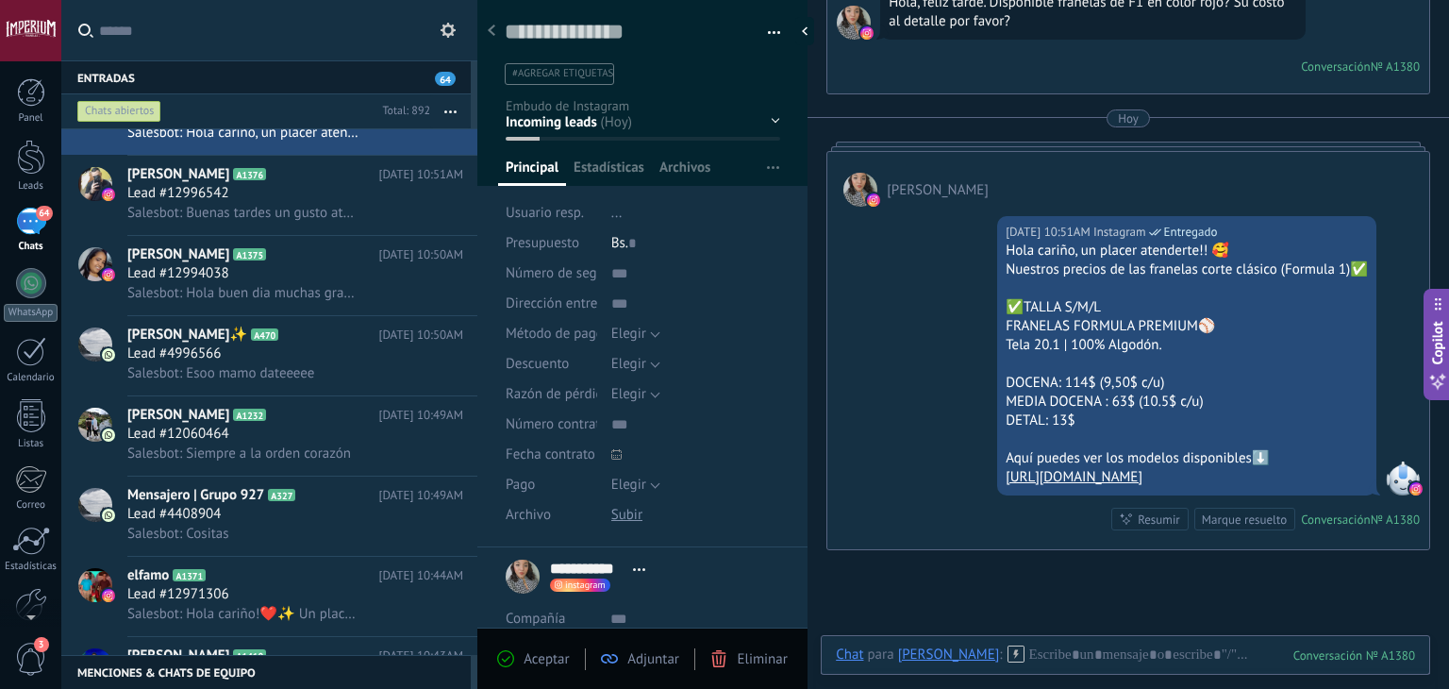
drag, startPoint x: 1004, startPoint y: 250, endPoint x: 1311, endPoint y: 485, distance: 386.9
click at [1311, 485] on div "[DATE] 10:51AM Instagram Entregado Hola cariño, un placer atenderte!! 🥰 Nuestro…" at bounding box center [1186, 355] width 379 height 279
copy div "[PERSON_NAME], un placer atenderte!! 🥰 Nuestros precios de las franelas corte c…"
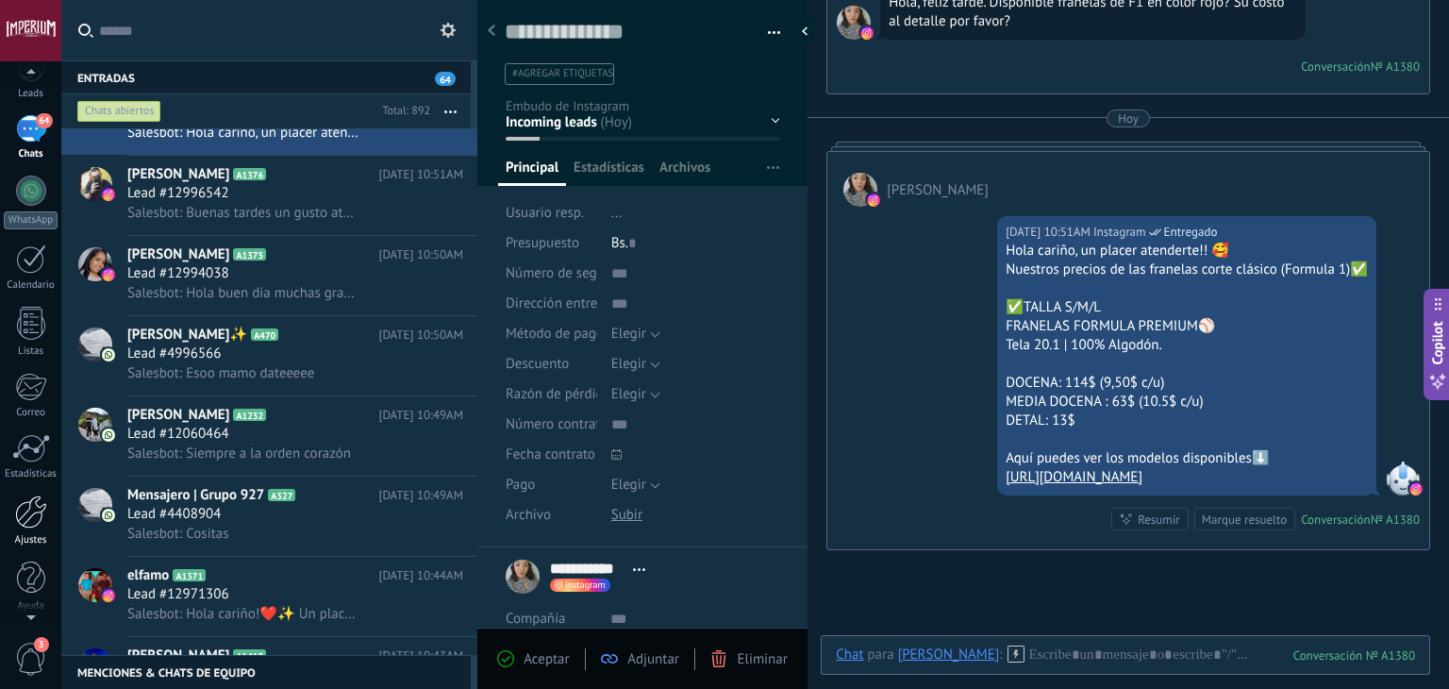
scroll to position [95, 0]
click at [12, 518] on link "Ajustes" at bounding box center [30, 517] width 61 height 51
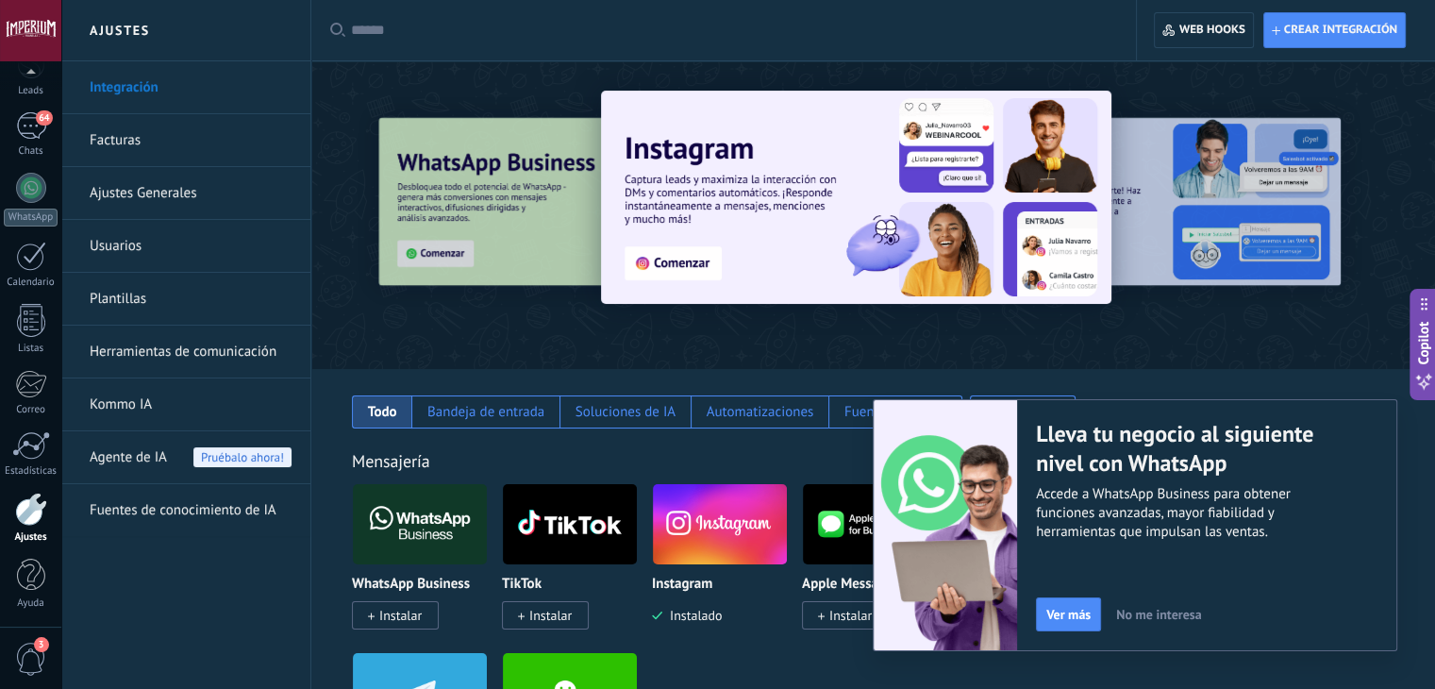
click at [283, 367] on link "Herramientas de comunicación" at bounding box center [191, 351] width 202 height 53
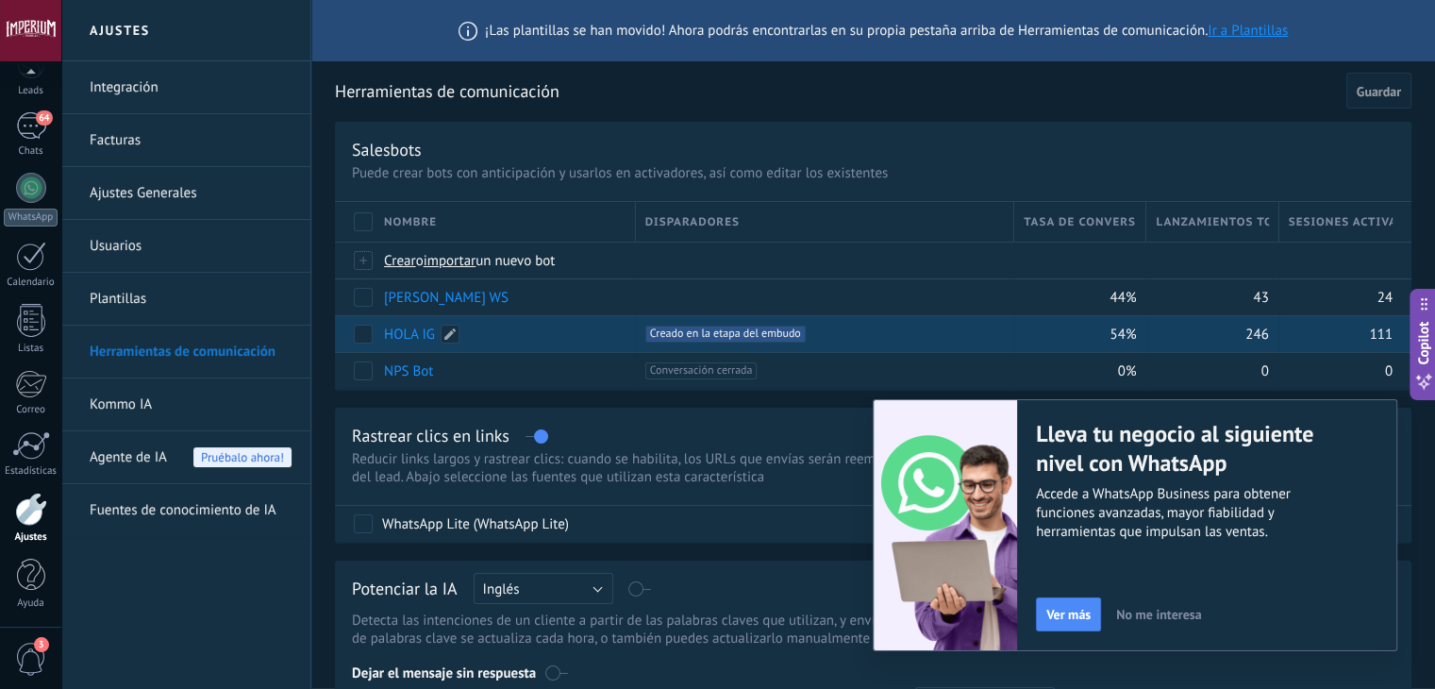
click at [424, 328] on link "HOLA IG" at bounding box center [409, 334] width 51 height 18
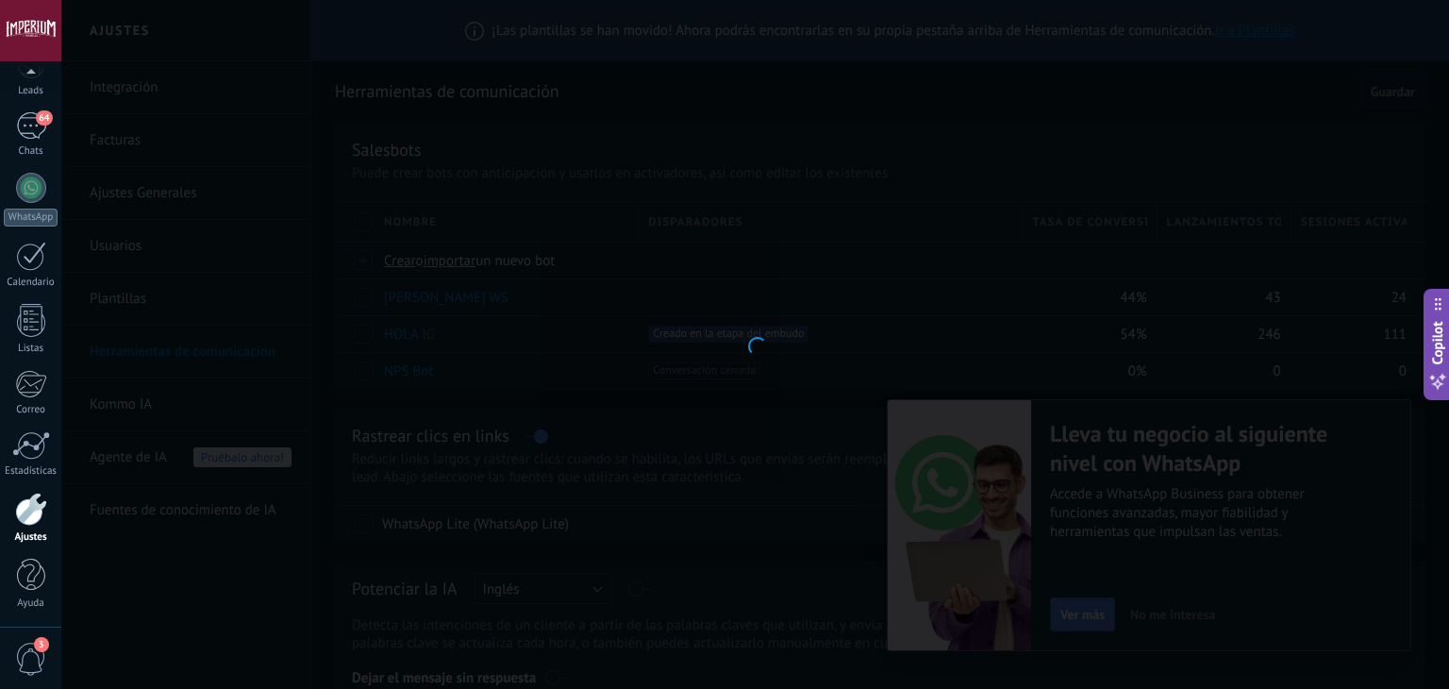
type input "*******"
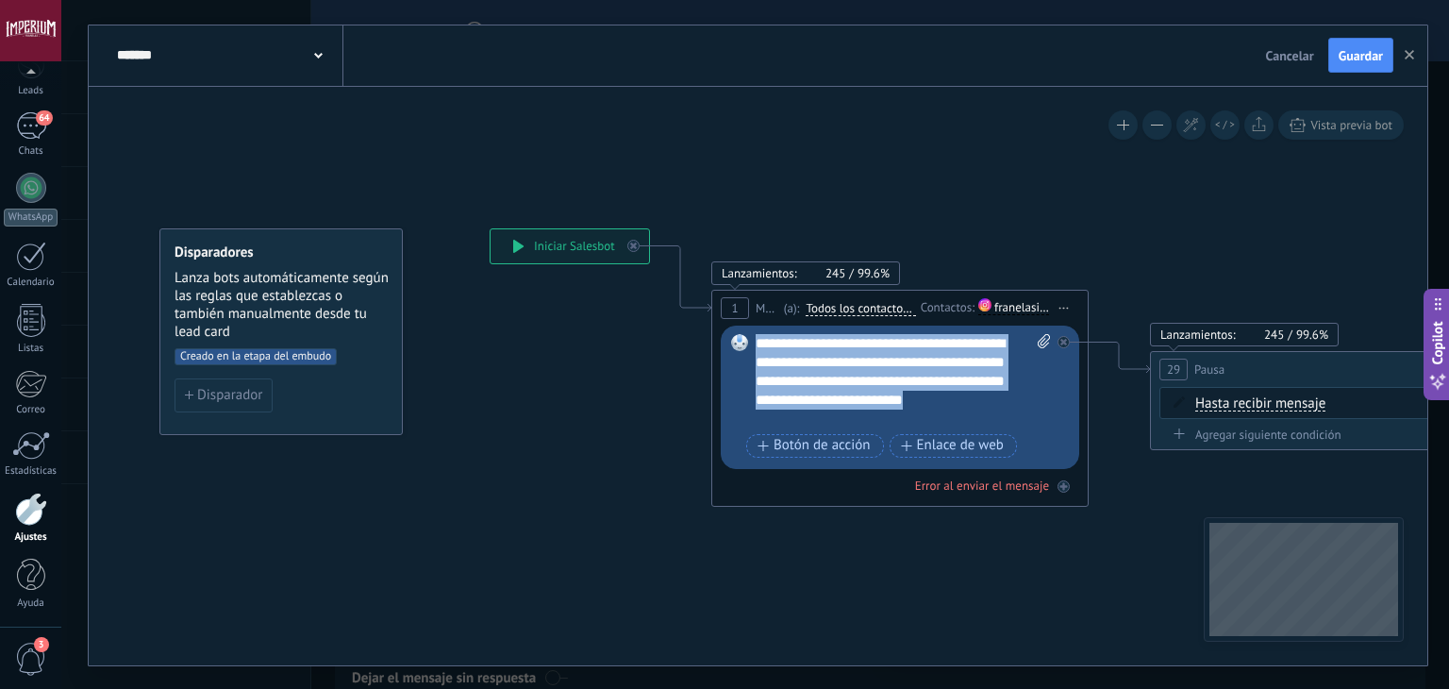
drag, startPoint x: 812, startPoint y: 414, endPoint x: 741, endPoint y: 329, distance: 110.5
click at [743, 329] on div "Reemplazar Quitar Convertir a mensaje de voz Arrastre la imagen aquí para adjun…" at bounding box center [900, 396] width 358 height 143
paste div
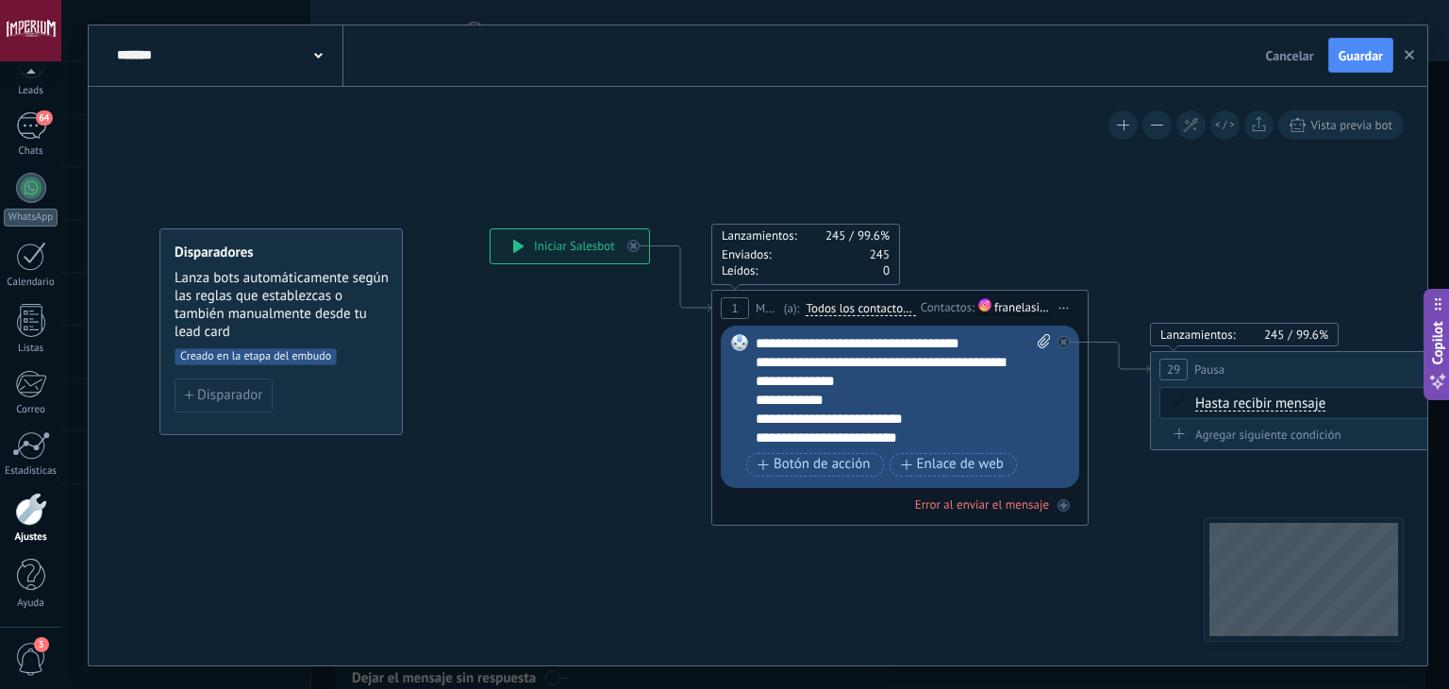
click at [756, 348] on div "**********" at bounding box center [904, 390] width 296 height 113
drag, startPoint x: 960, startPoint y: 342, endPoint x: 833, endPoint y: 341, distance: 127.4
click at [833, 341] on div "**********" at bounding box center [904, 390] width 296 height 113
click at [978, 398] on div "**********" at bounding box center [887, 399] width 263 height 19
drag, startPoint x: 869, startPoint y: 380, endPoint x: 812, endPoint y: 363, distance: 59.1
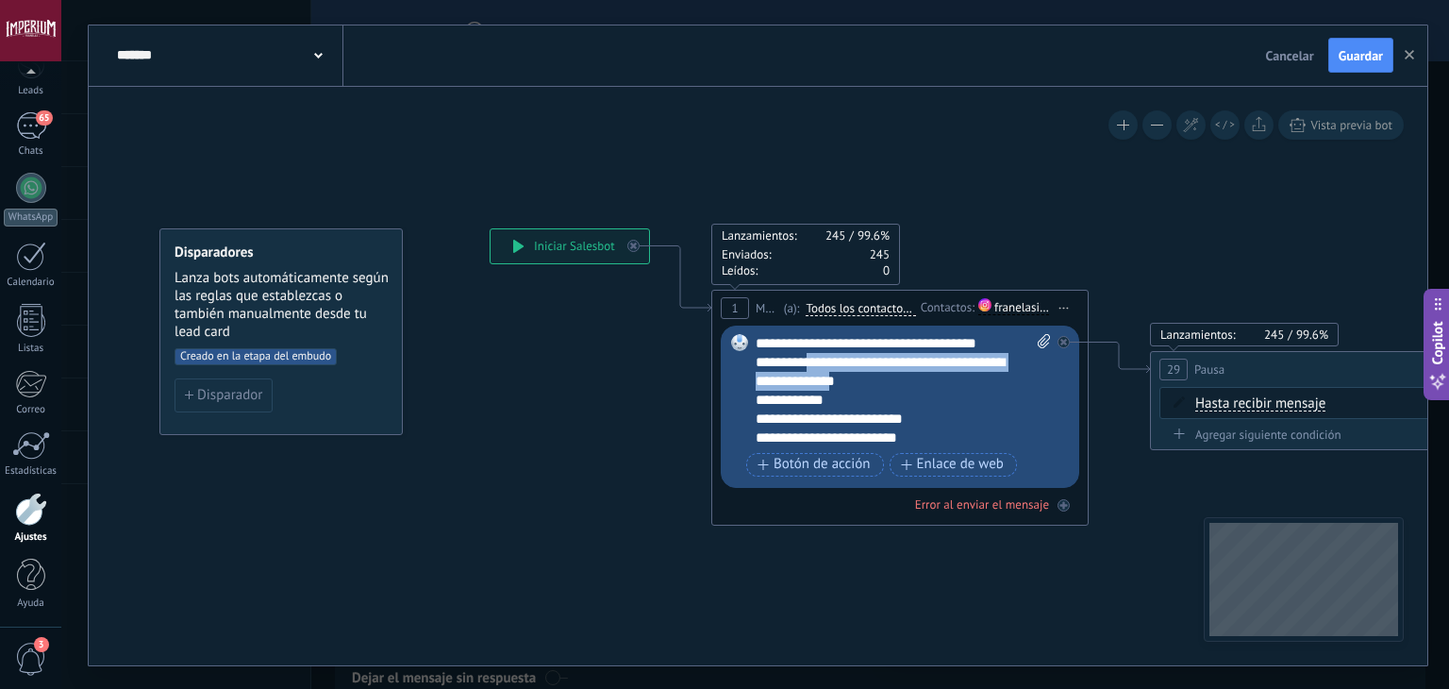
click at [812, 363] on div "**********" at bounding box center [887, 372] width 263 height 38
click at [970, 357] on div "**********" at bounding box center [887, 362] width 263 height 19
click at [890, 401] on div "**********" at bounding box center [887, 399] width 263 height 19
drag, startPoint x: 992, startPoint y: 404, endPoint x: 742, endPoint y: 397, distance: 250.0
click at [742, 397] on div "Reemplazar Quitar Convertir a mensaje de voz Arrastre la imagen aquí para adjun…" at bounding box center [900, 406] width 358 height 162
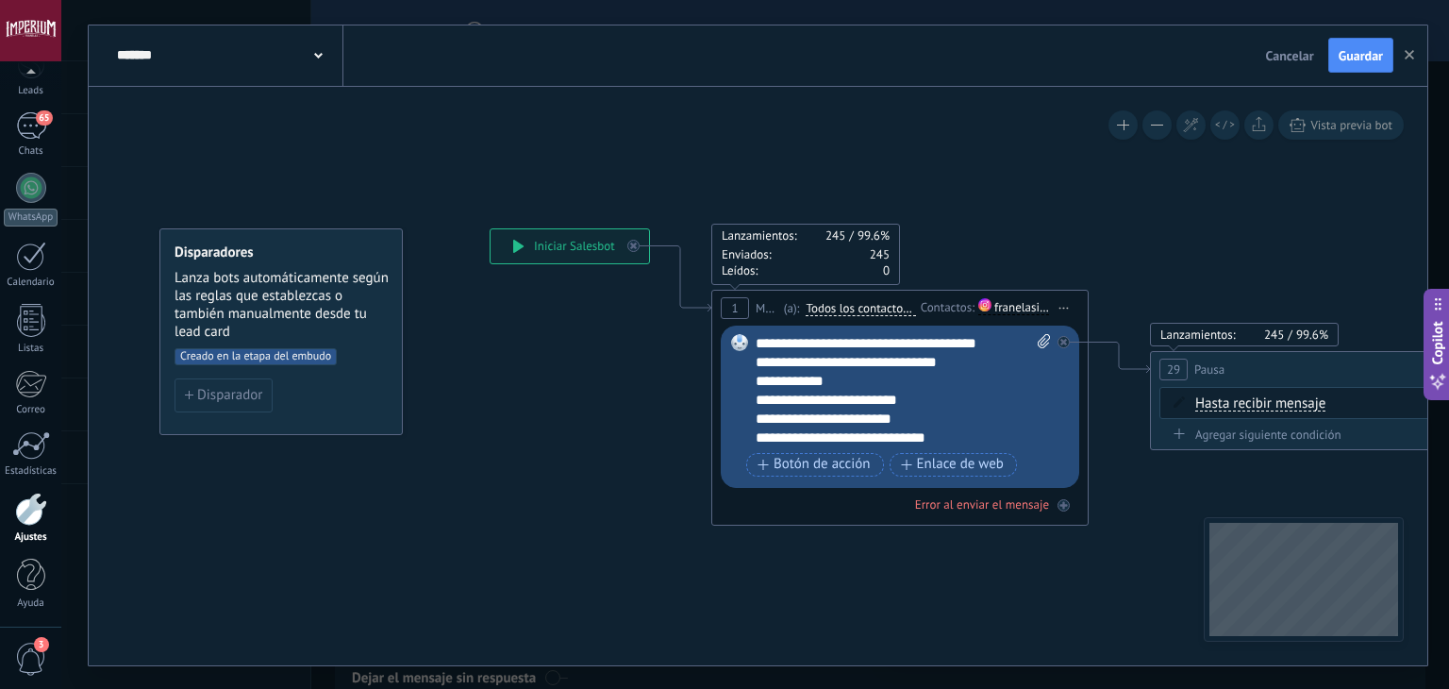
click at [916, 402] on div "**********" at bounding box center [887, 399] width 263 height 19
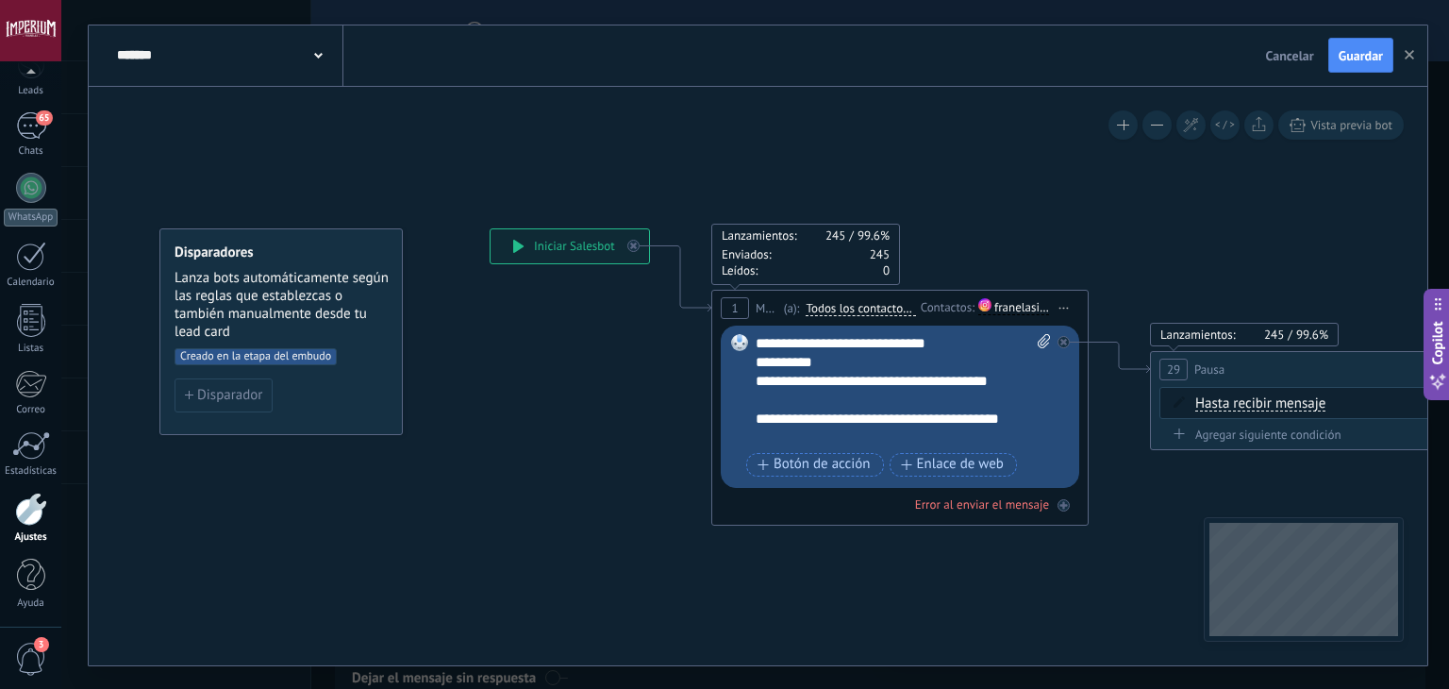
click at [841, 401] on div "**********" at bounding box center [887, 391] width 263 height 38
click at [823, 396] on div "**********" at bounding box center [887, 391] width 263 height 38
click at [864, 399] on div "**********" at bounding box center [887, 391] width 263 height 38
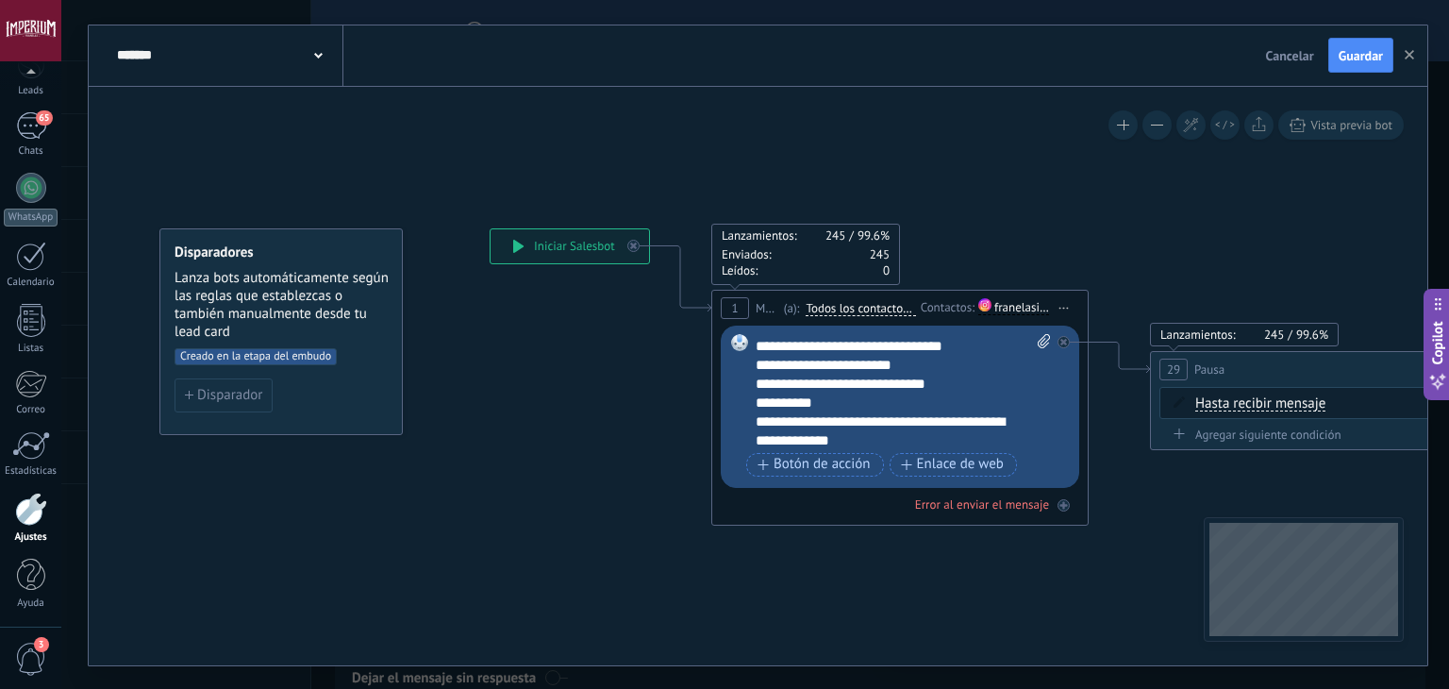
scroll to position [0, 0]
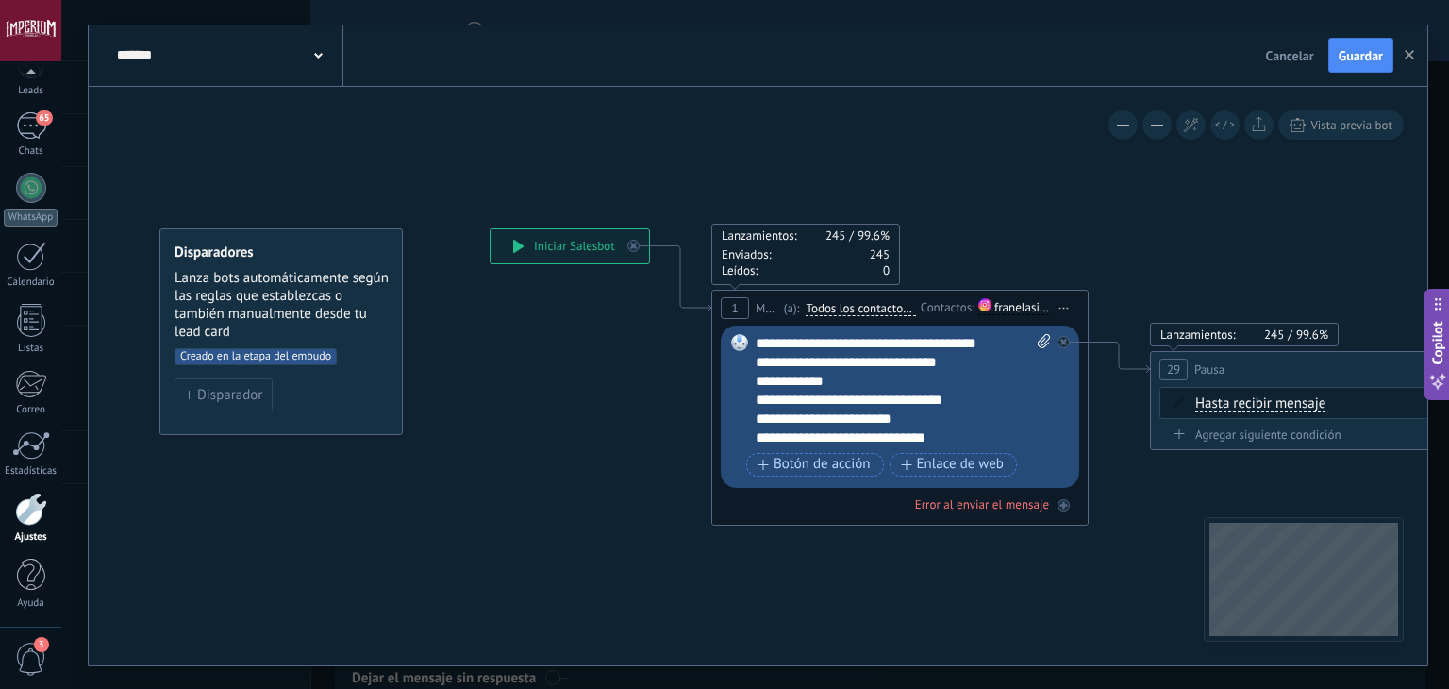
click at [1009, 320] on div "1 Mensaje ******* (a): Todos los contactos - canales seleccionados Todos los co…" at bounding box center [899, 308] width 375 height 35
click at [1015, 310] on div "franelasimperium" at bounding box center [1021, 307] width 55 height 14
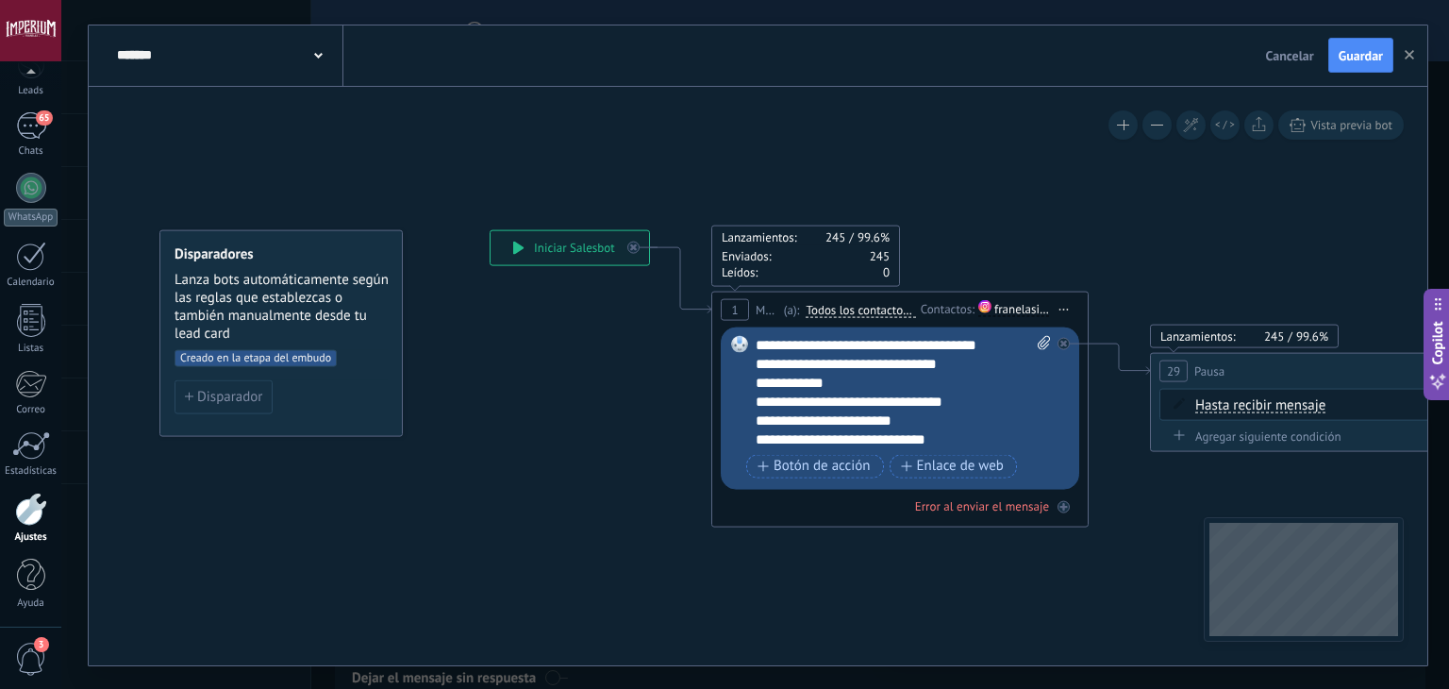
scroll to position [94, 0]
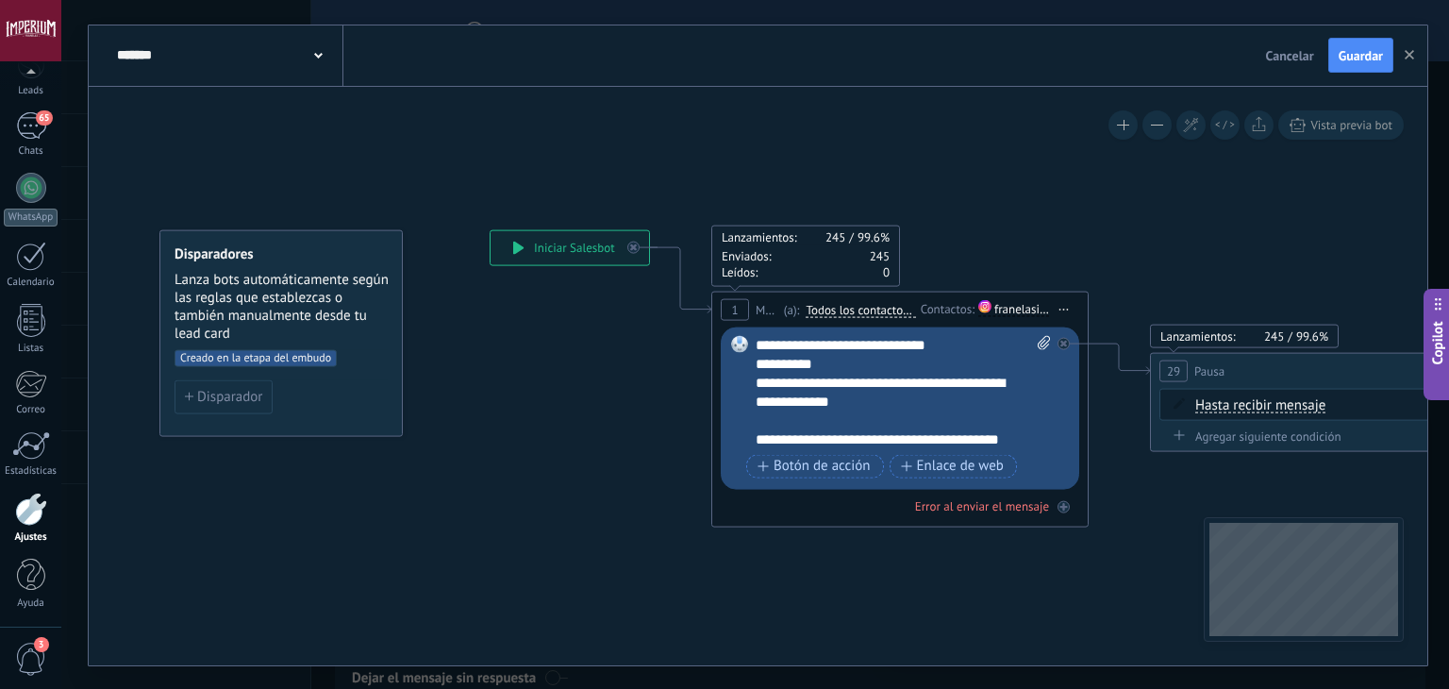
click at [860, 369] on div "**********" at bounding box center [887, 363] width 263 height 19
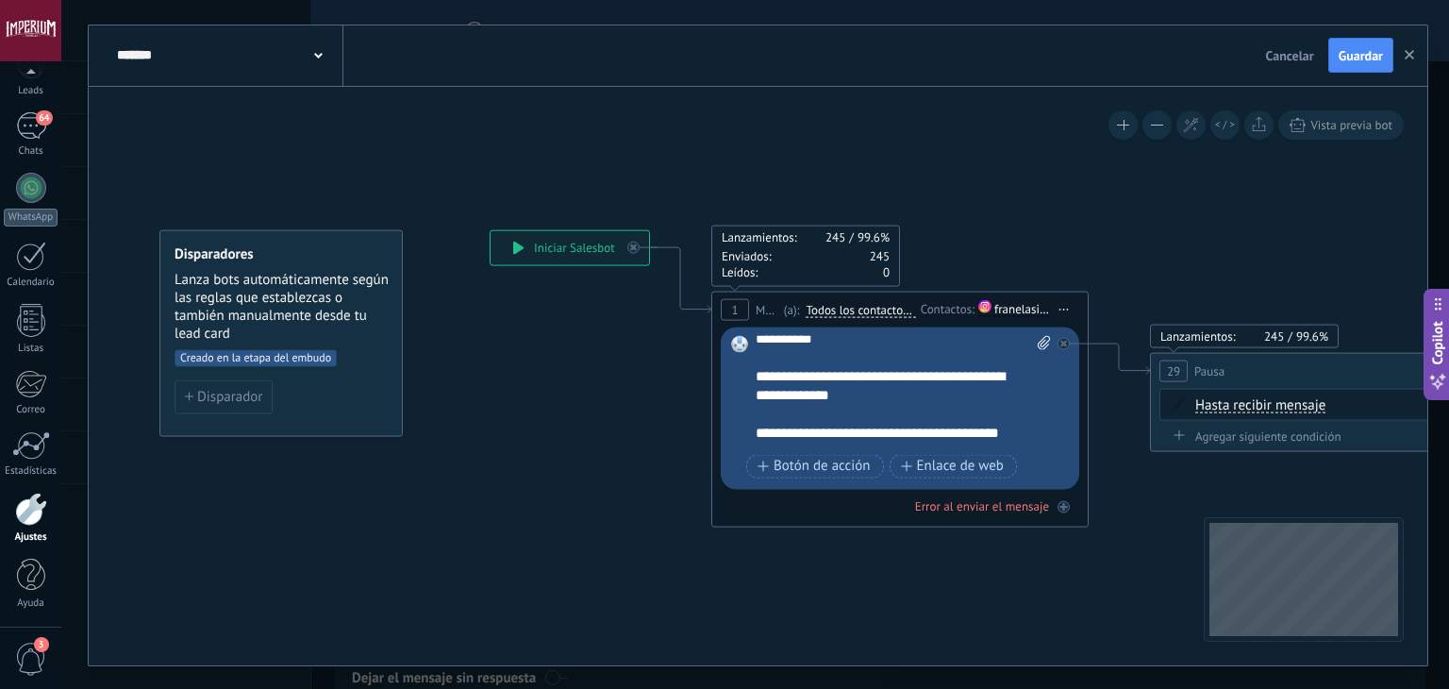
scroll to position [132, 0]
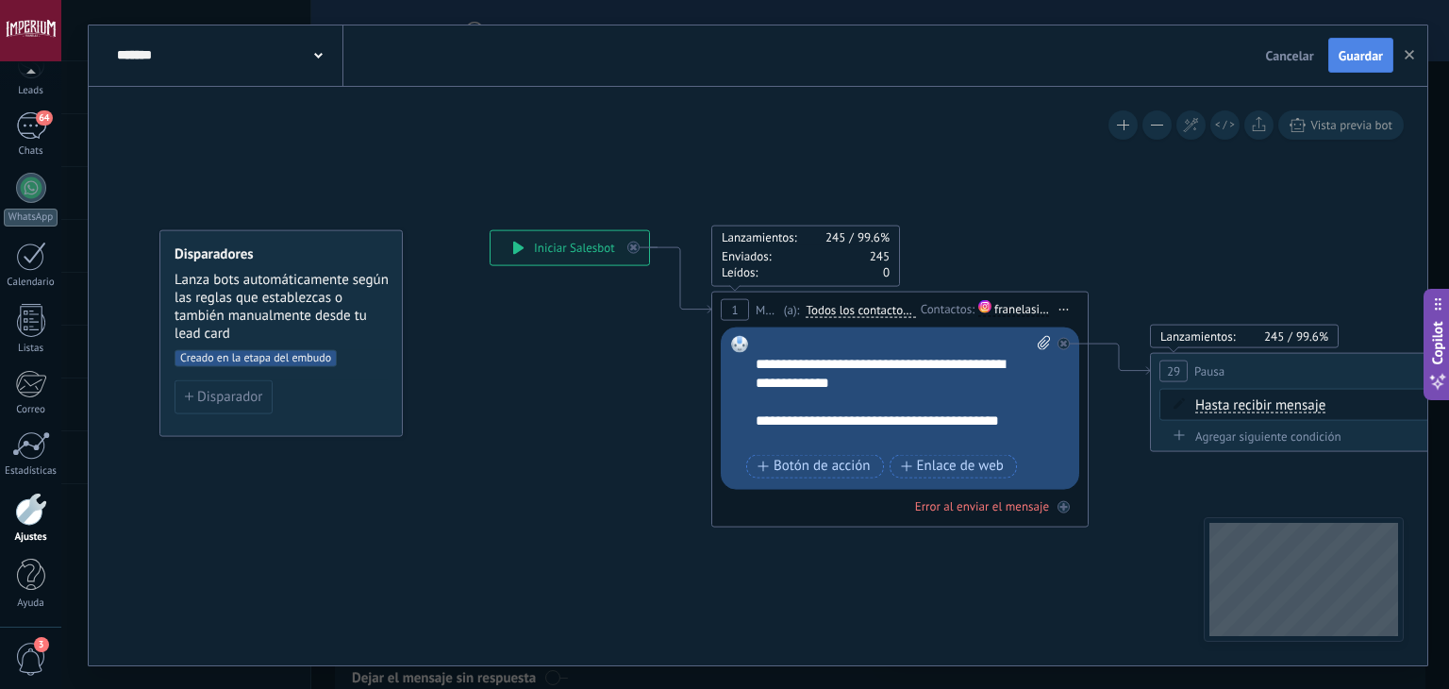
click at [1355, 54] on span "Guardar" at bounding box center [1360, 55] width 44 height 13
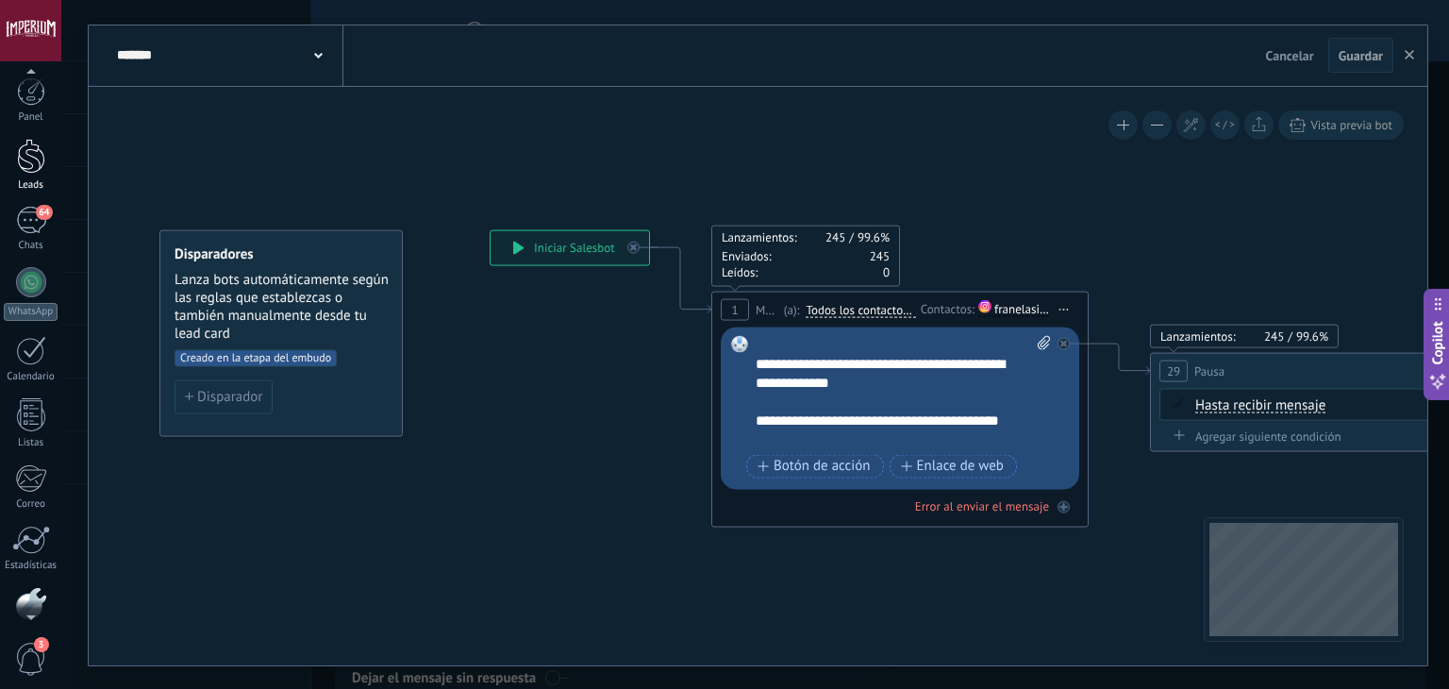
scroll to position [0, 0]
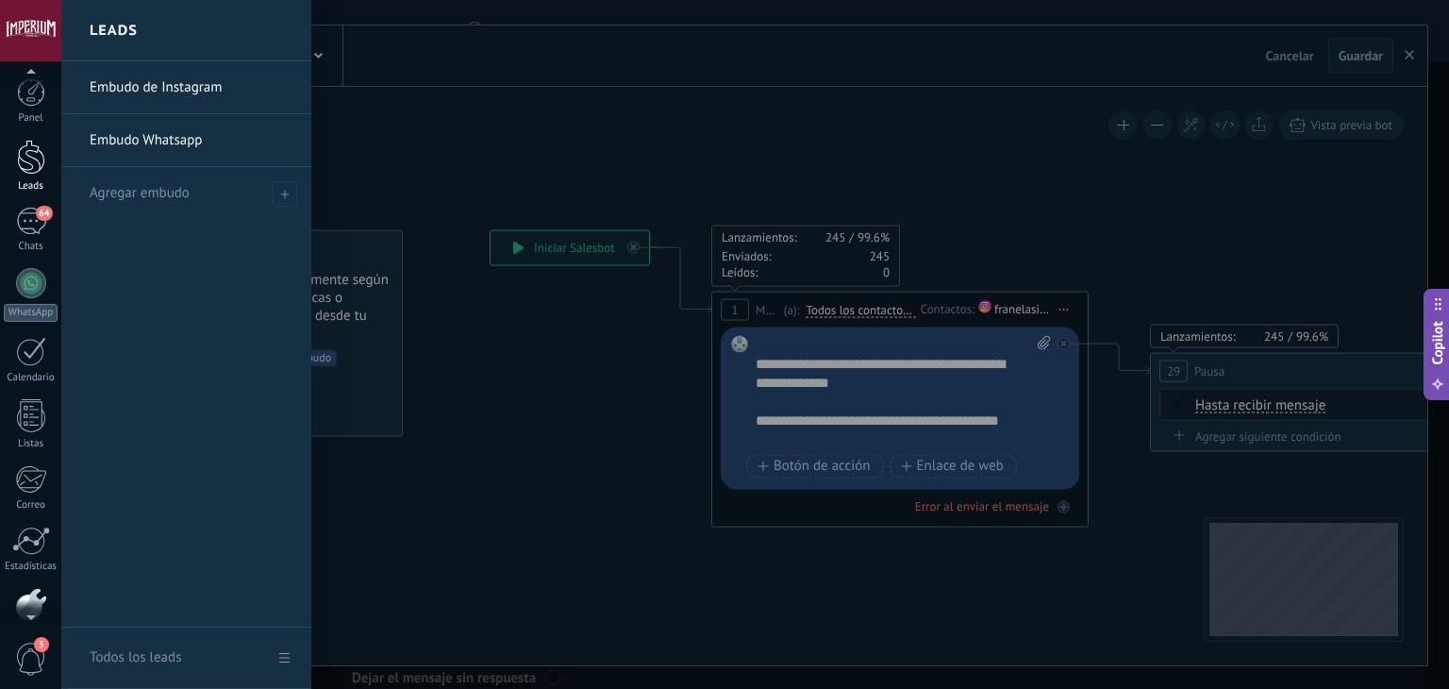
click at [23, 150] on div at bounding box center [31, 157] width 28 height 35
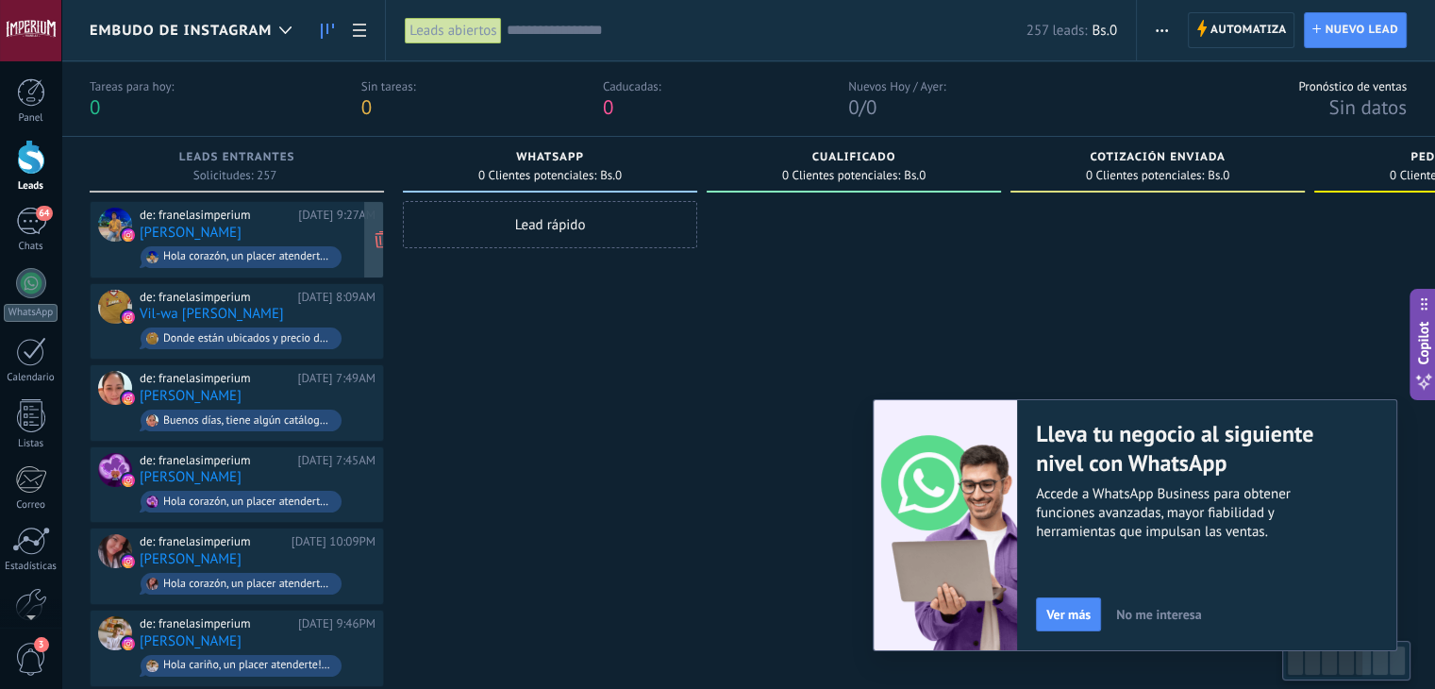
click at [310, 224] on div "de: franelasimperium [DATE] 9:27AM [PERSON_NAME] corazón, un placer atenderte💕 …" at bounding box center [258, 240] width 236 height 64
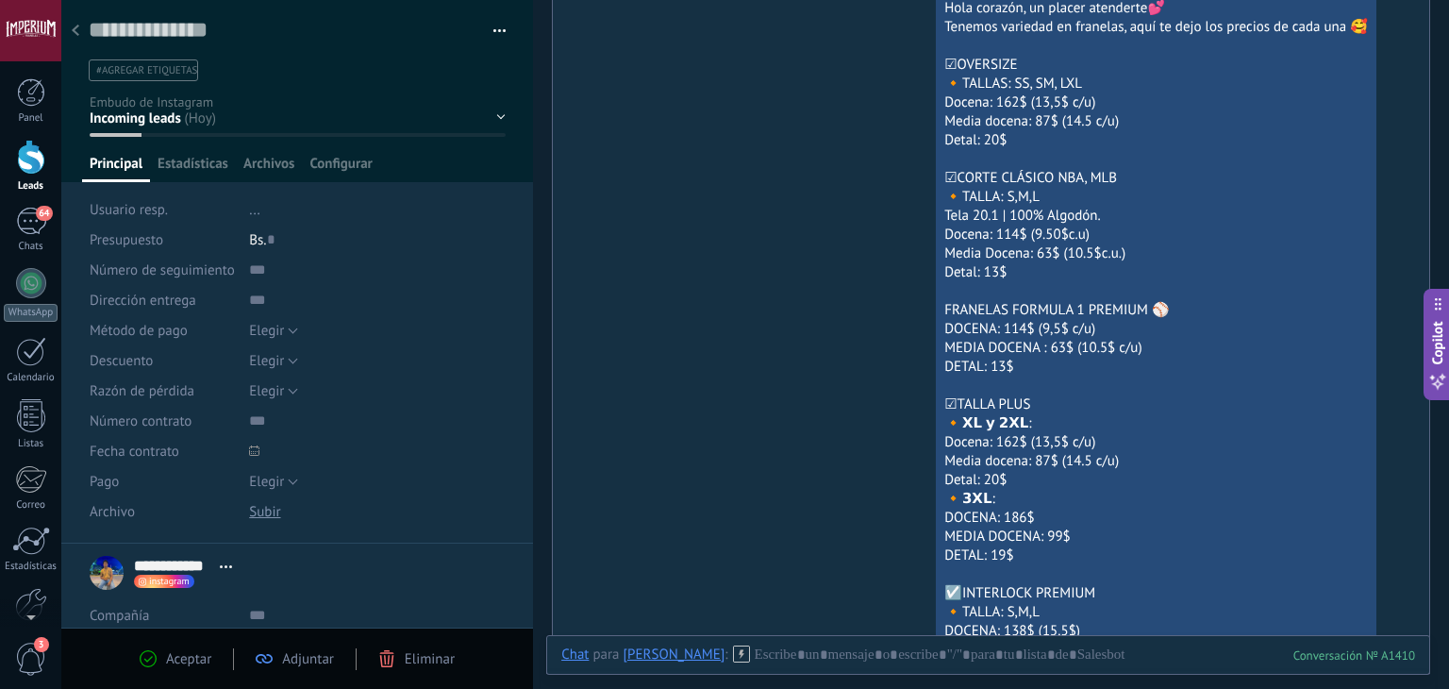
scroll to position [291, 0]
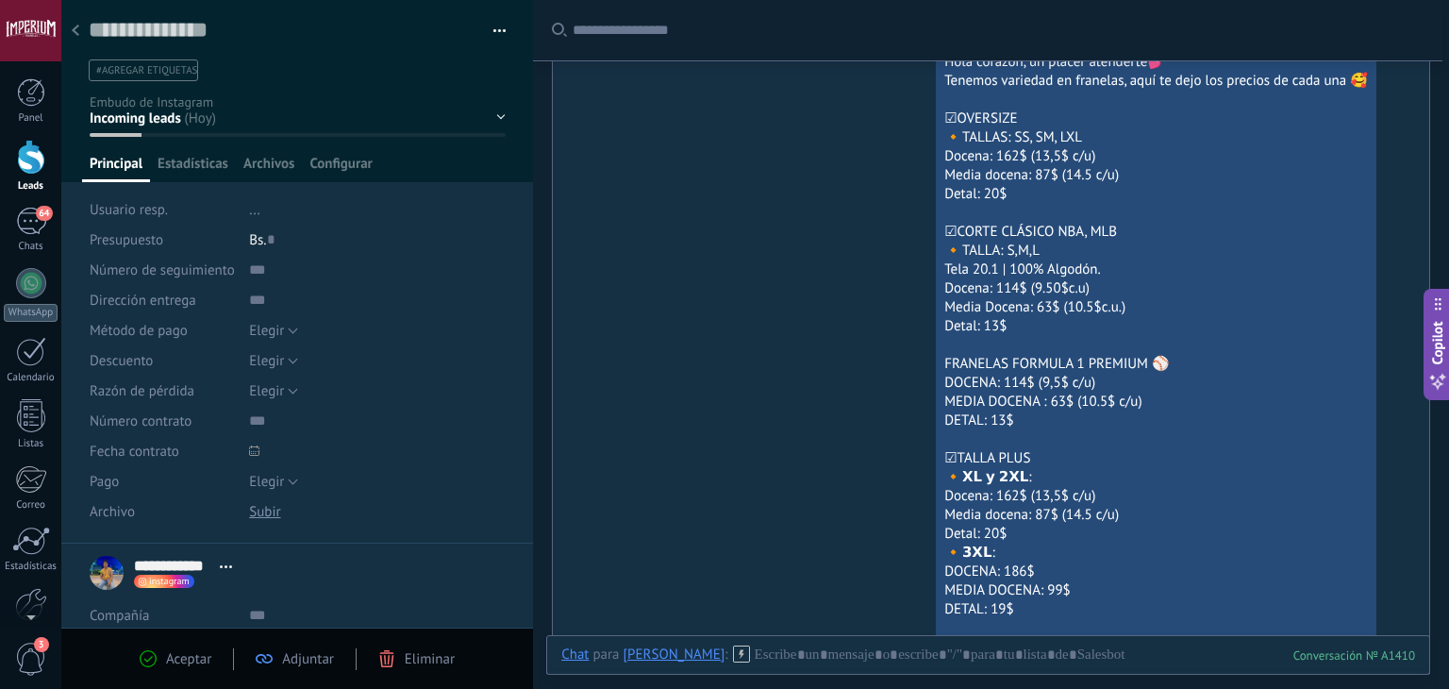
click at [75, 36] on icon at bounding box center [76, 30] width 8 height 11
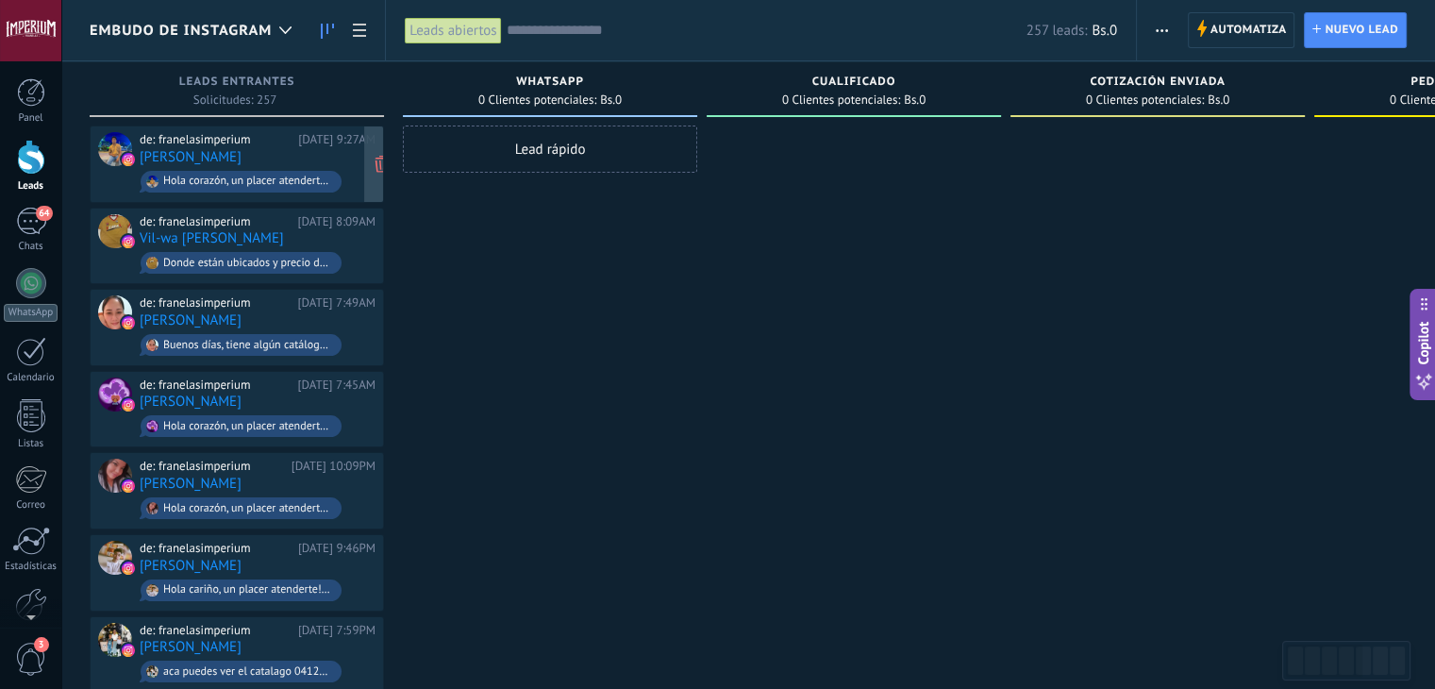
click at [275, 149] on div "de: franelasimperium [DATE] 9:27AM [PERSON_NAME] corazón, un placer atenderte💕 …" at bounding box center [258, 164] width 236 height 64
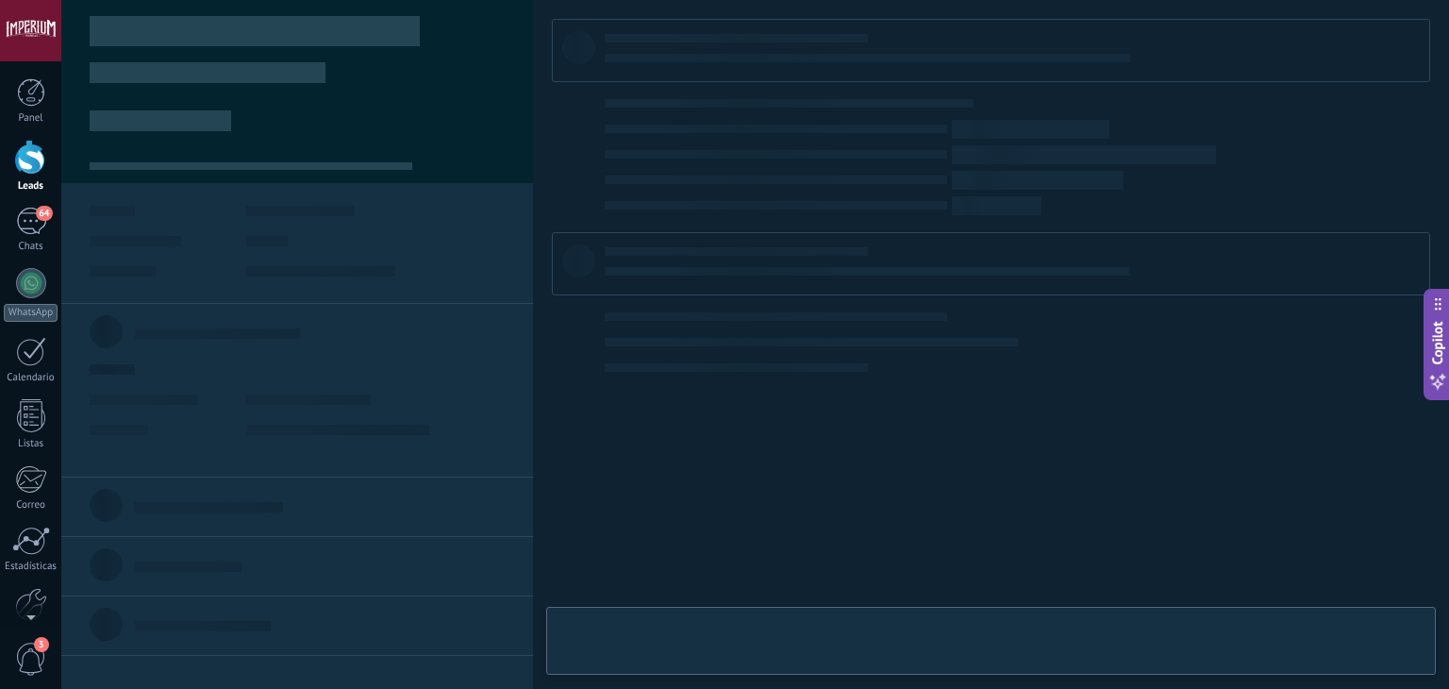
type textarea "**********"
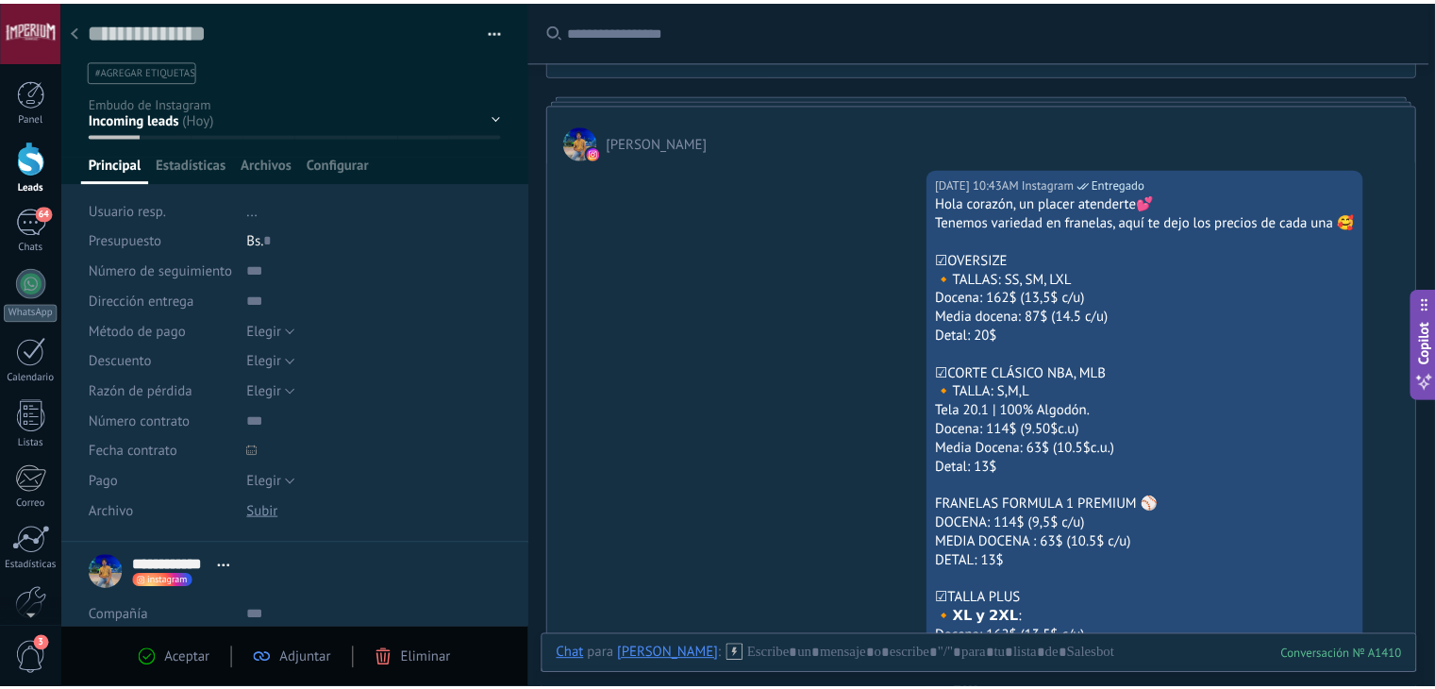
scroll to position [8, 0]
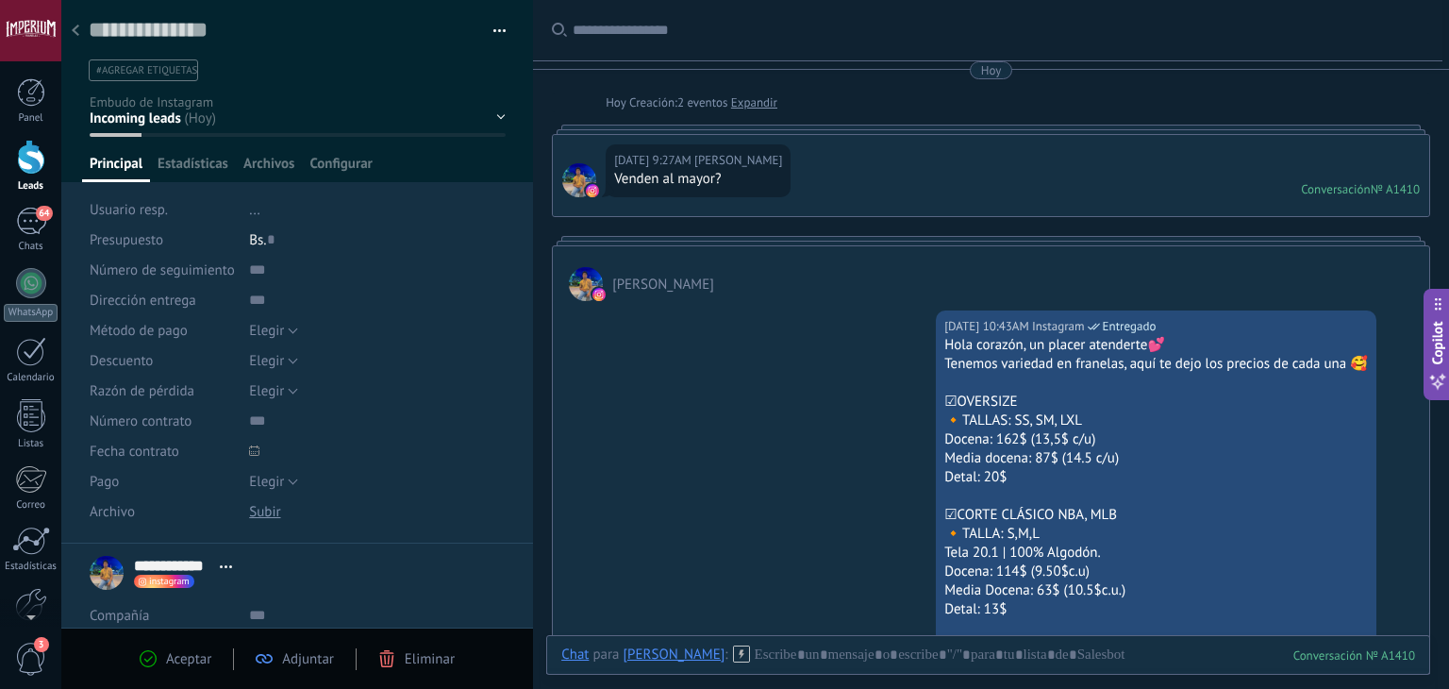
click at [65, 37] on div at bounding box center [75, 31] width 26 height 37
